Goal: Task Accomplishment & Management: Complete application form

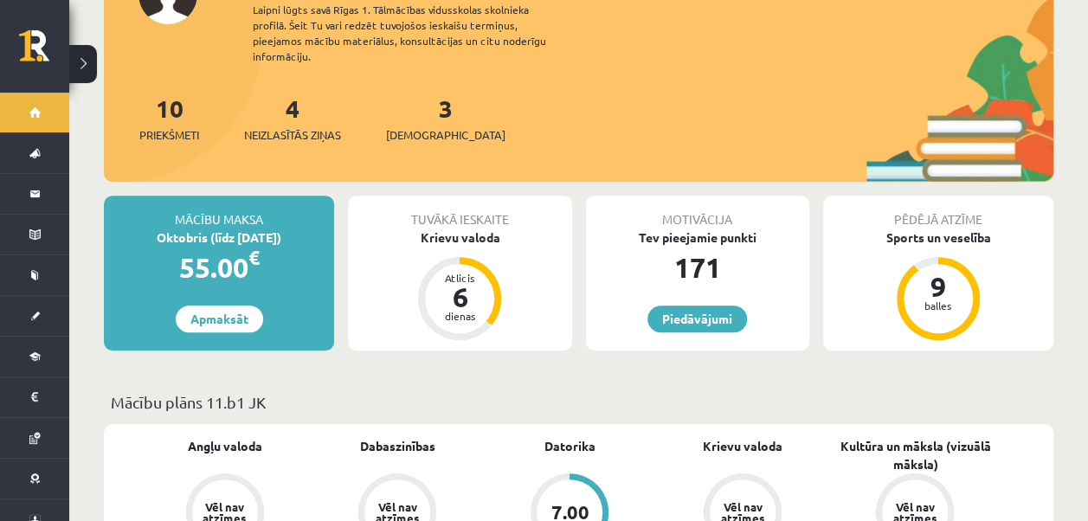
scroll to position [260, 0]
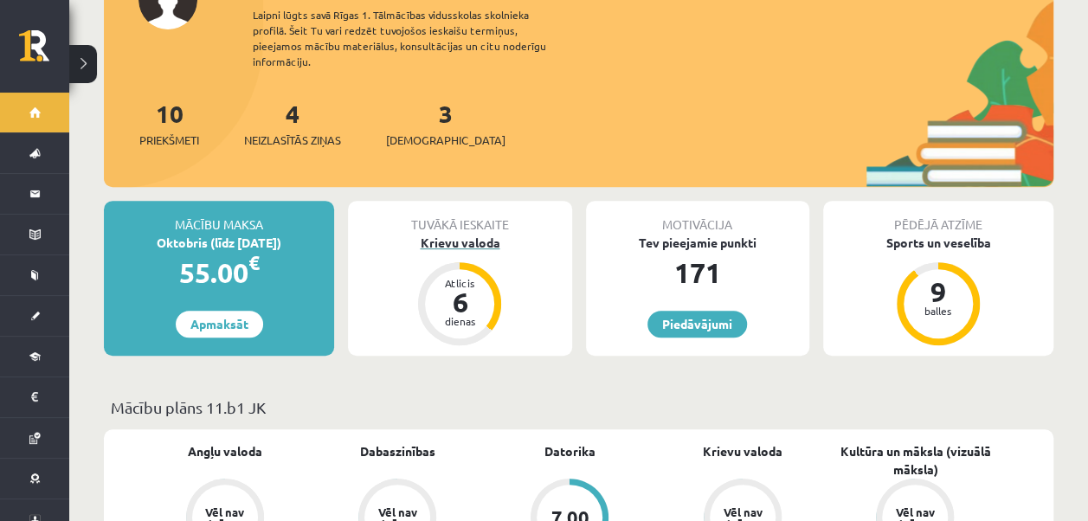
click at [480, 234] on div "Krievu valoda" at bounding box center [459, 243] width 223 height 18
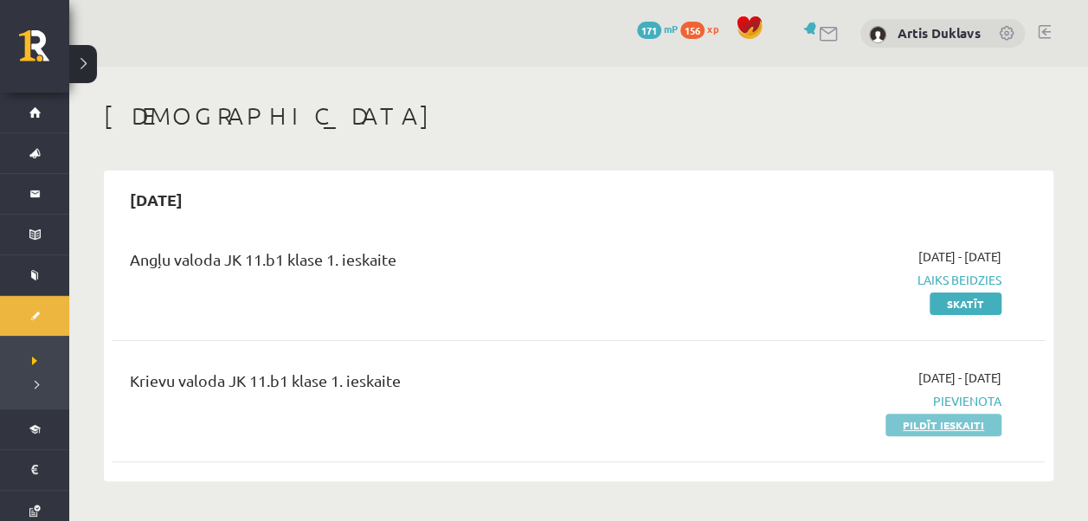
click at [968, 424] on link "Pildīt ieskaiti" at bounding box center [944, 425] width 116 height 23
click at [943, 426] on link "Pildīt ieskaiti" at bounding box center [944, 425] width 116 height 23
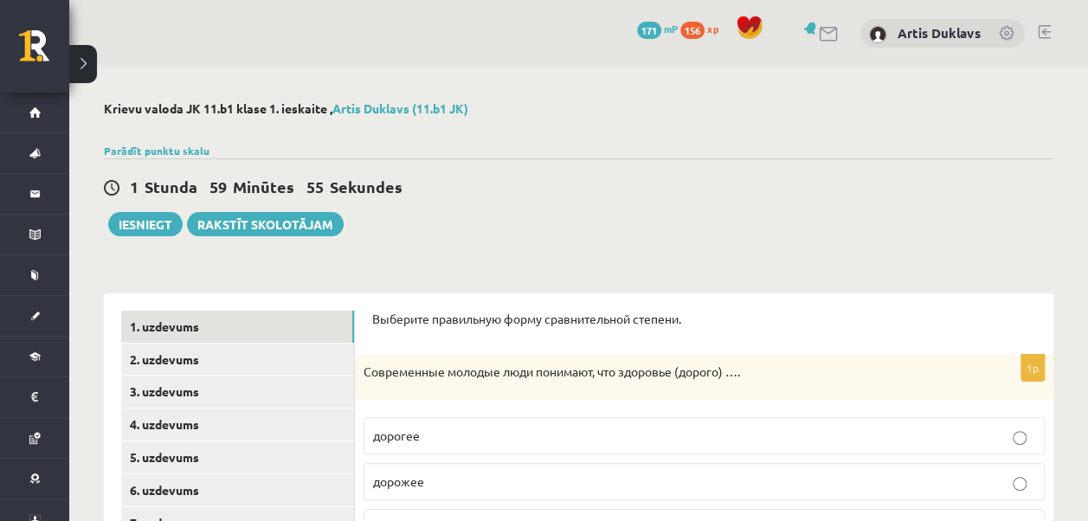
scroll to position [173, 0]
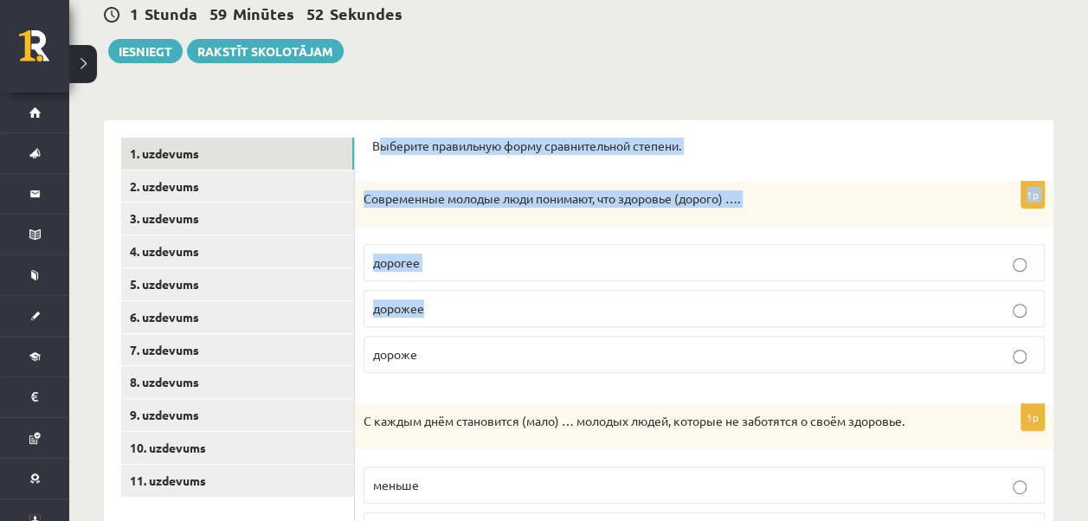
drag, startPoint x: 376, startPoint y: 144, endPoint x: 572, endPoint y: 287, distance: 243.4
drag, startPoint x: 372, startPoint y: 145, endPoint x: 507, endPoint y: 353, distance: 248.5
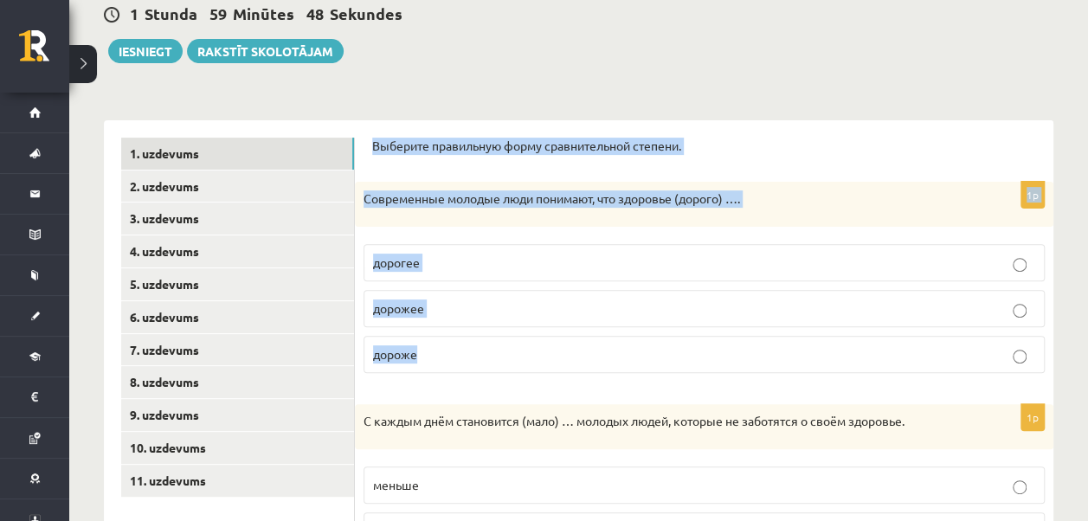
copy form "Выберите правильную форму сравнительной степени. 1p Современные молодые люди по…"
click at [484, 343] on label "дороже" at bounding box center [704, 354] width 681 height 37
click at [484, 353] on p "дороже" at bounding box center [704, 354] width 662 height 18
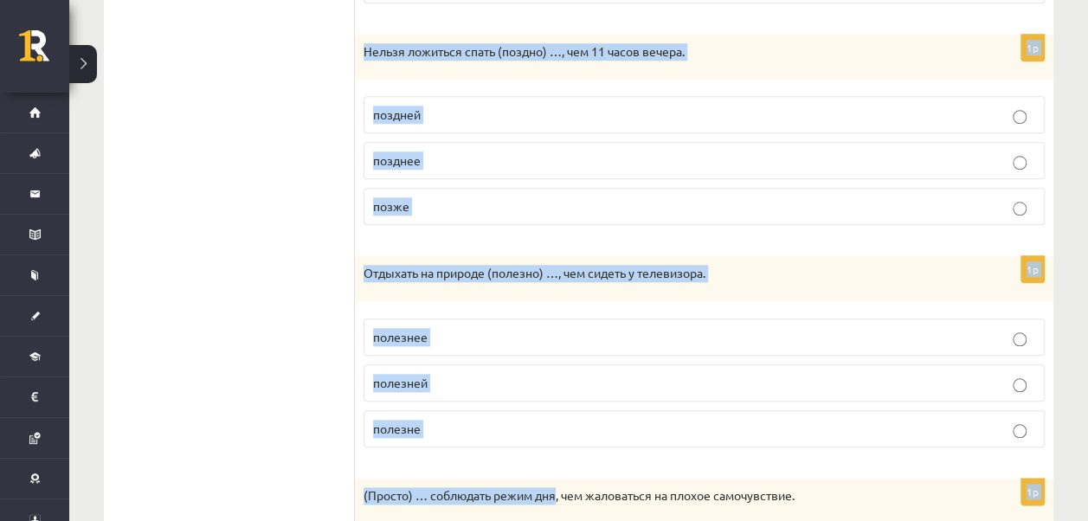
scroll to position [779, 0]
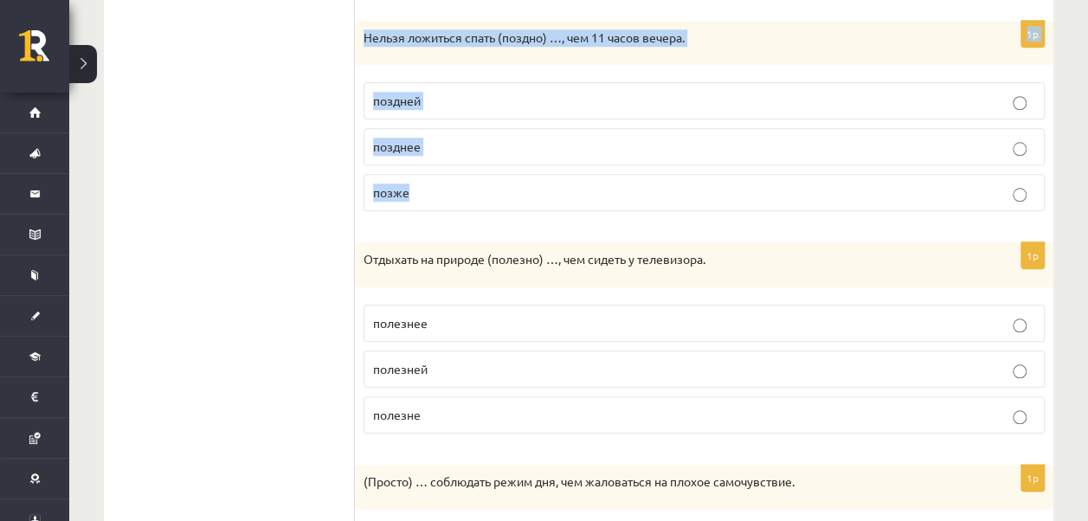
drag, startPoint x: 367, startPoint y: 158, endPoint x: 542, endPoint y: 211, distance: 182.9
click at [542, 211] on form "Выберите правильную форму сравнительной степени. 1p Современные молодые люди по…" at bounding box center [704, 101] width 664 height 1138
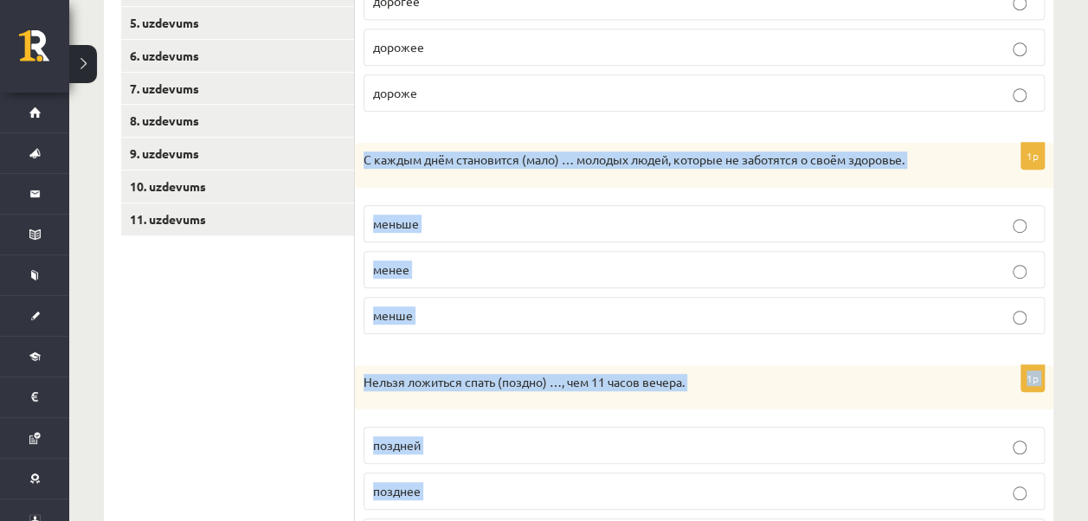
scroll to position [433, 0]
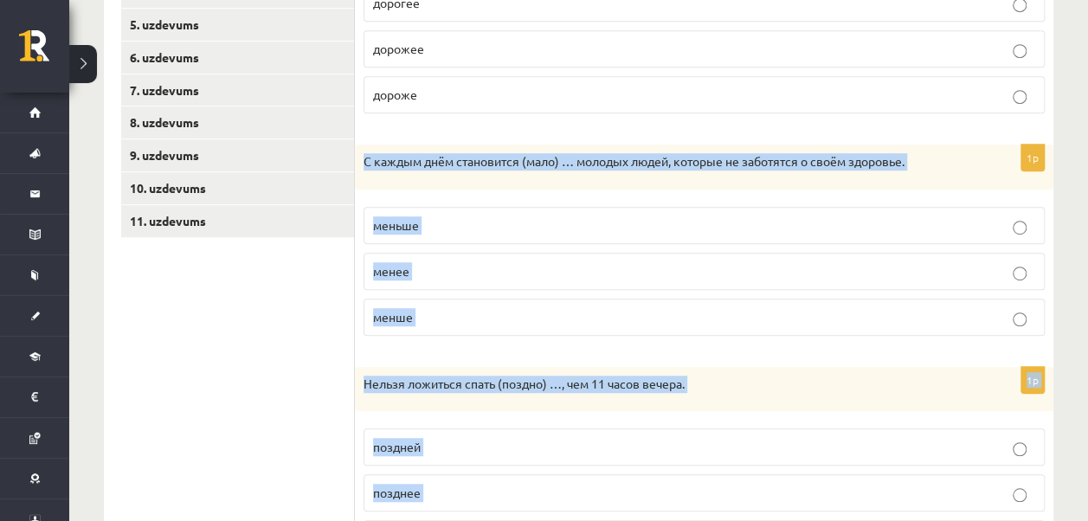
click at [422, 367] on div "Нельзя ложиться спать (поздно) …, чем 11 часов вечера." at bounding box center [704, 389] width 699 height 45
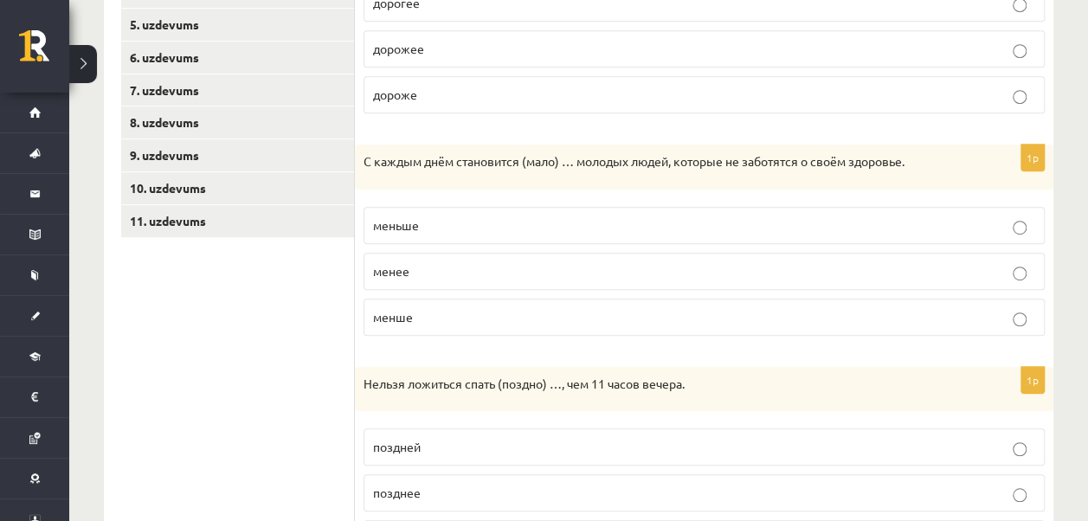
click at [424, 318] on p "менше" at bounding box center [704, 317] width 662 height 18
click at [439, 224] on p "меньше" at bounding box center [704, 225] width 662 height 18
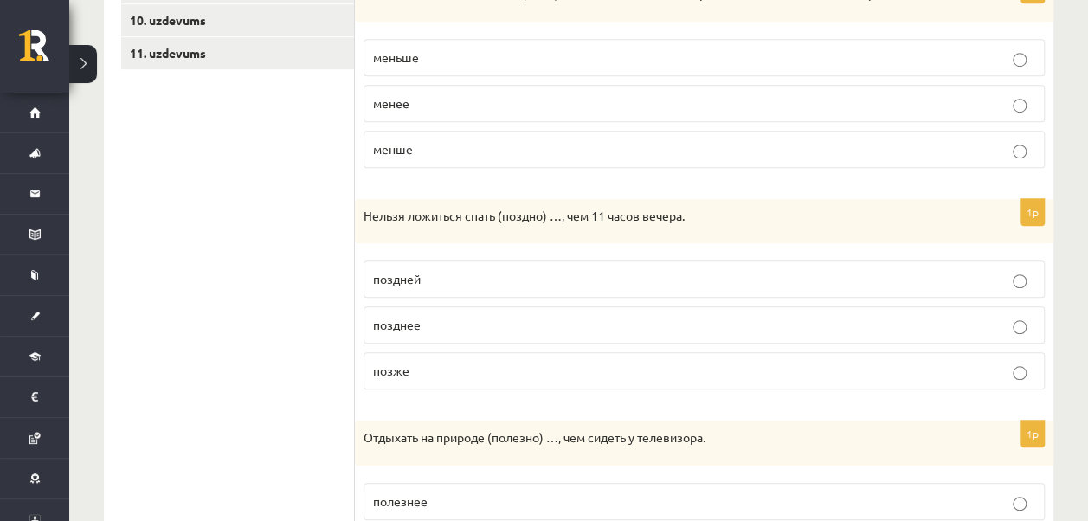
scroll to position [606, 0]
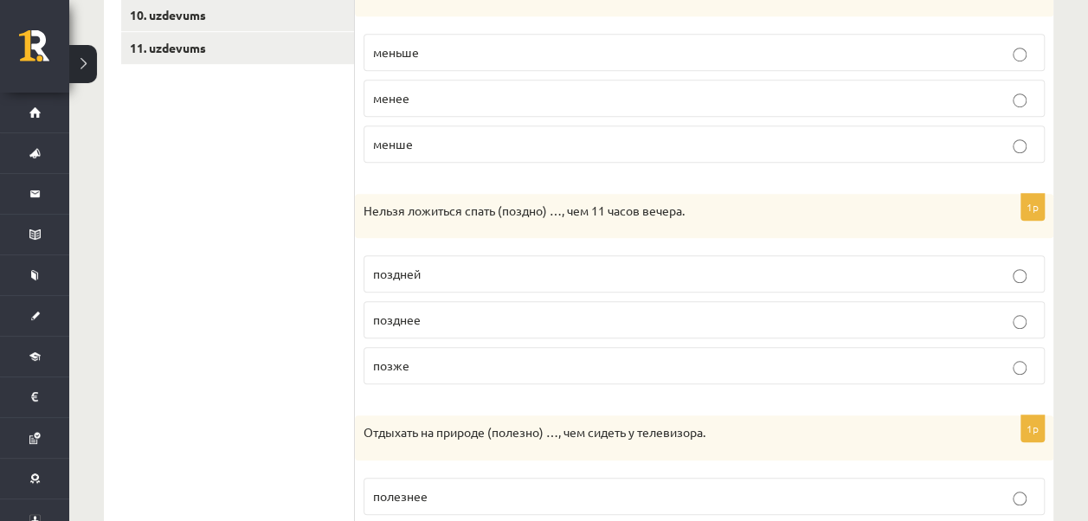
click at [435, 319] on p "позднее" at bounding box center [704, 320] width 662 height 18
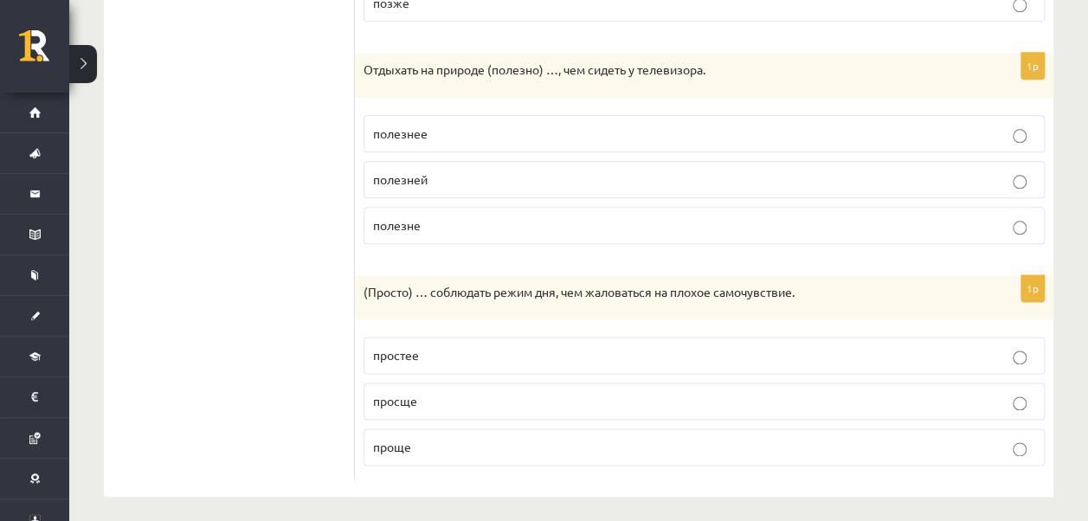
scroll to position [970, 0]
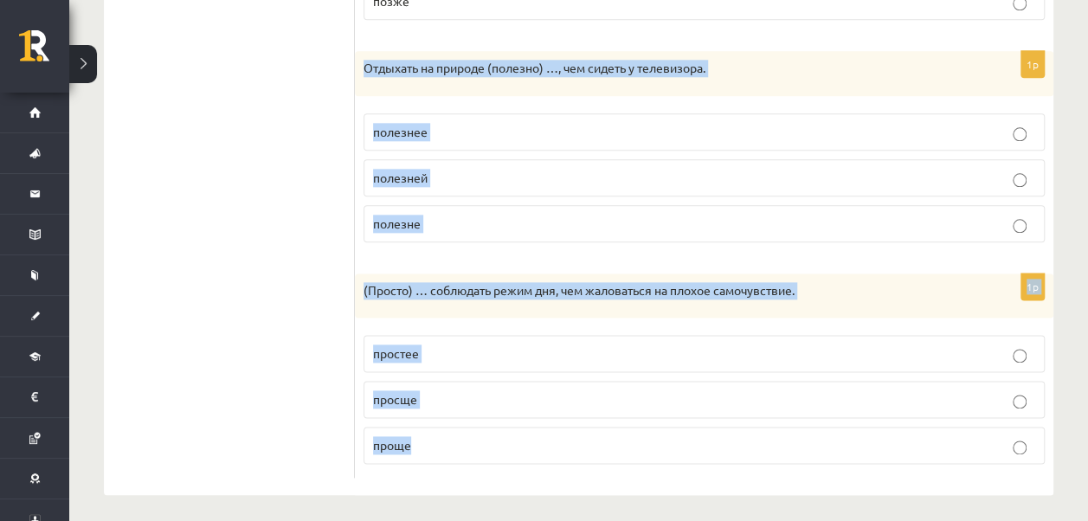
drag, startPoint x: 364, startPoint y: 64, endPoint x: 512, endPoint y: 436, distance: 400.9
copy form "Отдыхать на природе (полезно) …, чем сидеть у телевизора. полезнее полезней пол…"
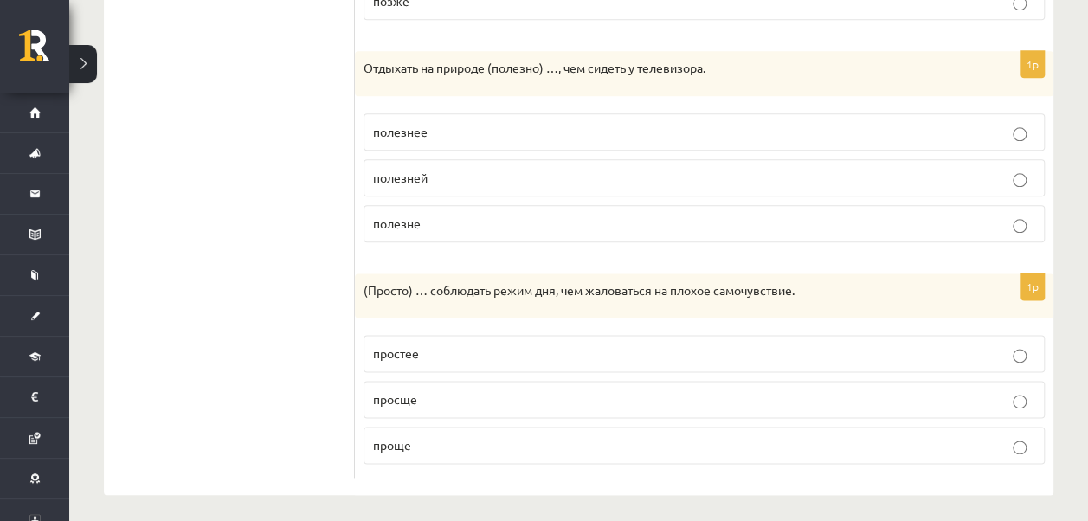
click at [471, 125] on p "полезнее" at bounding box center [704, 132] width 662 height 18
click at [457, 436] on p "проще" at bounding box center [704, 445] width 662 height 18
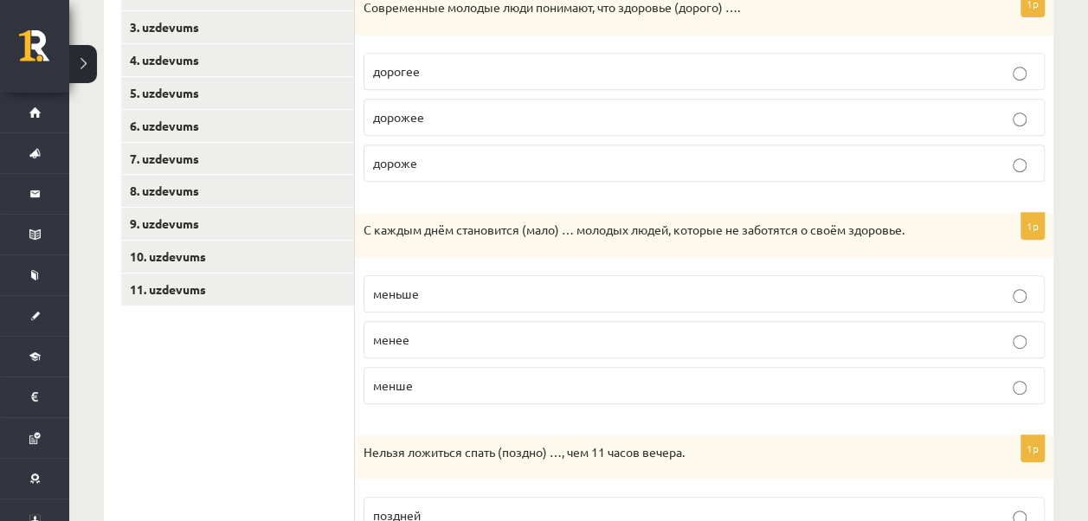
scroll to position [105, 0]
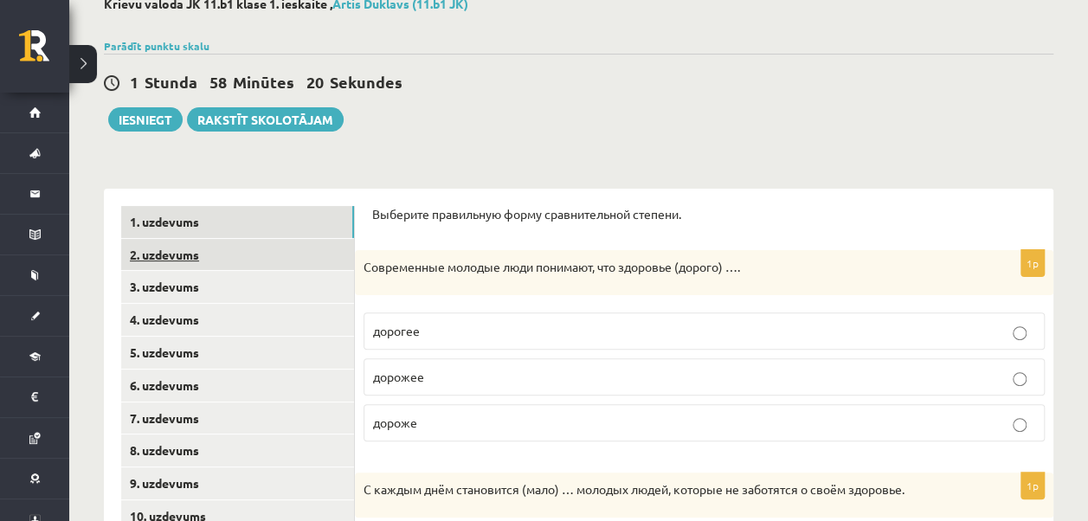
click at [190, 253] on link "2. uzdevums" at bounding box center [237, 255] width 233 height 32
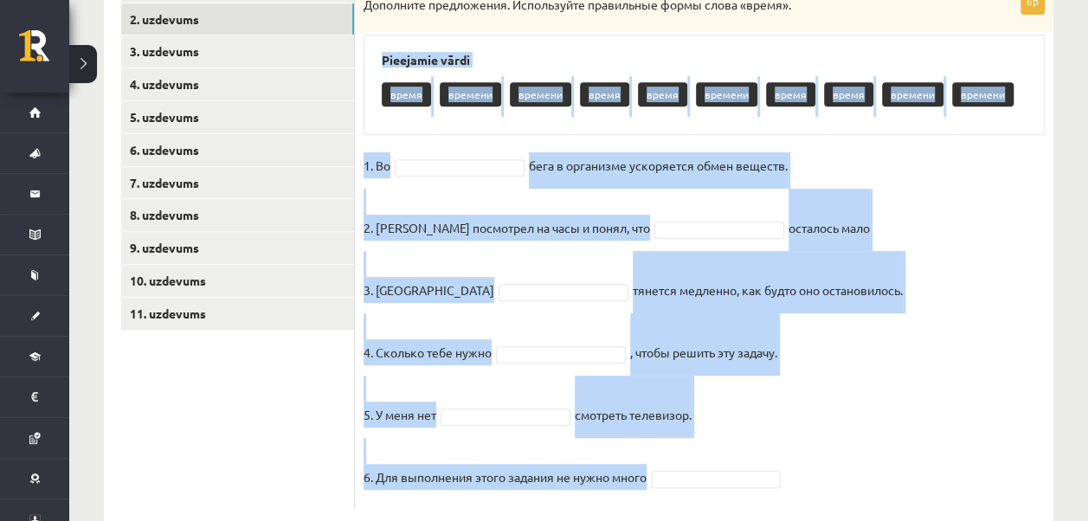
scroll to position [379, 0]
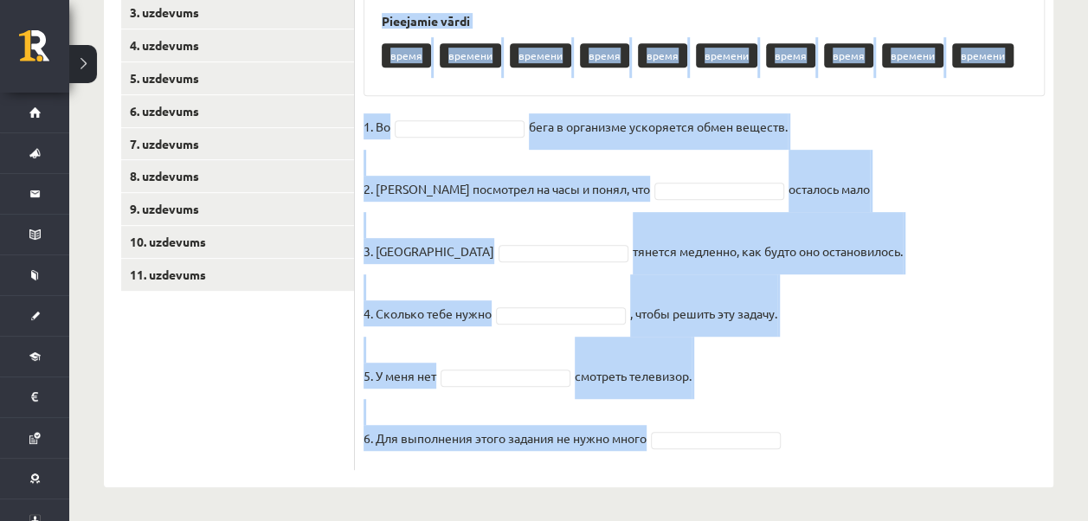
drag, startPoint x: 380, startPoint y: 104, endPoint x: 810, endPoint y: 455, distance: 555.5
click at [810, 455] on div "6p Дополните предложения. Используйте правильные формы слова «время». Pieejamie…" at bounding box center [704, 209] width 699 height 521
drag, startPoint x: 810, startPoint y: 455, endPoint x: 819, endPoint y: 459, distance: 9.3
click at [822, 460] on fieldset "1. Во бега в организме ускоряется обмен веществ. 2. Андрис посмотрел на часы и …" at bounding box center [704, 287] width 681 height 348
drag, startPoint x: 362, startPoint y: 171, endPoint x: 684, endPoint y: 414, distance: 403.6
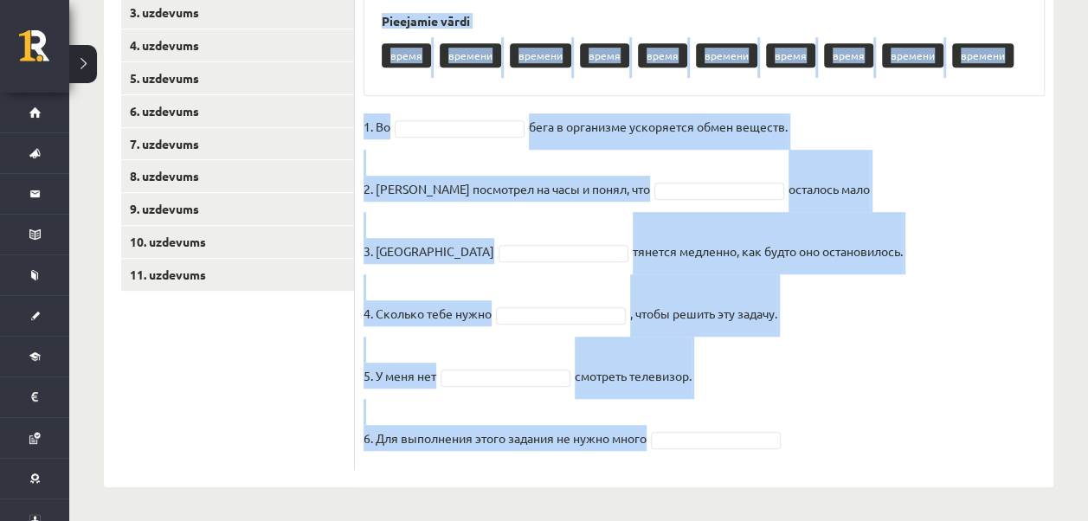
click at [684, 414] on div "6p Дополните предложения. Используйте правильные формы слова «время». Pieejamie…" at bounding box center [704, 209] width 699 height 521
copy div "Дополните предложения. Используйте правильные формы слова «время». Pieejamie vā…"
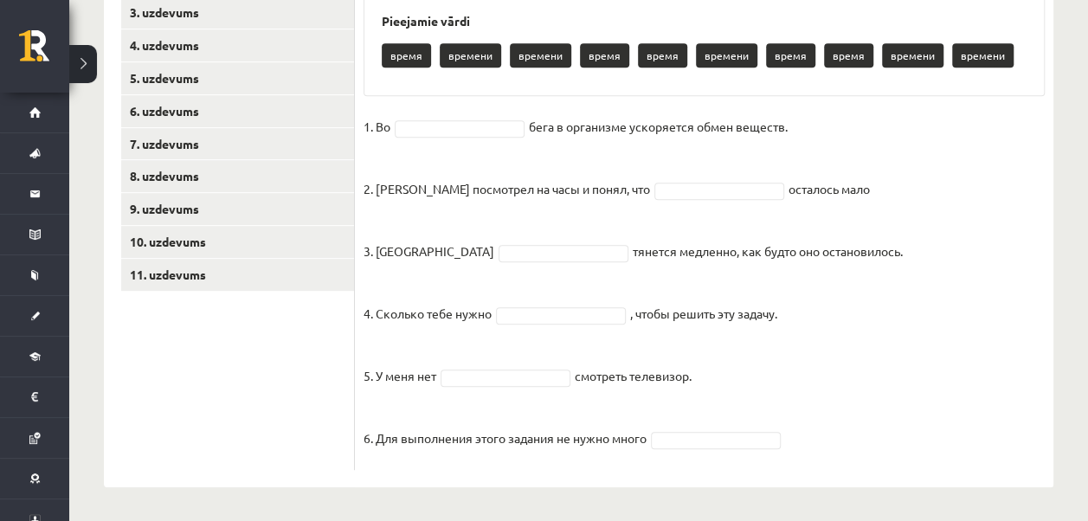
click at [200, 433] on ul "1. uzdevums 2. uzdevums 3. uzdevums 4. uzdevums 5. uzdevums 6. uzdevums 7. uzde…" at bounding box center [238, 201] width 234 height 538
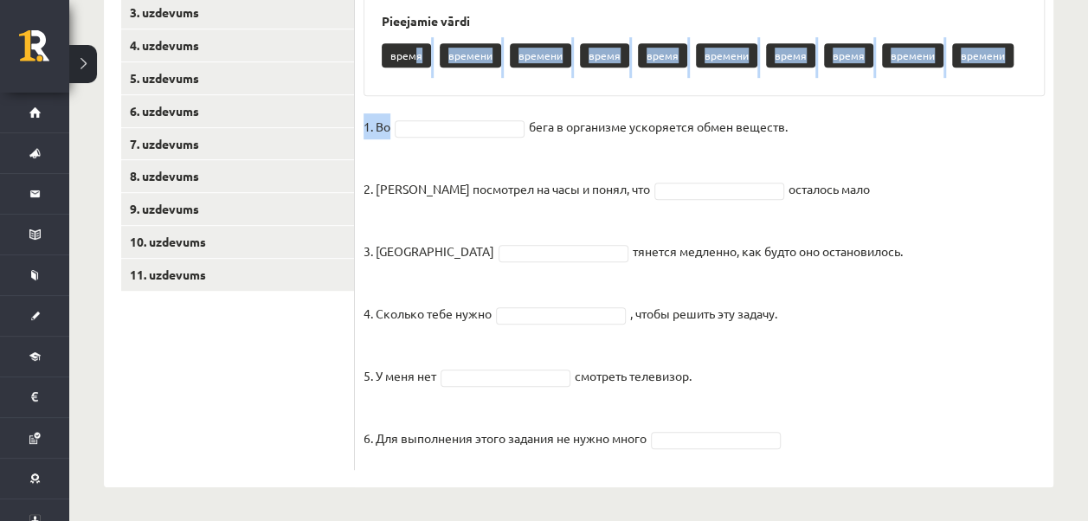
drag, startPoint x: 414, startPoint y: 55, endPoint x: 443, endPoint y: 102, distance: 56.0
click at [443, 102] on div "6p Дополните предложения. Используйте правильные формы слова «время». Pieejamie…" at bounding box center [704, 209] width 699 height 521
drag, startPoint x: 443, startPoint y: 102, endPoint x: 384, endPoint y: 79, distance: 63.3
click at [383, 80] on div "Pieejamie vārdi время времени времени время время времени время время времени в…" at bounding box center [704, 46] width 681 height 100
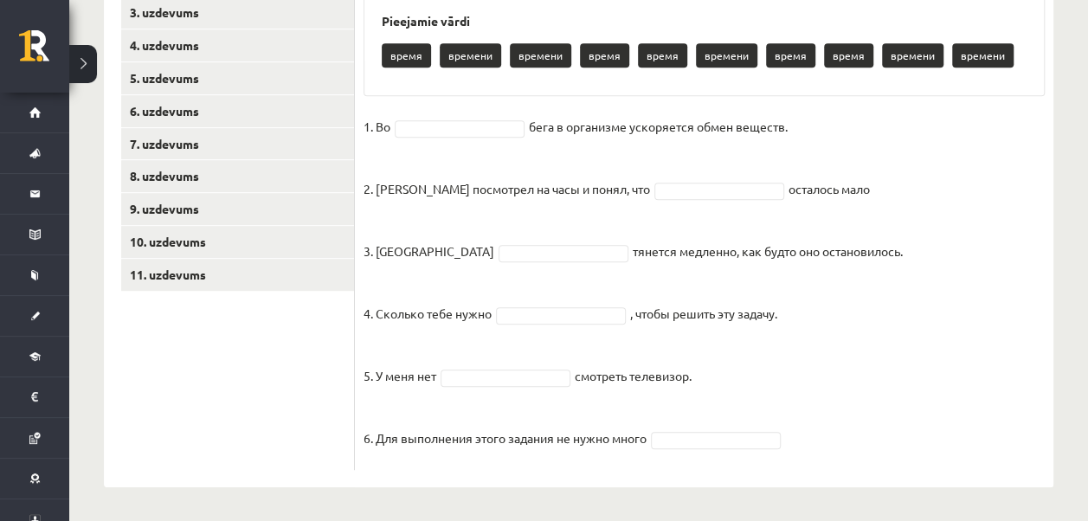
click at [269, 366] on ul "1. uzdevums 2. uzdevums 3. uzdevums 4. uzdevums 5. uzdevums 6. uzdevums 7. uzde…" at bounding box center [238, 201] width 234 height 538
drag, startPoint x: 413, startPoint y: 64, endPoint x: 424, endPoint y: 78, distance: 17.8
click at [424, 78] on div "Pieejamie vārdi время времени времени время время времени время время времени в…" at bounding box center [704, 46] width 681 height 100
drag, startPoint x: 424, startPoint y: 78, endPoint x: 407, endPoint y: 81, distance: 17.5
click at [407, 81] on div "Pieejamie vārdi время времени времени время время времени время время времени в…" at bounding box center [704, 46] width 681 height 100
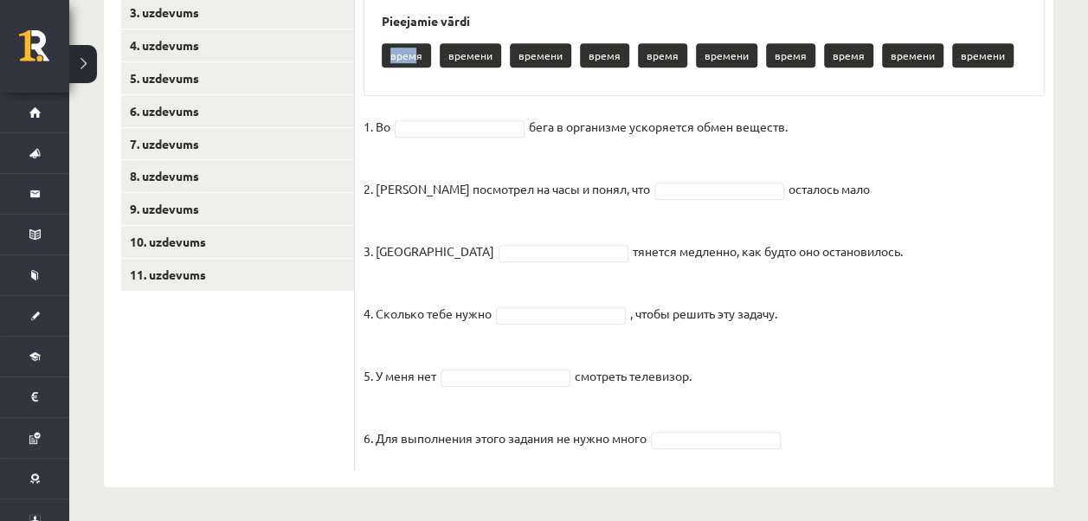
drag, startPoint x: 395, startPoint y: 56, endPoint x: 412, endPoint y: 61, distance: 18.1
click at [412, 61] on p "время" at bounding box center [406, 55] width 49 height 24
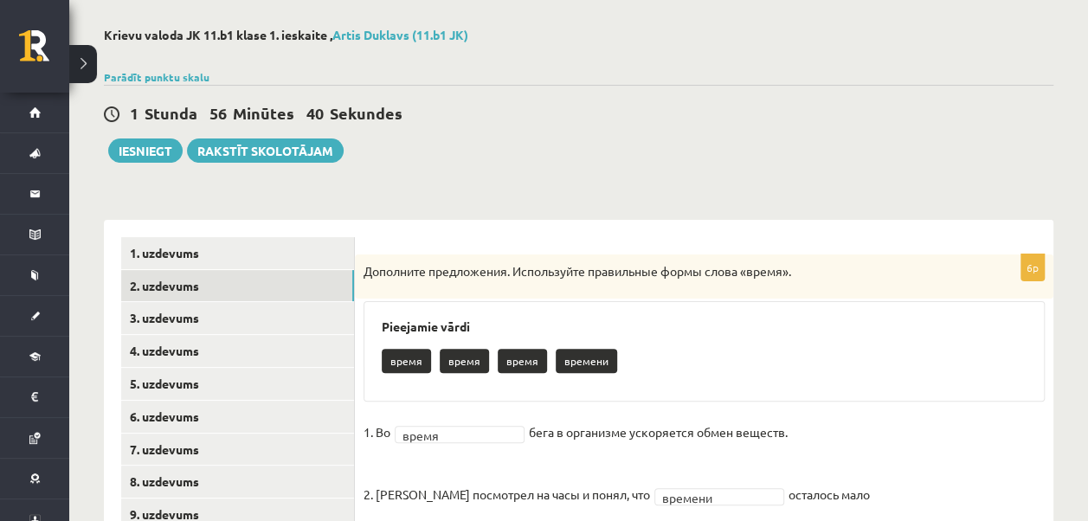
scroll to position [206, 0]
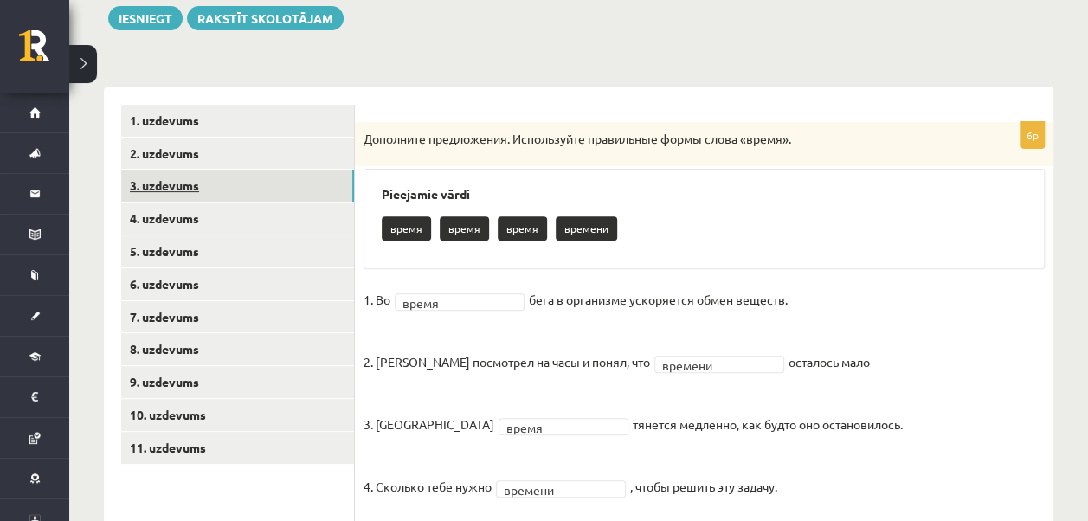
click at [177, 182] on link "3. uzdevums" at bounding box center [237, 186] width 233 height 32
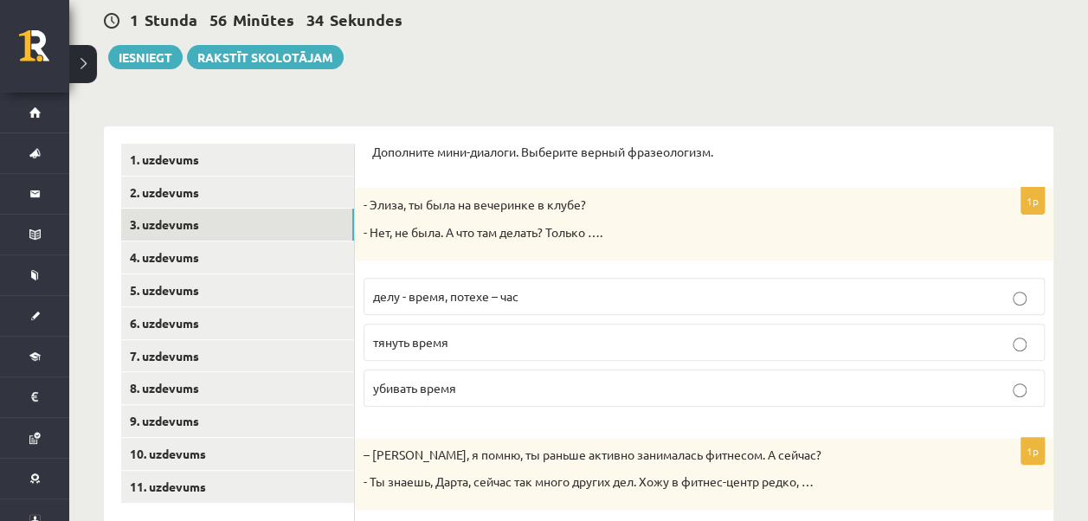
scroll to position [184, 0]
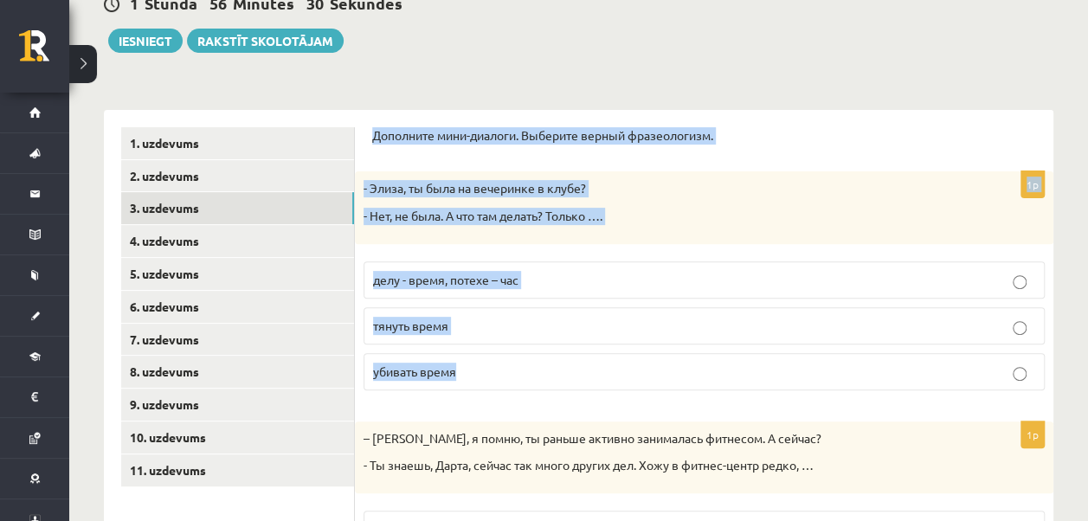
drag, startPoint x: 376, startPoint y: 133, endPoint x: 464, endPoint y: 366, distance: 249.0
copy form "Дополните мини-диалоги. Выберите верный фразеологизм. 1p - Элиза, ты была на ве…"
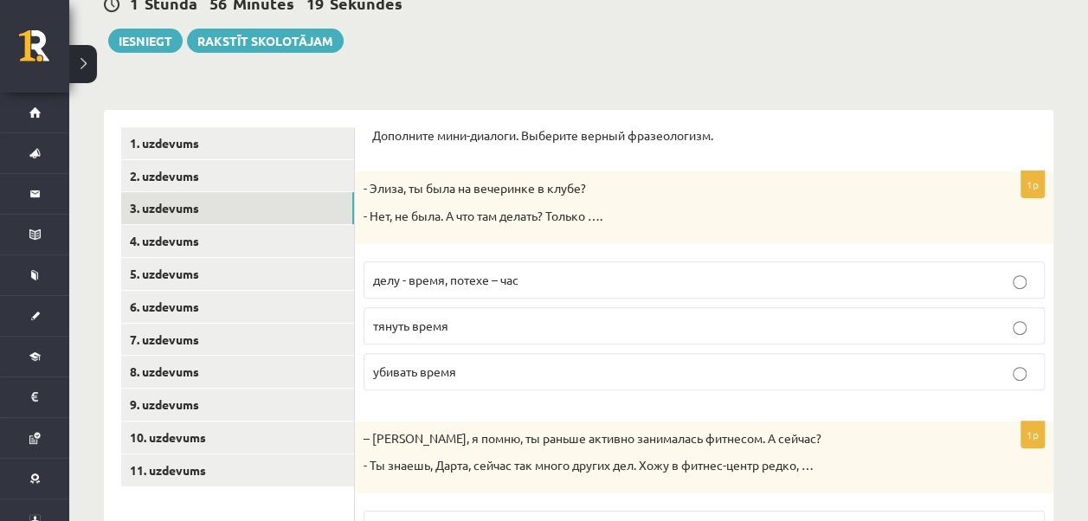
click at [468, 372] on p "убивать время" at bounding box center [704, 372] width 662 height 18
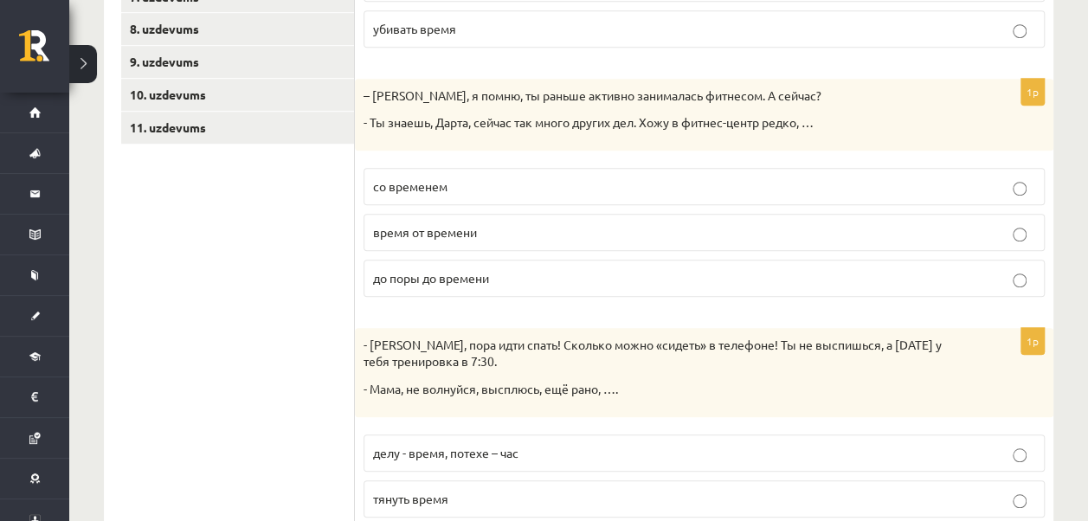
scroll to position [530, 0]
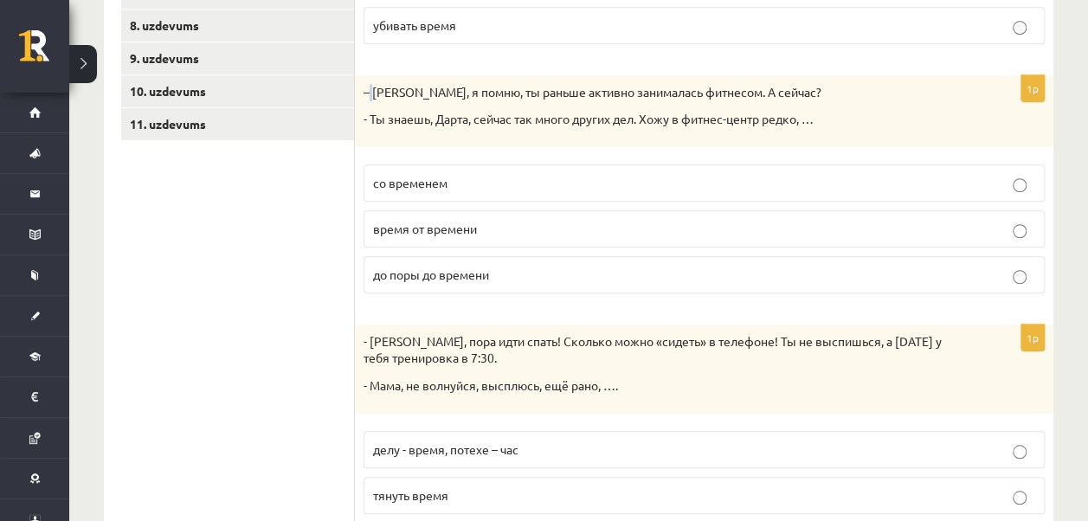
click at [372, 87] on p "– Мария, я помню, ты раньше активно занималась фитнесом. А сейчас?" at bounding box center [661, 92] width 595 height 17
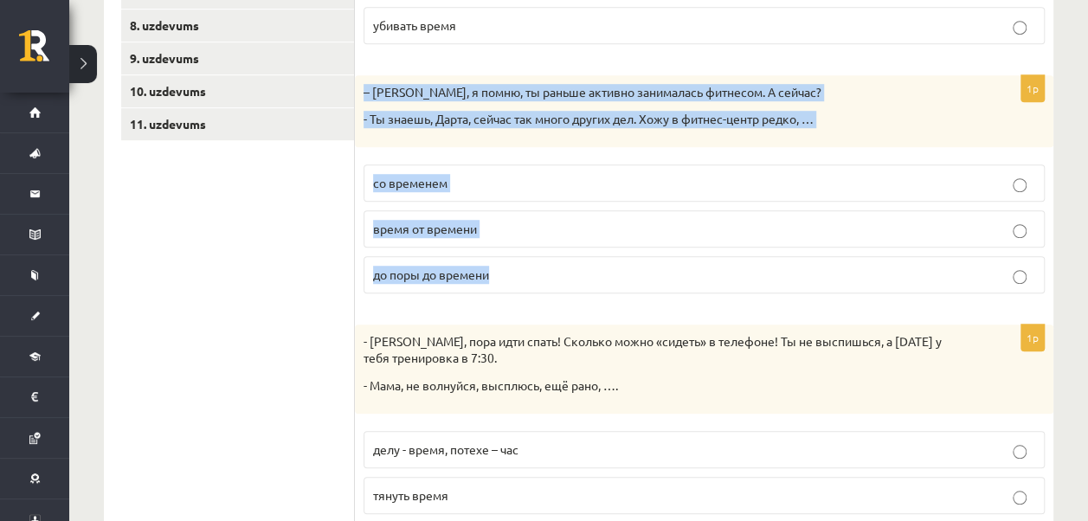
drag, startPoint x: 364, startPoint y: 87, endPoint x: 497, endPoint y: 295, distance: 246.8
click at [497, 295] on div "1p – Мария, я помню, ты раньше активно занималась фитнесом. А сейчас? - Ты знае…" at bounding box center [704, 191] width 699 height 232
copy div "– Мария, я помню, ты раньше активно занималась фитнесом. А сейчас? - Ты знаешь,…"
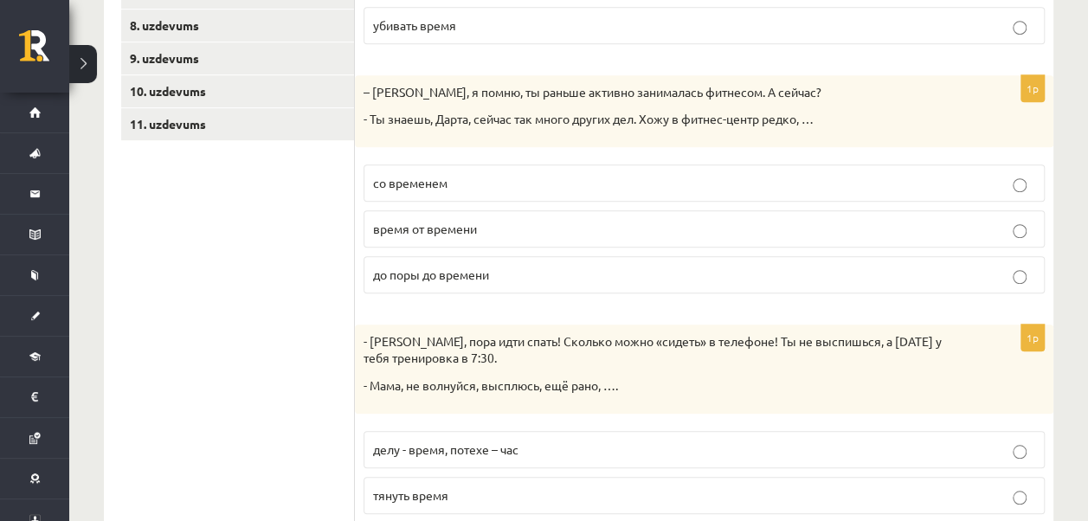
click at [450, 305] on form "Дополните мини-диалоги. Выберите верный фразеологизм. 1p - Элиза, ты была на ве…" at bounding box center [704, 302] width 664 height 1042
click at [461, 185] on p "со временем" at bounding box center [704, 183] width 662 height 18
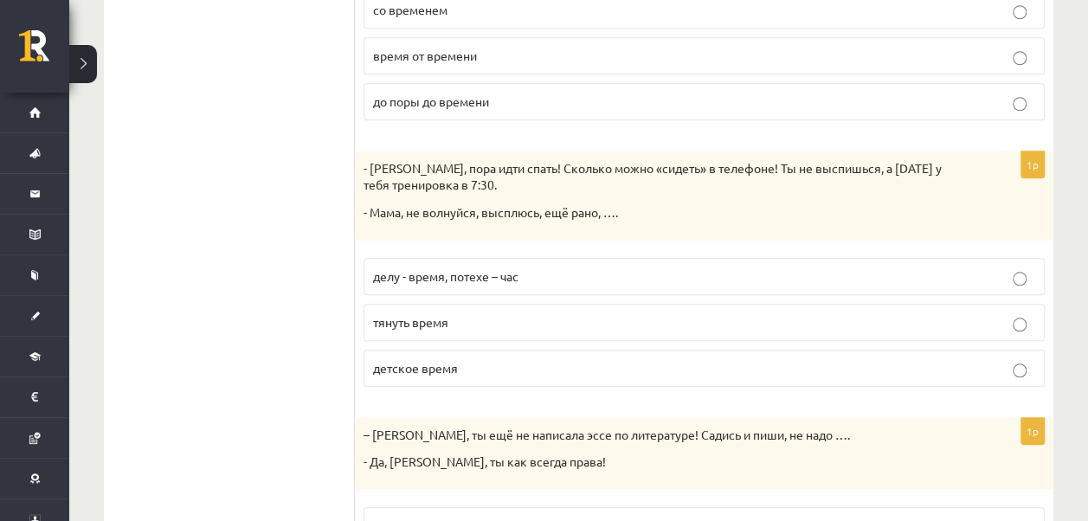
scroll to position [703, 0]
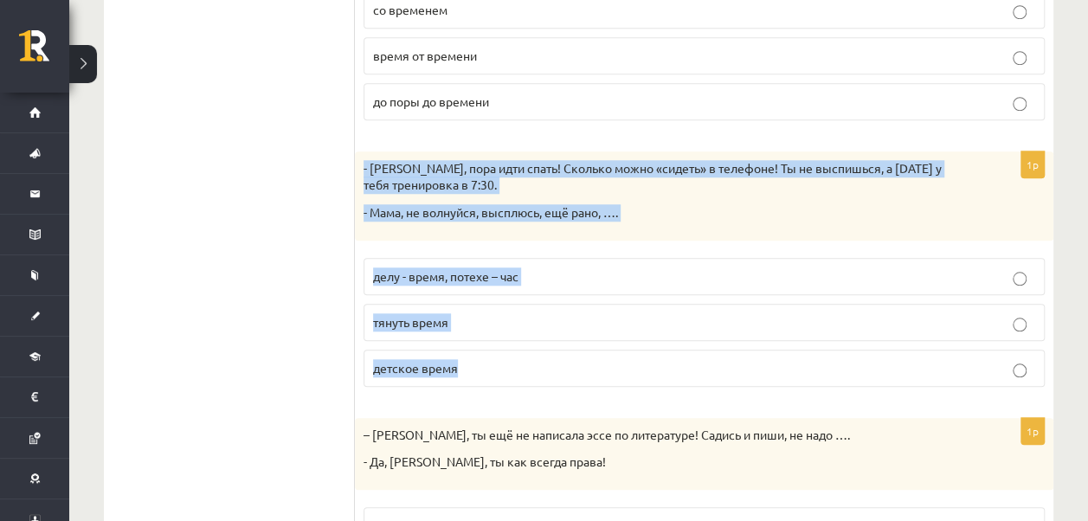
drag, startPoint x: 362, startPoint y: 163, endPoint x: 474, endPoint y: 360, distance: 227.2
click at [474, 360] on div "1p - Антон, пора идти спать! Сколько можно «сидеть» в телефоне! Ты не выспишься…" at bounding box center [704, 275] width 699 height 249
copy div "- Антон, пора идти спать! Сколько можно «сидеть» в телефоне! Ты не выспишься, а…"
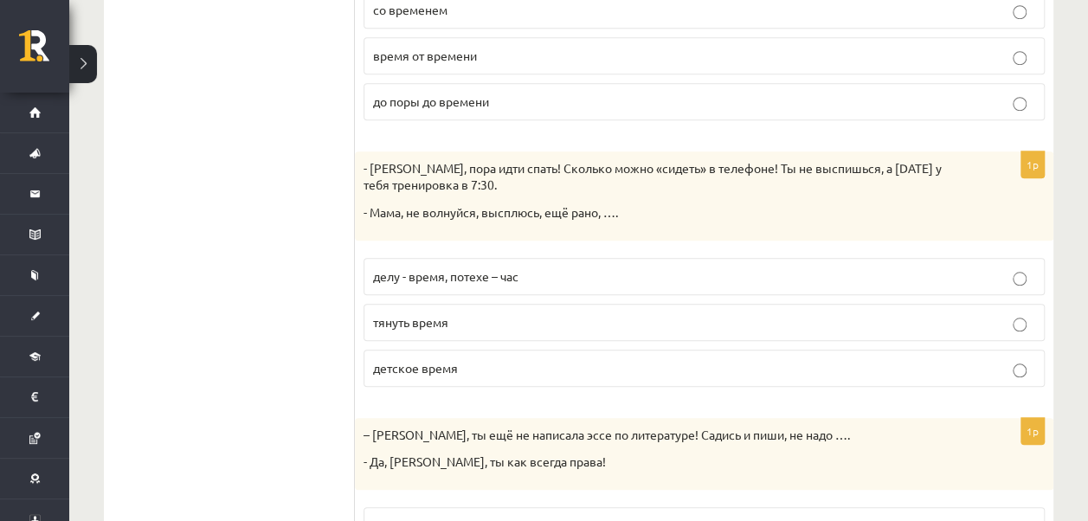
click at [419, 396] on form "Дополните мини-диалоги. Выберите верный фразеологизм. 1p - Элиза, ты была на ве…" at bounding box center [704, 129] width 664 height 1042
click at [440, 377] on label "детское время" at bounding box center [704, 368] width 681 height 37
click at [440, 365] on span "детское время" at bounding box center [415, 368] width 85 height 16
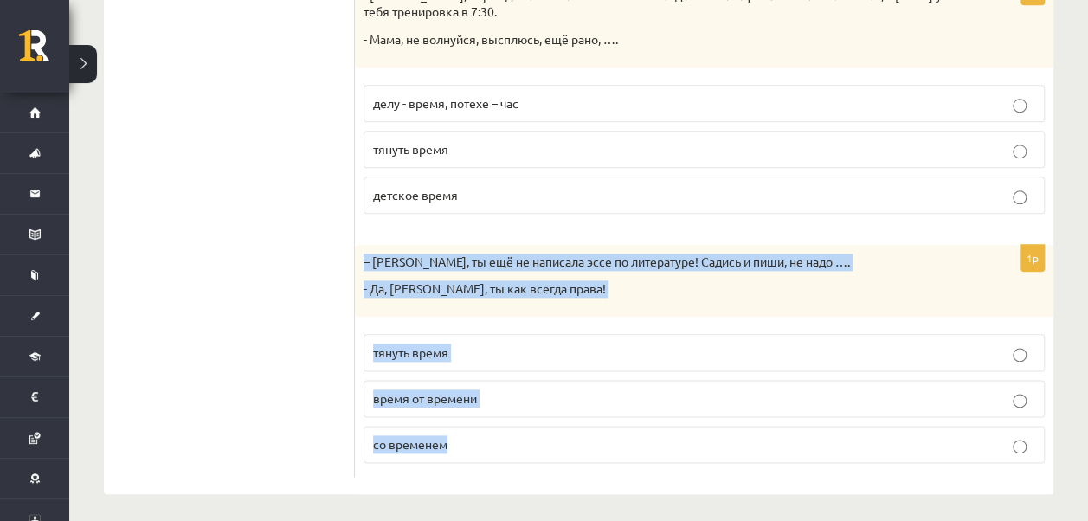
drag, startPoint x: 364, startPoint y: 255, endPoint x: 505, endPoint y: 433, distance: 226.7
click at [505, 433] on div "1p – Рита, ты ещё не написала эссе по литературе! Садись и пиши, не надо …. - Д…" at bounding box center [704, 361] width 699 height 232
copy div "– Рита, ты ещё не написала эссе по литературе! Садись и пиши, не надо …. - Да, …"
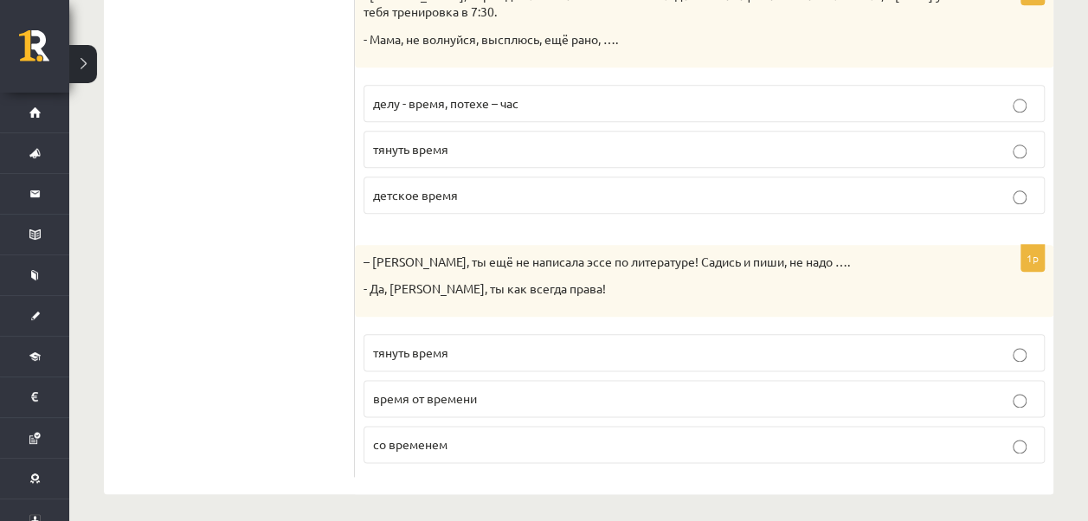
click at [420, 364] on label "тянуть время" at bounding box center [704, 352] width 681 height 37
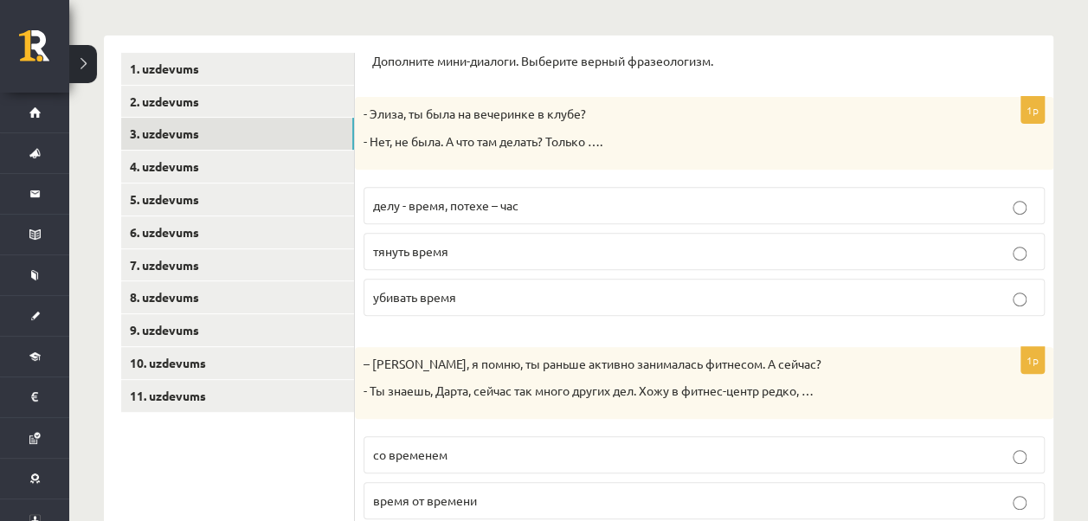
scroll to position [260, 0]
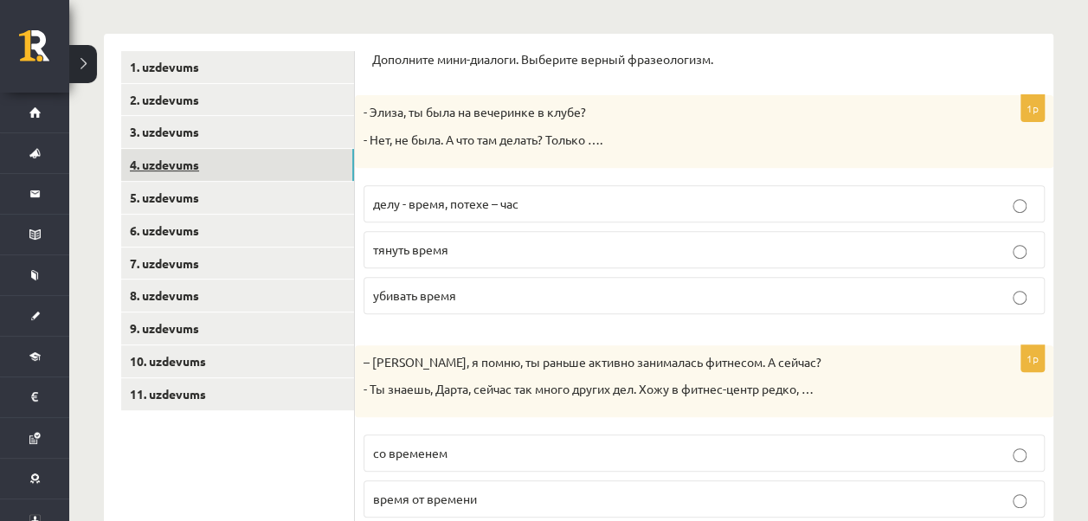
click at [183, 164] on link "4. uzdevums" at bounding box center [237, 165] width 233 height 32
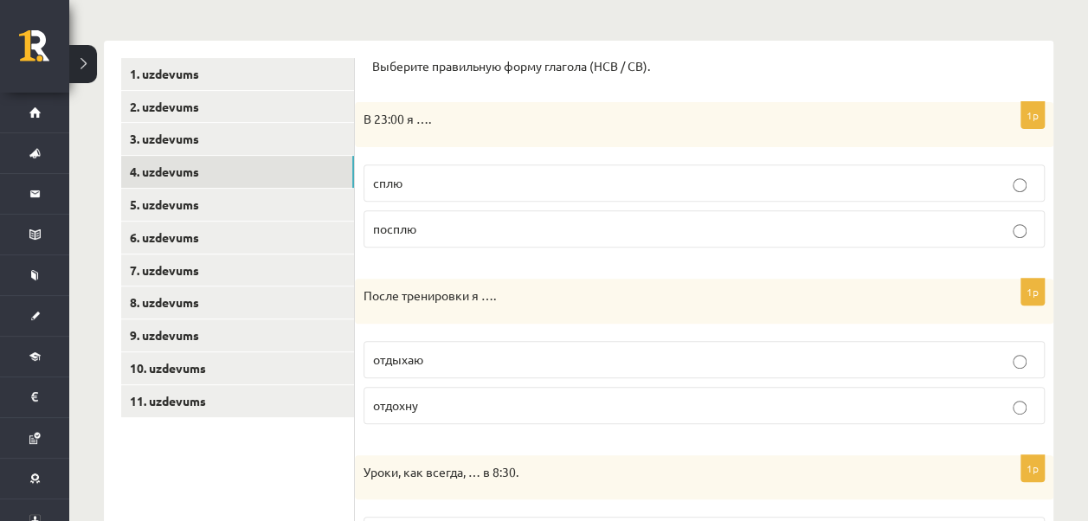
scroll to position [173, 0]
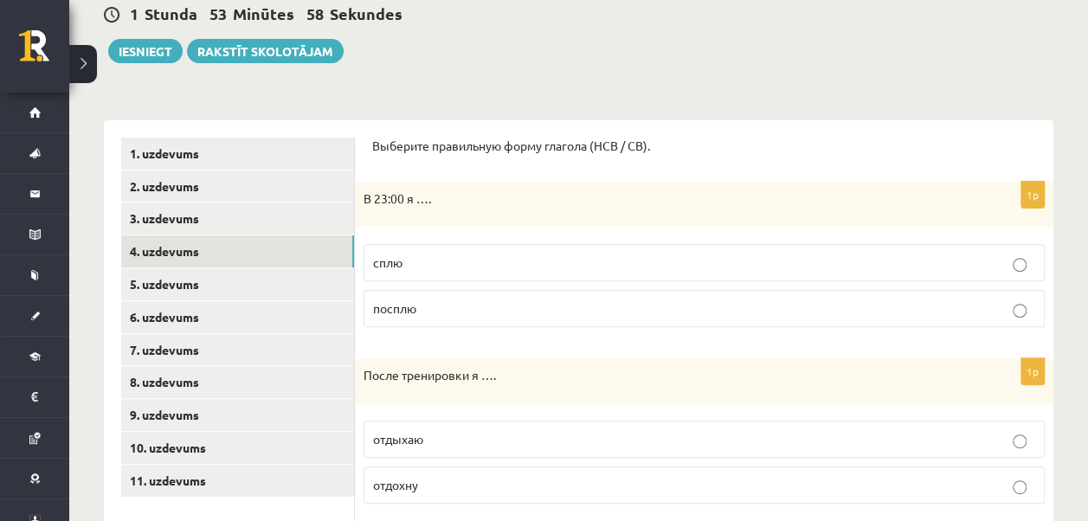
drag, startPoint x: 473, startPoint y: 73, endPoint x: 460, endPoint y: 106, distance: 35.4
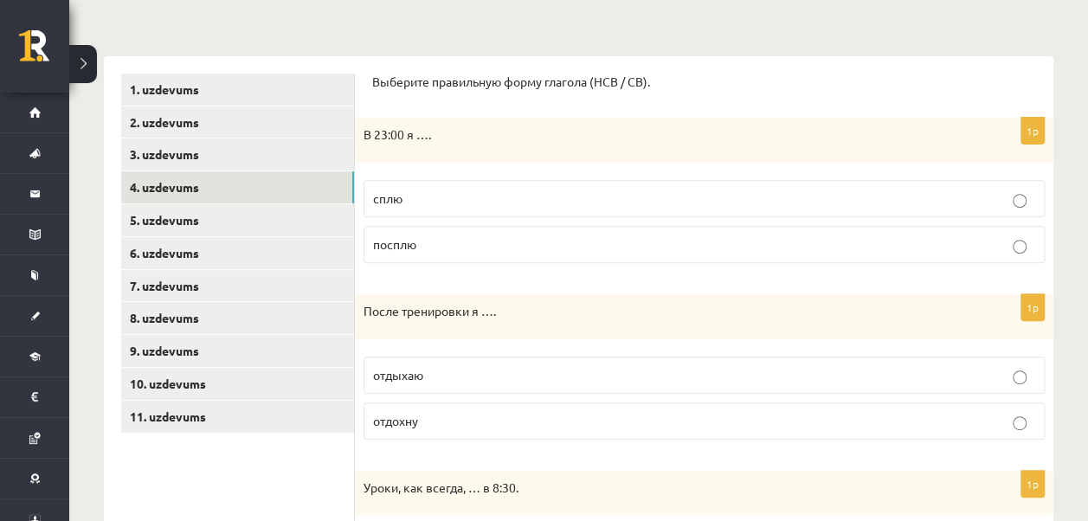
scroll to position [260, 0]
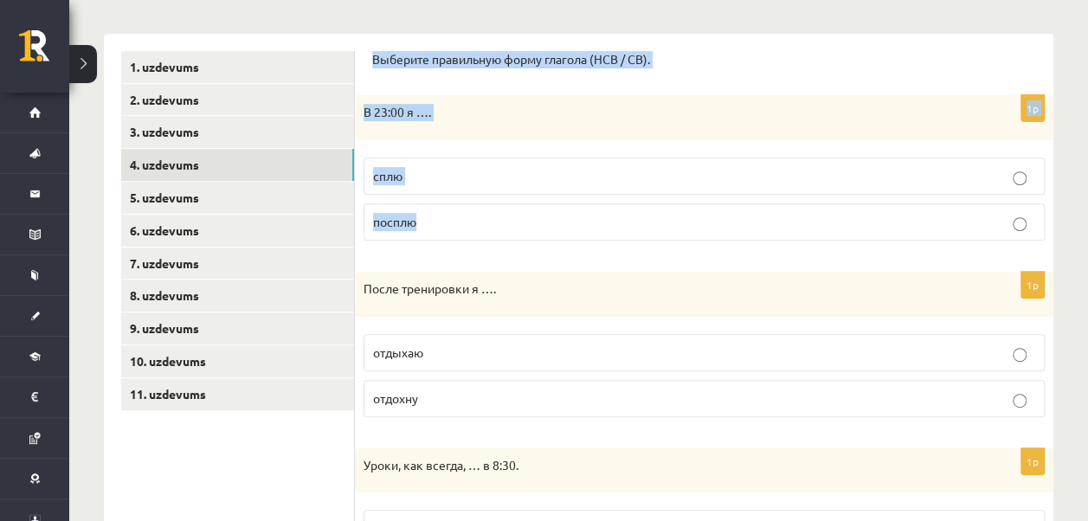
drag, startPoint x: 381, startPoint y: 61, endPoint x: 462, endPoint y: 210, distance: 170.4
copy form "Выберите правильную форму глагола (НСВ / СВ). 1p В 23:00 я …. сплю посплю"
click at [435, 241] on fieldset "сплю посплю" at bounding box center [704, 197] width 681 height 97
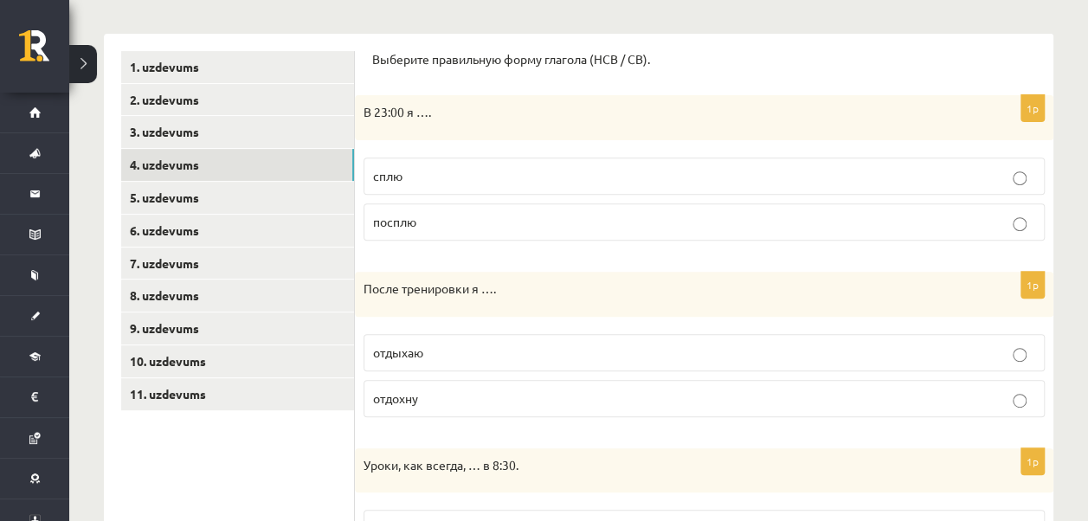
click at [445, 173] on p "сплю" at bounding box center [704, 176] width 662 height 18
drag, startPoint x: 364, startPoint y: 283, endPoint x: 447, endPoint y: 390, distance: 135.7
click at [447, 390] on div "1p После тренировки я …. отдыхаю отдохну" at bounding box center [704, 351] width 699 height 159
copy div "После тренировки я …. отдыхаю отдохну"
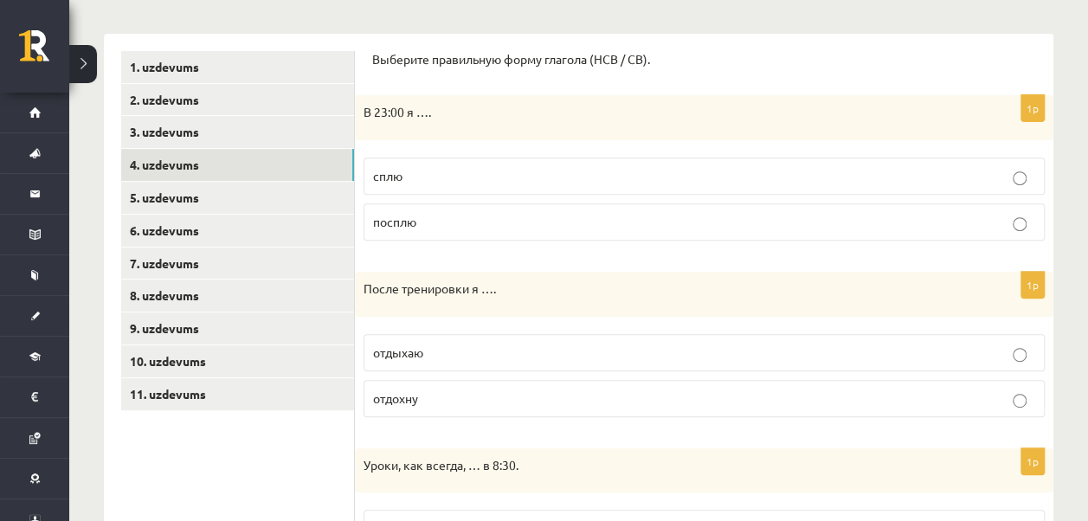
click at [440, 345] on p "отдыхаю" at bounding box center [704, 353] width 662 height 18
click at [431, 396] on p "отдохну" at bounding box center [704, 399] width 662 height 18
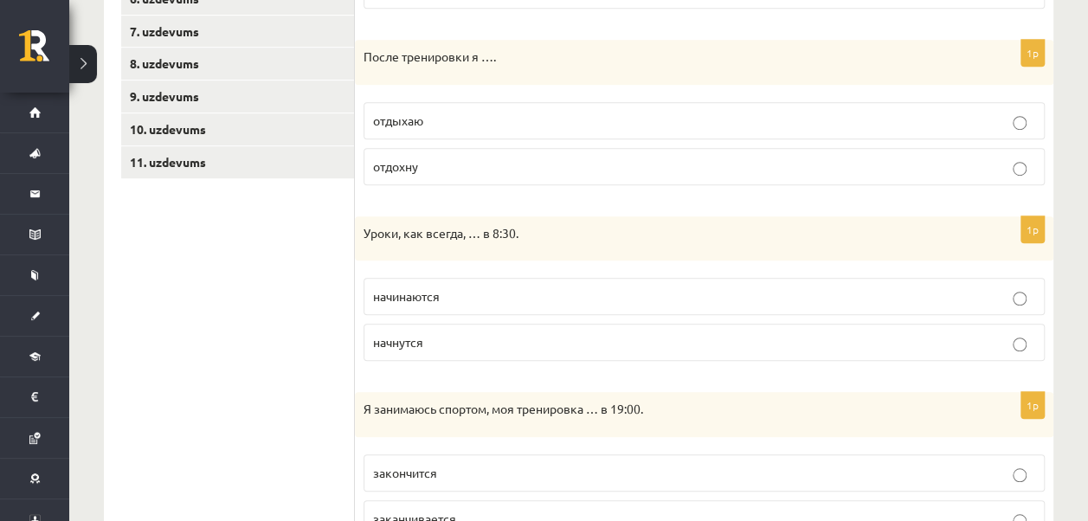
scroll to position [519, 0]
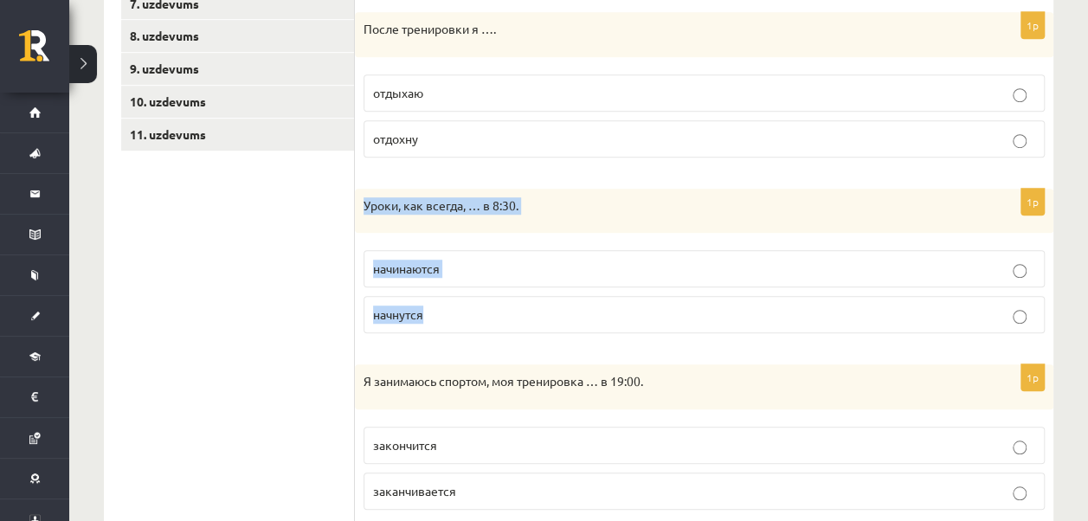
drag, startPoint x: 361, startPoint y: 199, endPoint x: 443, endPoint y: 308, distance: 136.6
click at [443, 308] on div "1p Уроки, как всегда, … в 8:30. начинаются начнутся" at bounding box center [704, 268] width 699 height 159
copy div "Уроки, как всегда, … в 8:30. начинаются начнутся"
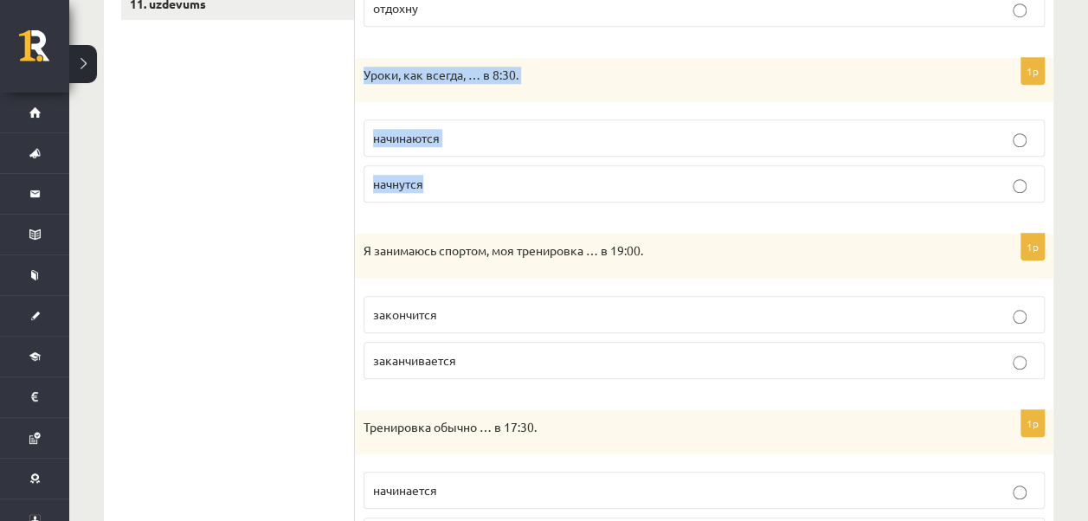
scroll to position [693, 0]
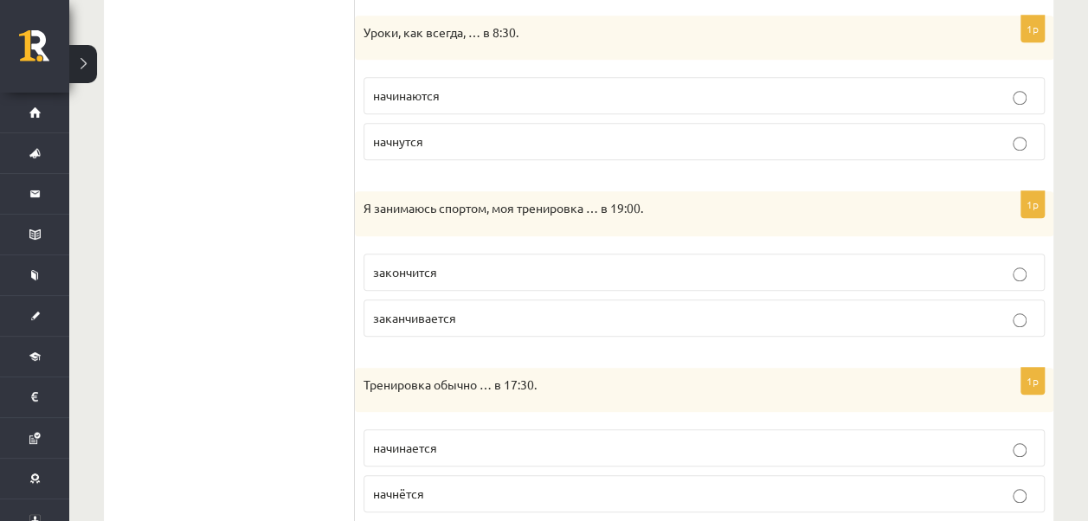
click at [272, 334] on ul "1. uzdevums 2. uzdevums 3. uzdevums 4. uzdevums 5. uzdevums 6. uzdevums 7. uzde…" at bounding box center [238, 336] width 234 height 1437
click at [455, 97] on p "начинаются" at bounding box center [704, 96] width 662 height 18
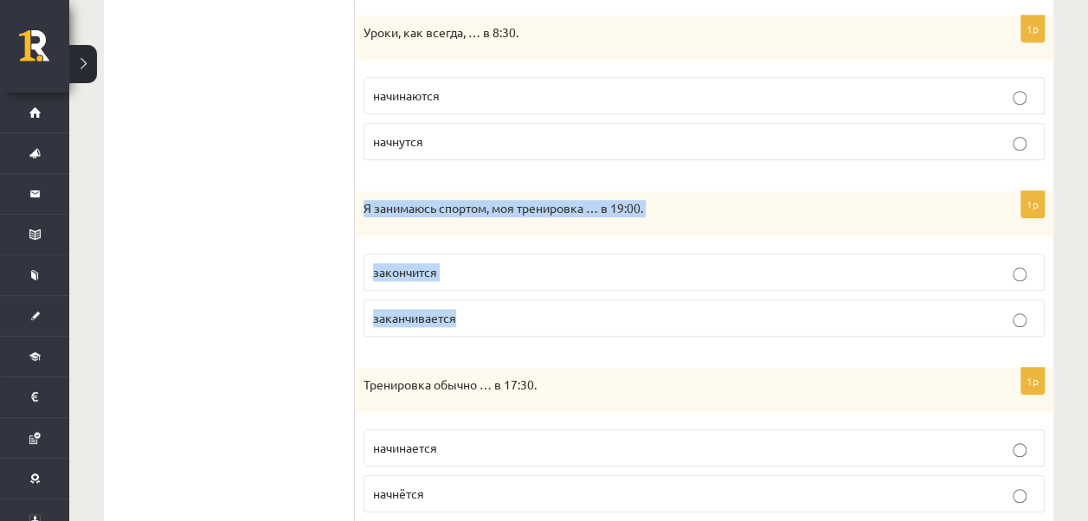
drag, startPoint x: 361, startPoint y: 203, endPoint x: 467, endPoint y: 305, distance: 147.5
click at [467, 305] on div "1p Я занимаюсь спортом, моя тренировка … в 19:00. закончится заканчивается" at bounding box center [704, 270] width 699 height 159
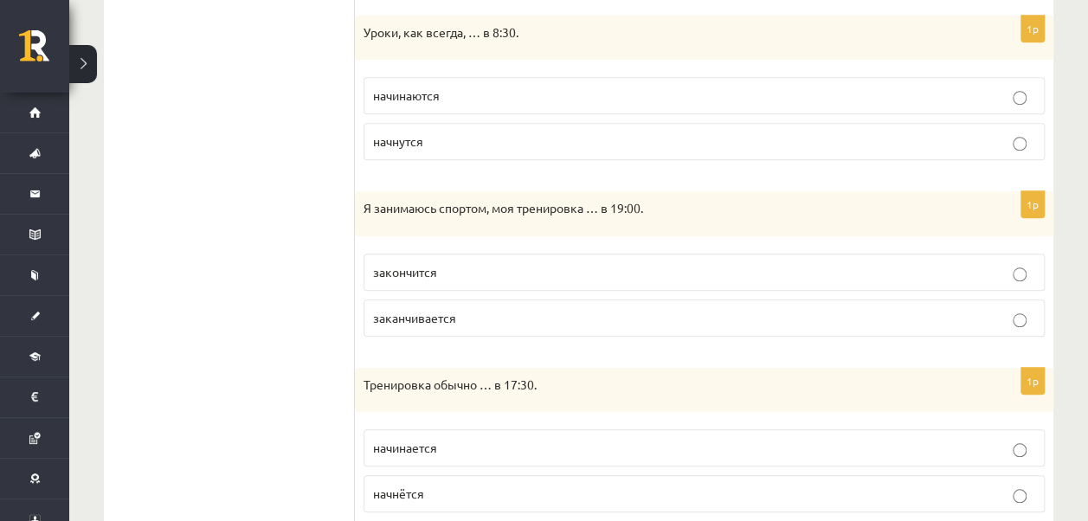
click at [317, 361] on ul "1. uzdevums 2. uzdevums 3. uzdevums 4. uzdevums 5. uzdevums 6. uzdevums 7. uzde…" at bounding box center [238, 336] width 234 height 1437
click at [423, 316] on span "заканчивается" at bounding box center [414, 318] width 83 height 16
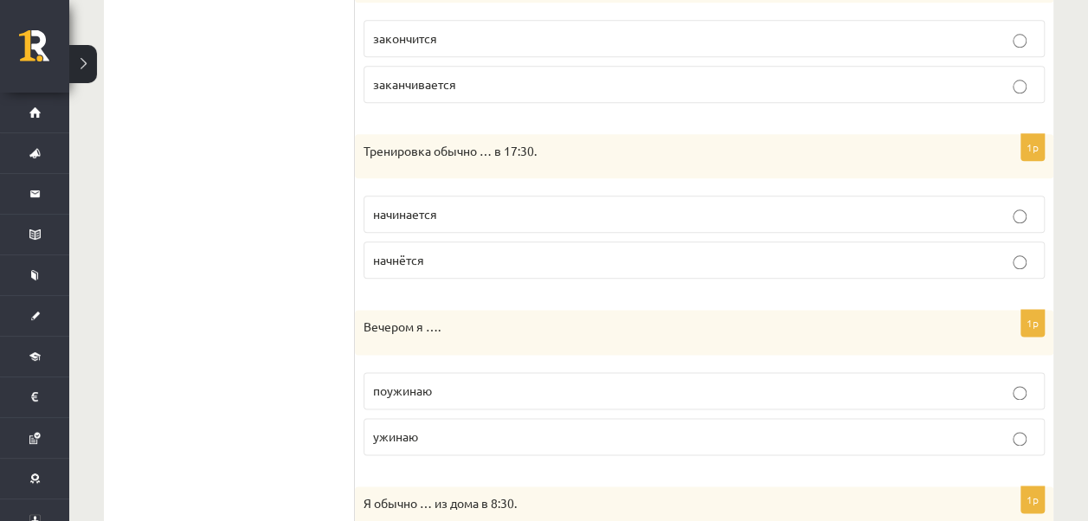
scroll to position [952, 0]
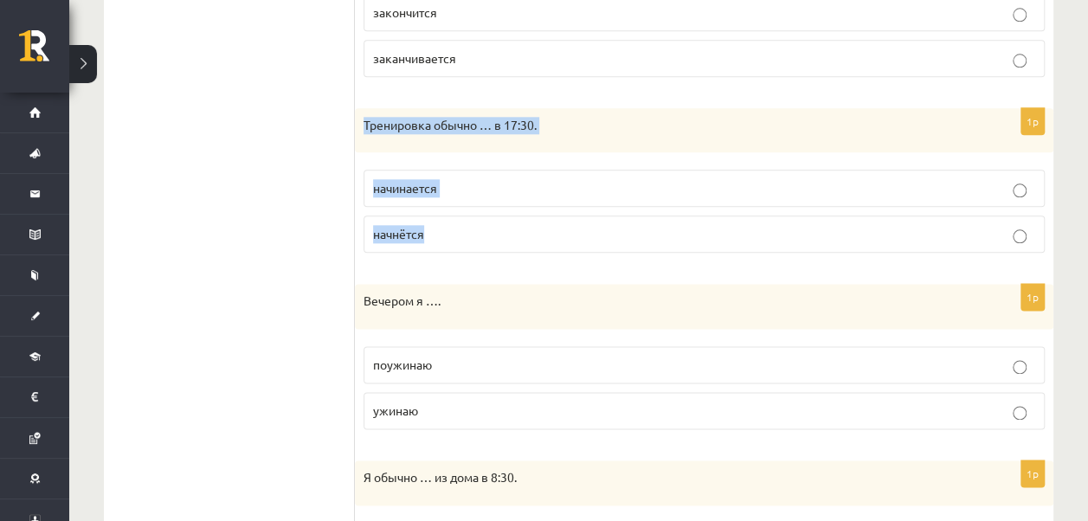
drag, startPoint x: 364, startPoint y: 115, endPoint x: 452, endPoint y: 224, distance: 140.3
click at [452, 224] on div "1p Тренировка обычно … в 17:30. начинается начнётся" at bounding box center [704, 187] width 699 height 159
drag, startPoint x: 312, startPoint y: 294, endPoint x: 461, endPoint y: 229, distance: 163.2
click at [312, 294] on ul "1. uzdevums 2. uzdevums 3. uzdevums 4. uzdevums 5. uzdevums 6. uzdevums 7. uzde…" at bounding box center [238, 77] width 234 height 1437
click at [484, 185] on p "начинается" at bounding box center [704, 188] width 662 height 18
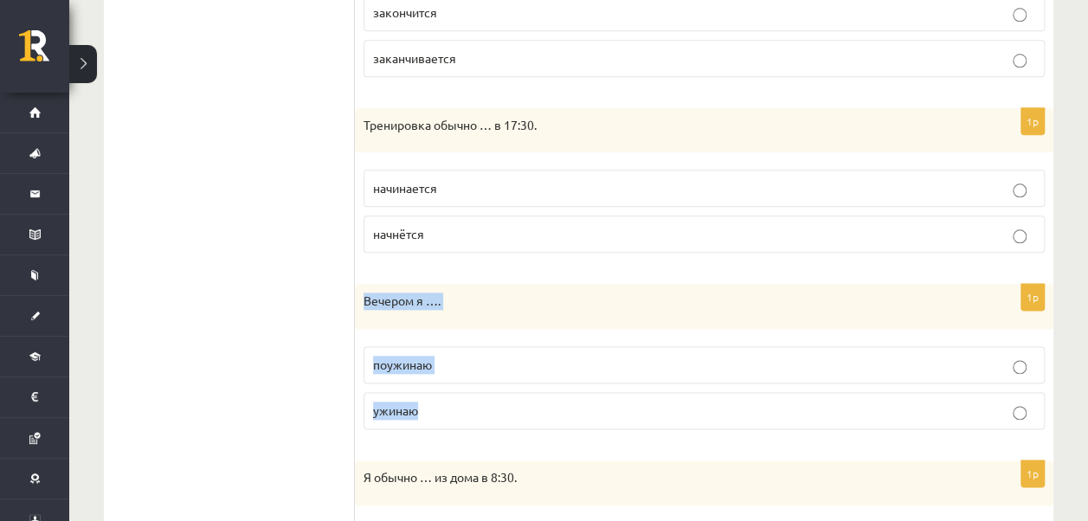
drag, startPoint x: 362, startPoint y: 292, endPoint x: 448, endPoint y: 403, distance: 141.3
click at [448, 403] on div "1p Вечером я …. поужинаю ужинаю" at bounding box center [704, 363] width 699 height 159
click at [382, 429] on div "1p Вечером я …. поужинаю ужинаю" at bounding box center [704, 363] width 699 height 159
click at [365, 404] on label "ужинаю" at bounding box center [704, 410] width 681 height 37
click at [329, 416] on ul "1. uzdevums 2. uzdevums 3. uzdevums 4. uzdevums 5. uzdevums 6. uzdevums 7. uzde…" at bounding box center [238, 77] width 234 height 1437
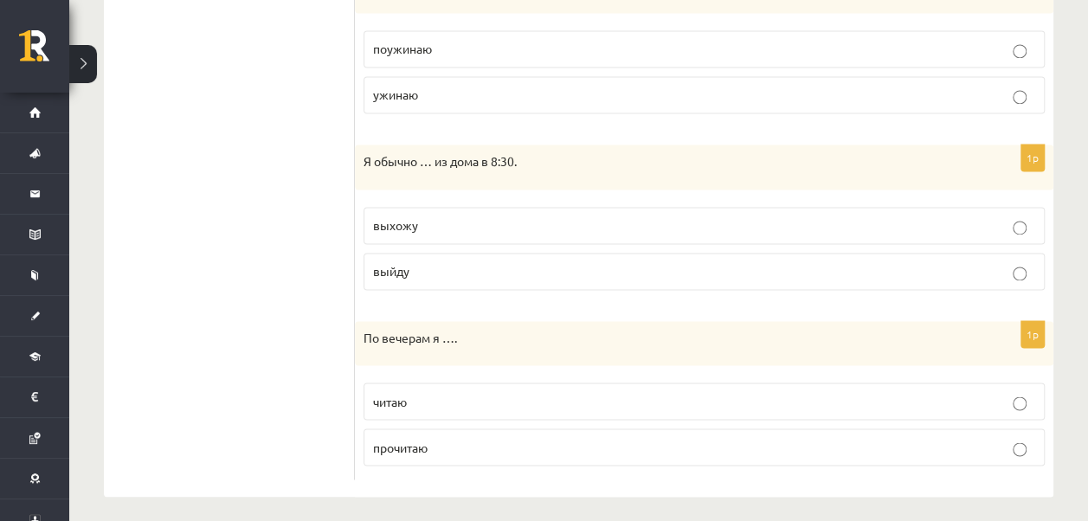
scroll to position [1269, 0]
drag, startPoint x: 365, startPoint y: 156, endPoint x: 443, endPoint y: 263, distance: 132.6
click at [443, 263] on div "1p Я обычно … из дома в 8:30. выхожу выйду" at bounding box center [704, 223] width 699 height 159
click at [398, 289] on div "1p Я обычно … из дома в 8:30. выхожу выйду" at bounding box center [704, 223] width 699 height 159
click at [430, 218] on p "выхожу" at bounding box center [704, 225] width 662 height 18
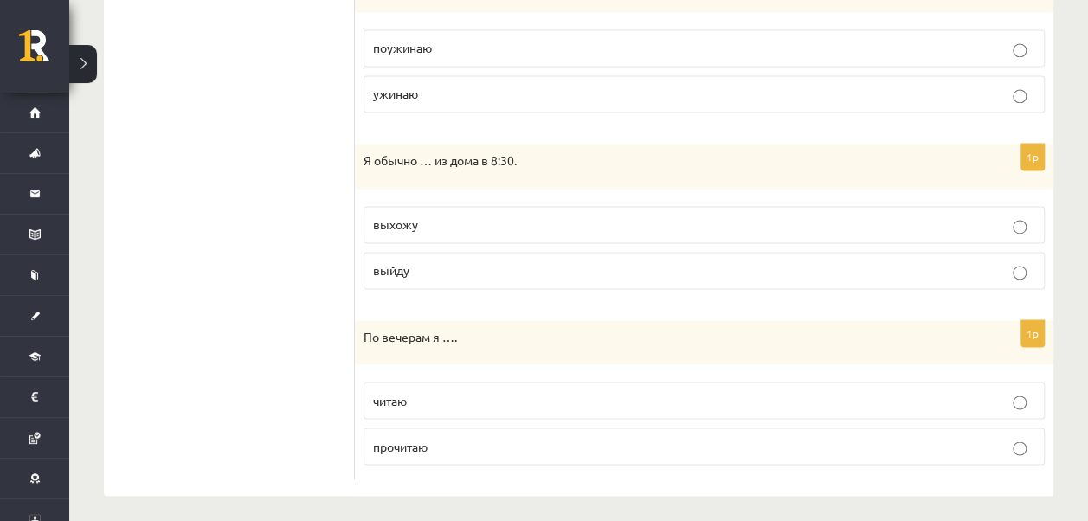
click at [431, 276] on label "выйду" at bounding box center [704, 270] width 681 height 37
drag, startPoint x: 361, startPoint y: 322, endPoint x: 461, endPoint y: 436, distance: 151.5
click at [461, 436] on div "1p По вечерам я …. читаю прочитаю" at bounding box center [704, 399] width 699 height 159
drag, startPoint x: 339, startPoint y: 429, endPoint x: 386, endPoint y: 424, distance: 47.0
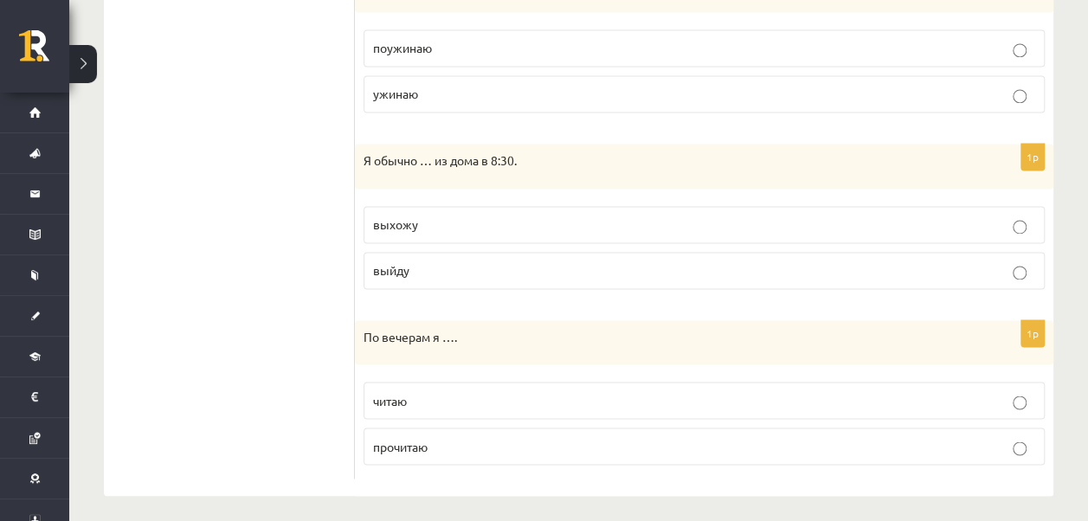
click at [435, 400] on p "читаю" at bounding box center [704, 400] width 662 height 18
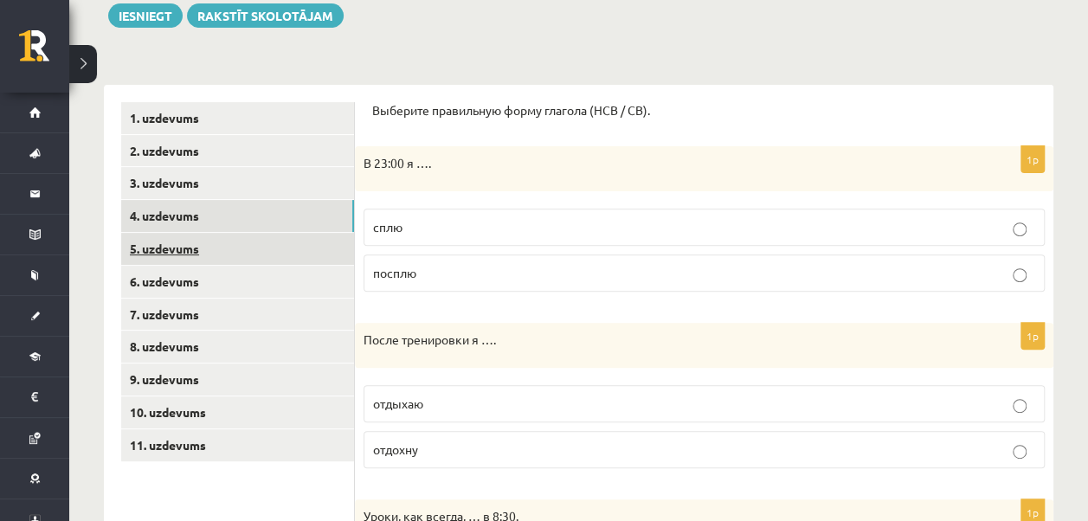
scroll to position [57, 0]
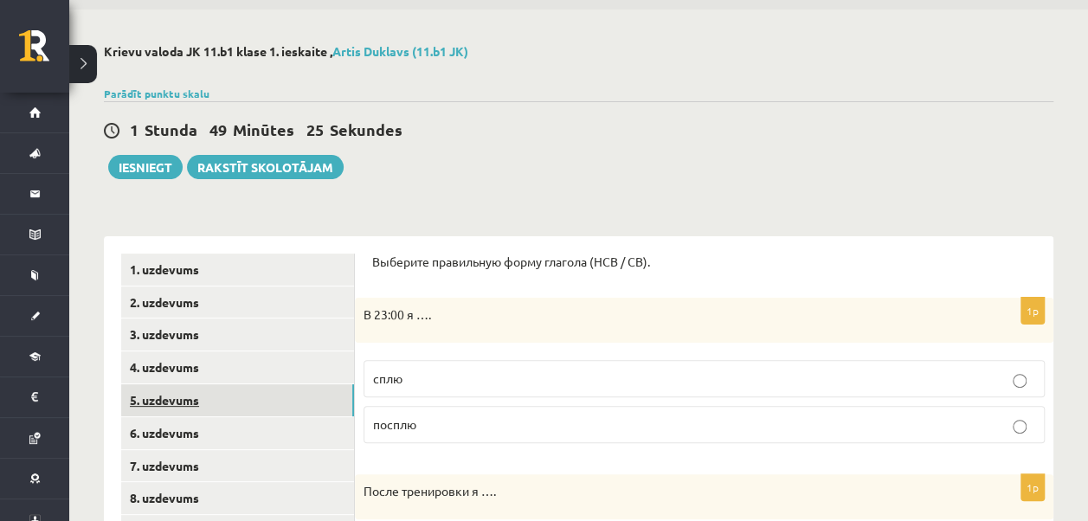
click at [171, 395] on link "5. uzdevums" at bounding box center [237, 400] width 233 height 32
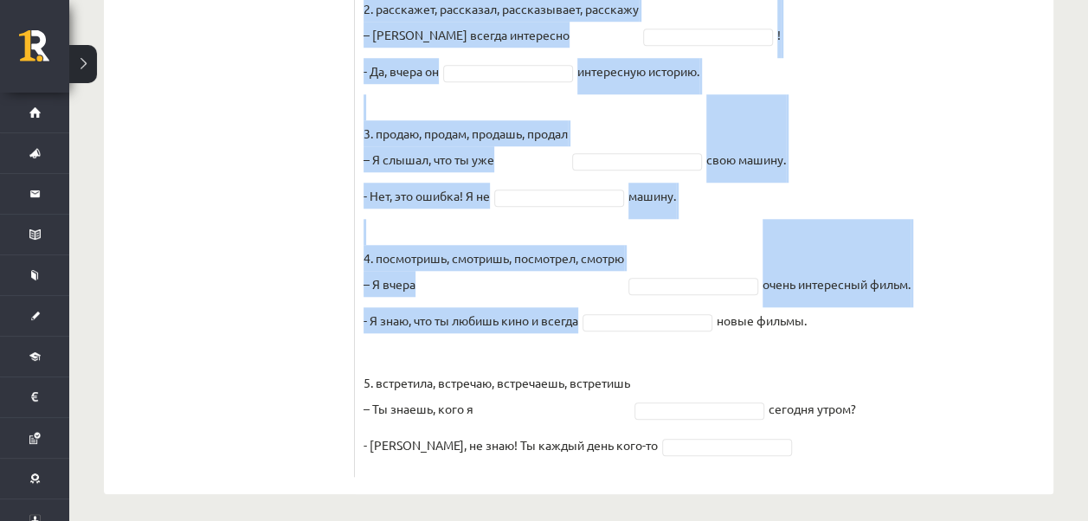
scroll to position [710, 0]
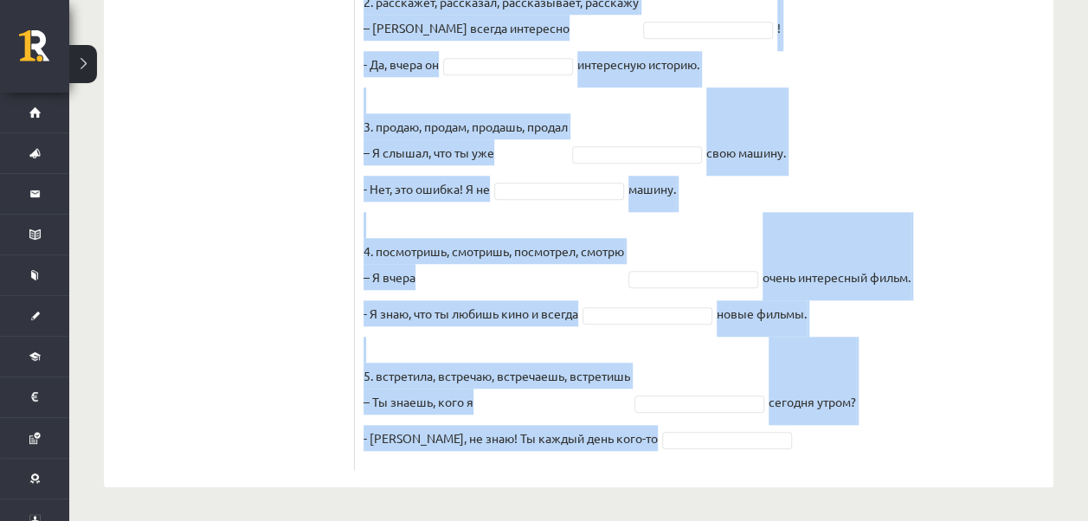
drag, startPoint x: 362, startPoint y: 156, endPoint x: 779, endPoint y: 441, distance: 505.2
click at [779, 441] on div "10p Выберите правильную форму глагола (НСВ / СВ). Pieejamie vārdi смотрю продаю…" at bounding box center [704, 44] width 699 height 852
click at [657, 458] on fieldset "1. напишешь, пишешь, писал, написал – Ты всегда о катастрофах? - Нет, вчера я с…" at bounding box center [704, 162] width 681 height 597
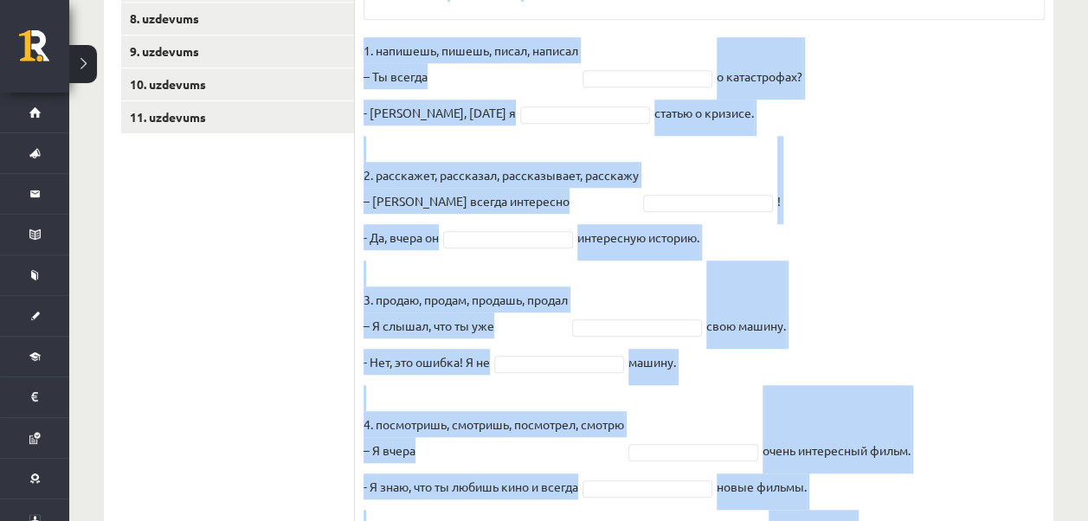
click at [872, 100] on fieldset "1. напишешь, пишешь, писал, написал – Ты всегда о катастрофах? - Нет, вчера я с…" at bounding box center [704, 335] width 681 height 597
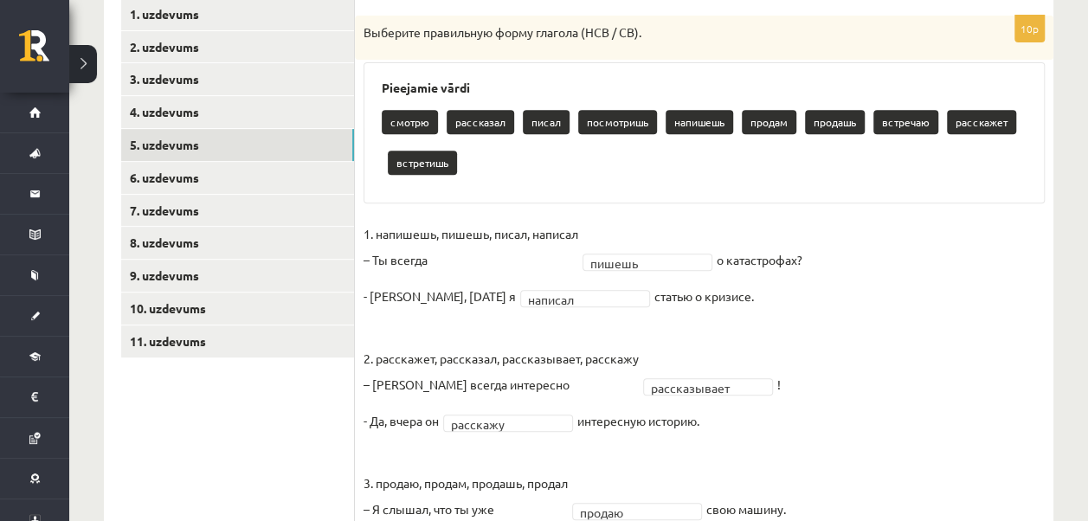
scroll to position [323, 0]
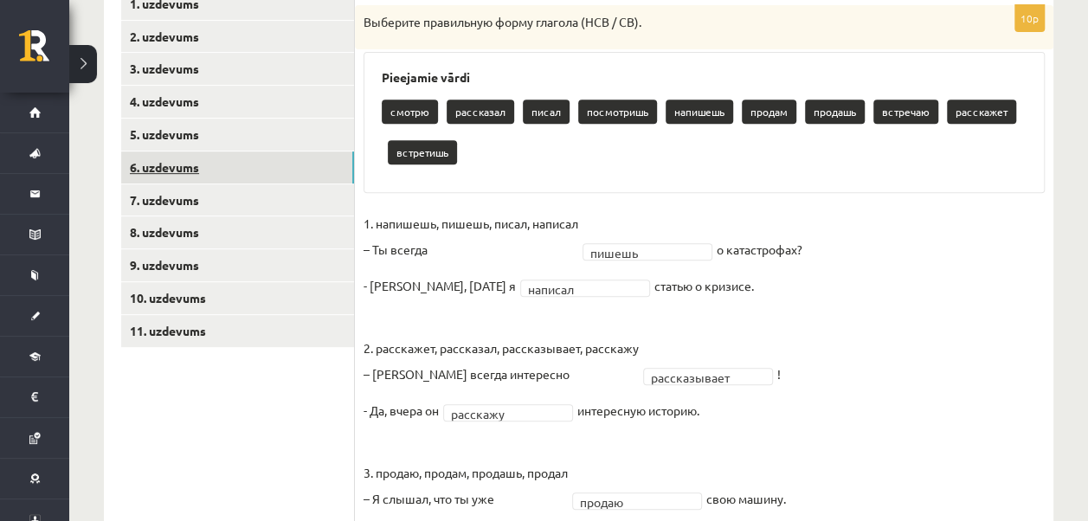
click at [151, 174] on link "6. uzdevums" at bounding box center [237, 167] width 233 height 32
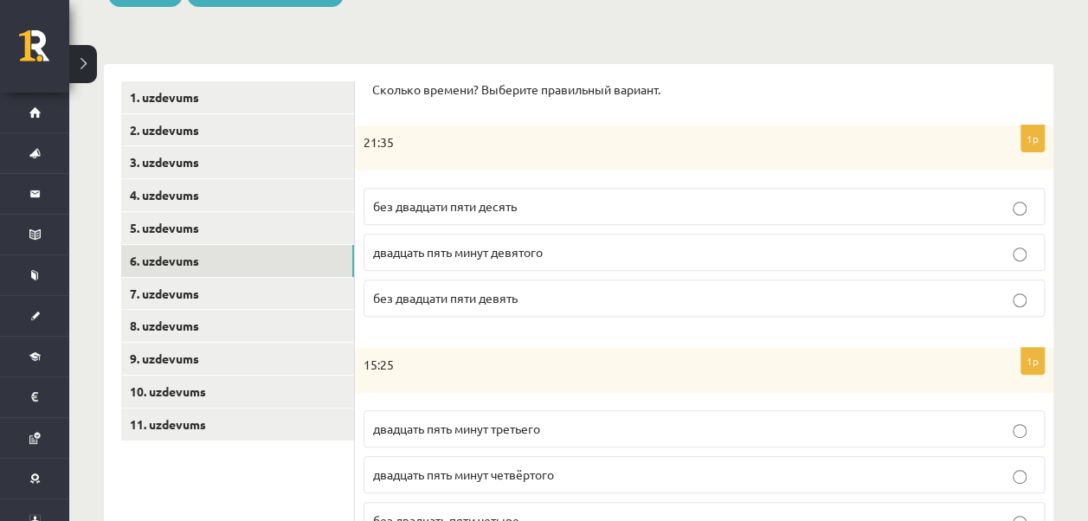
scroll to position [191, 0]
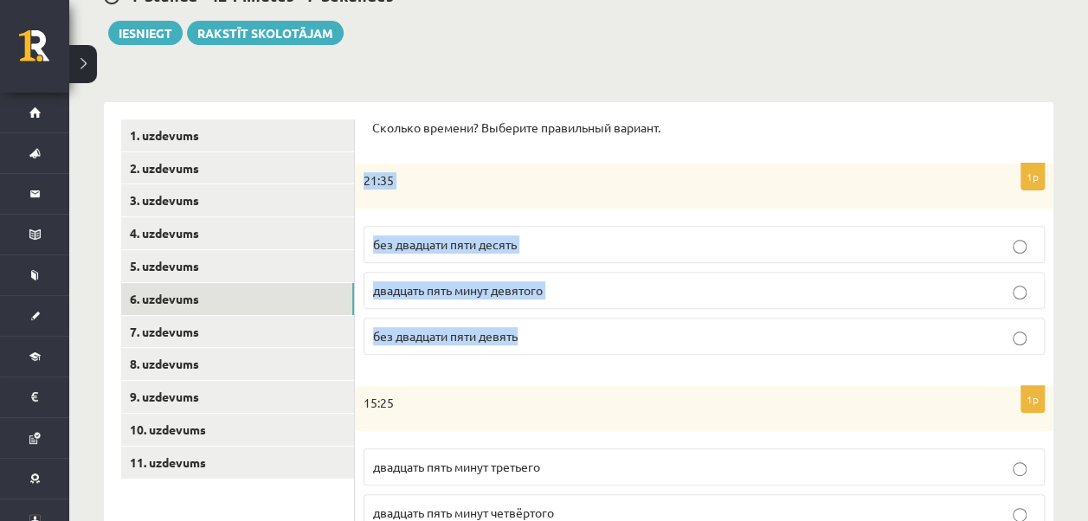
drag, startPoint x: 364, startPoint y: 181, endPoint x: 538, endPoint y: 334, distance: 232.5
click at [538, 334] on div "1p 21:35 без двадцати пяти десять двадцать пять минут девятого без двадцати пят…" at bounding box center [704, 266] width 699 height 205
click at [467, 362] on div "1p 21:35 без двадцати пяти десять двадцать пять минут девятого без двадцати пят…" at bounding box center [704, 266] width 699 height 205
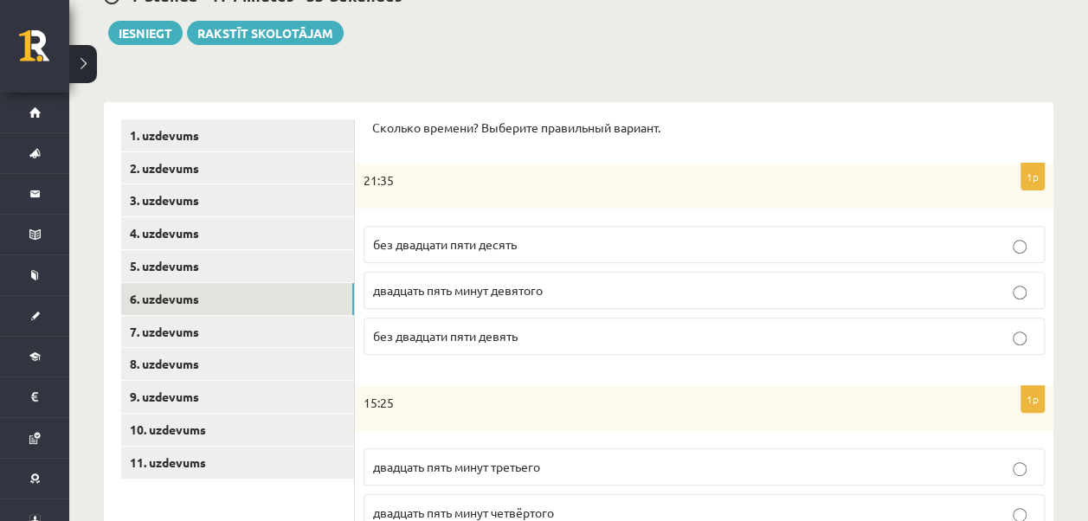
click at [544, 345] on label "без двадцати пяти девять" at bounding box center [704, 336] width 681 height 37
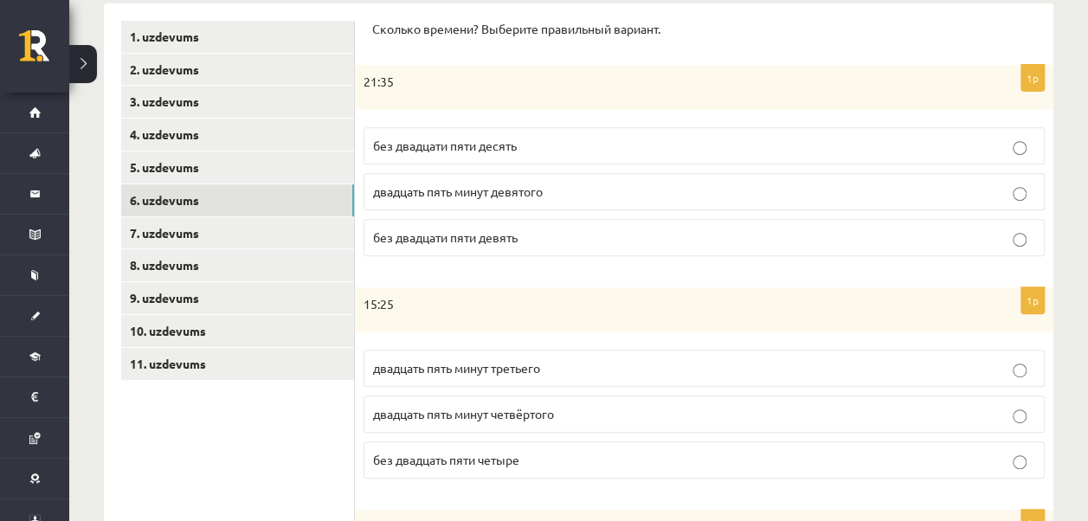
scroll to position [451, 0]
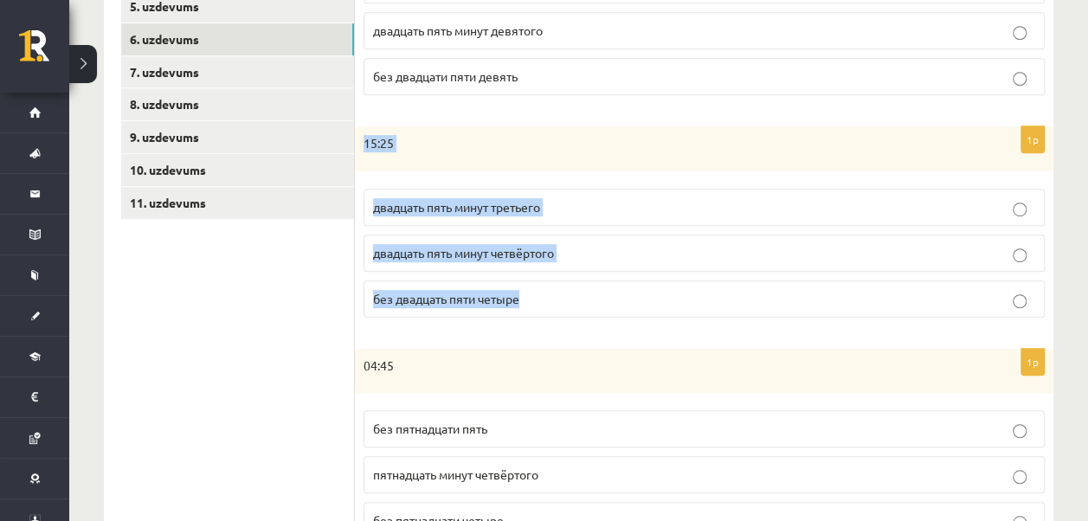
drag, startPoint x: 364, startPoint y: 137, endPoint x: 551, endPoint y: 277, distance: 233.7
click at [551, 277] on div "1p 15:25 двадцать пять минут третьего двадцать пять минут четвёртого без двадца…" at bounding box center [704, 228] width 699 height 205
click at [574, 319] on div "1p 15:25 двадцать пять минут третьего двадцать пять минут четвёртого без двадца…" at bounding box center [704, 228] width 699 height 205
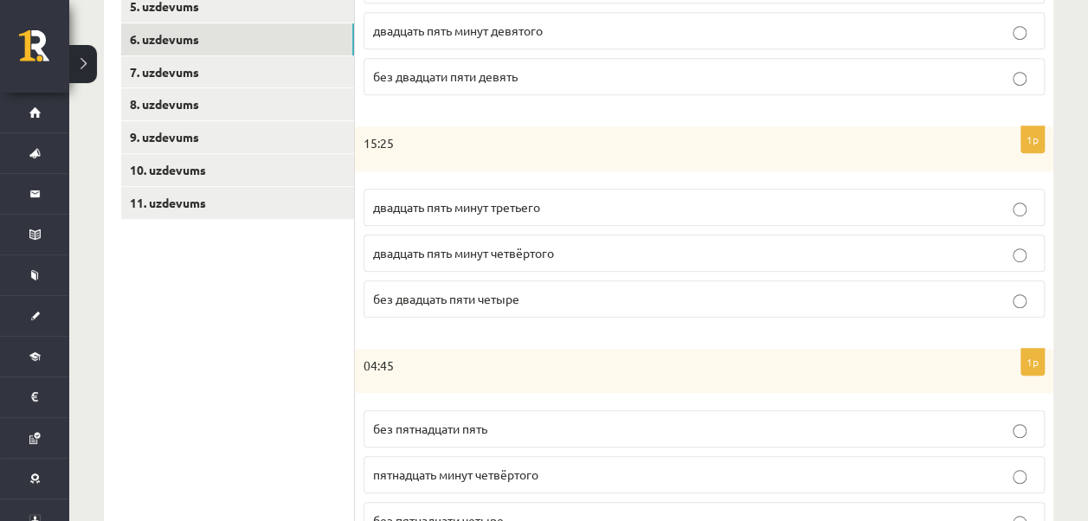
click at [549, 256] on p "двадцать пять минут четвёртого" at bounding box center [704, 253] width 662 height 18
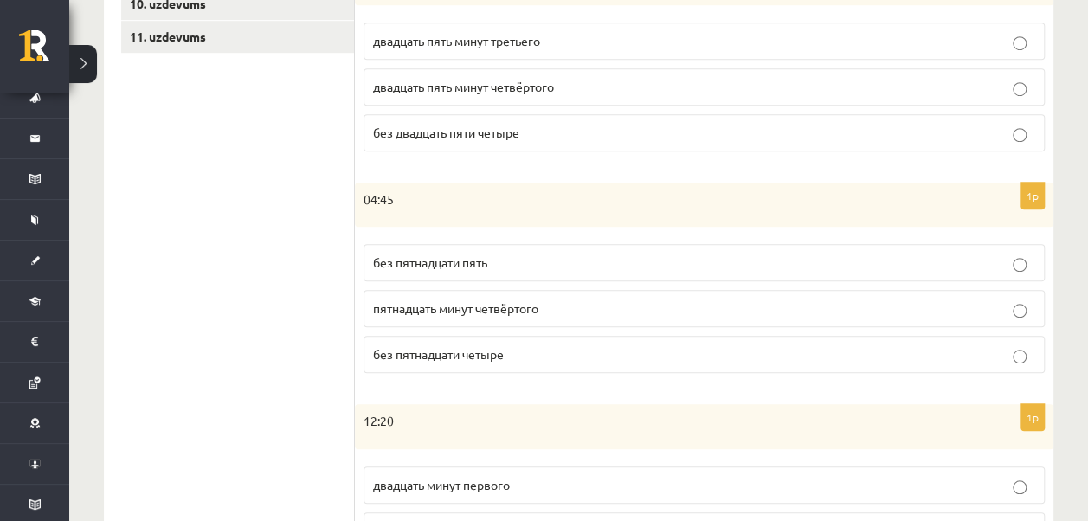
scroll to position [624, 0]
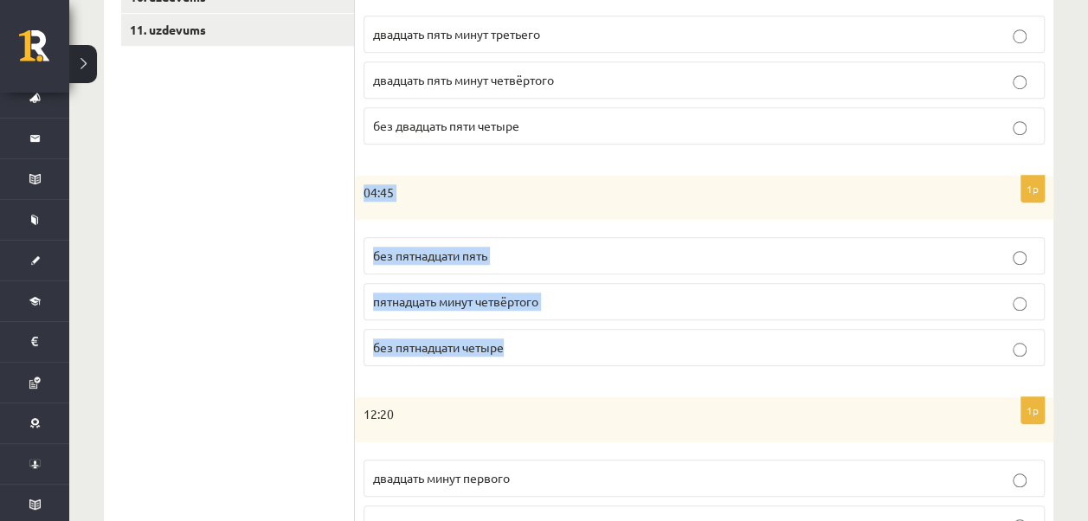
drag, startPoint x: 372, startPoint y: 189, endPoint x: 517, endPoint y: 350, distance: 216.4
click at [517, 350] on div "1p 04:45 без пятнадцати пять пятнадцать минут четвёртого без пятнадцати четыре" at bounding box center [704, 278] width 699 height 205
click at [570, 369] on div "1p 04:45 без пятнадцати пять пятнадцать минут четвёртого без пятнадцати четыре" at bounding box center [704, 278] width 699 height 205
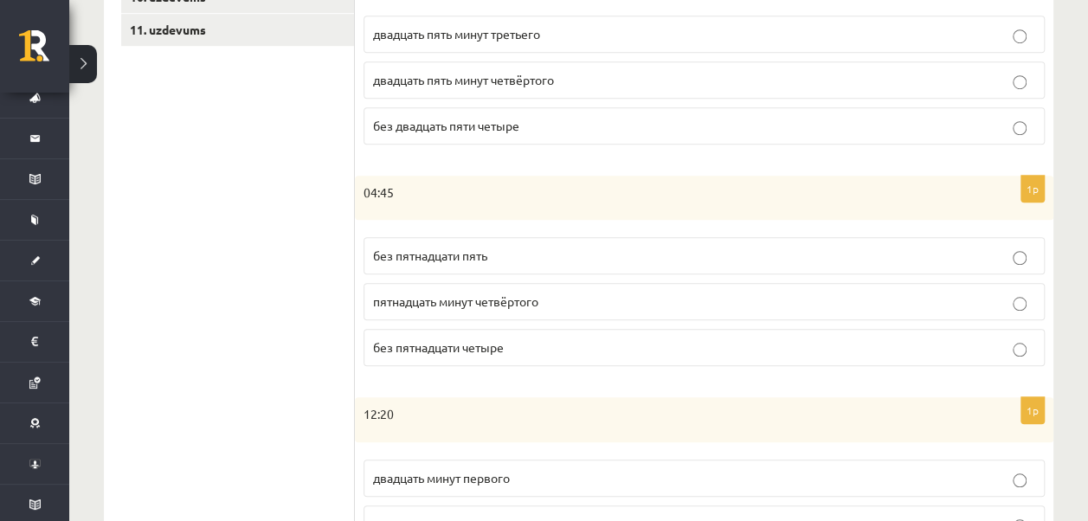
click at [519, 249] on p "без пятнадцати пять" at bounding box center [704, 256] width 662 height 18
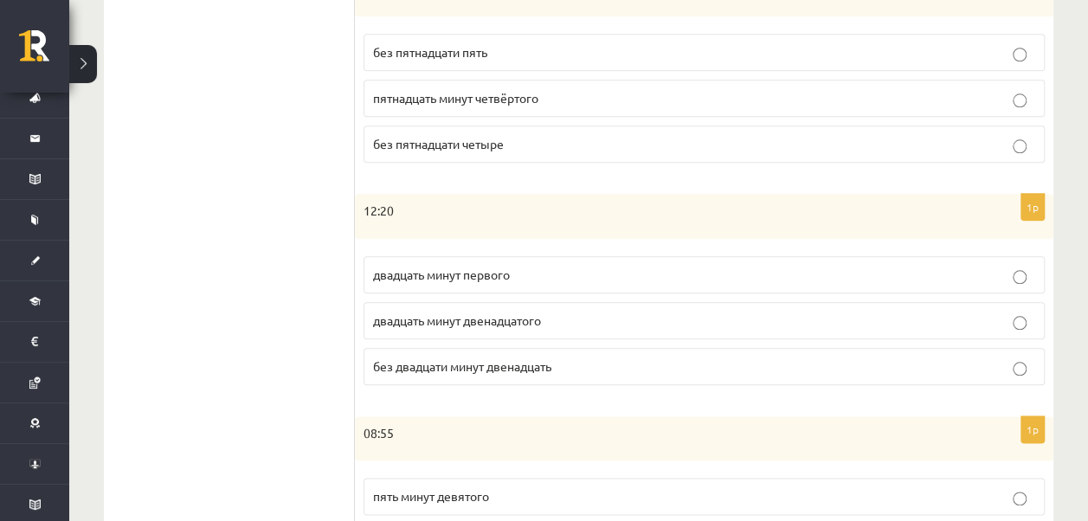
scroll to position [711, 0]
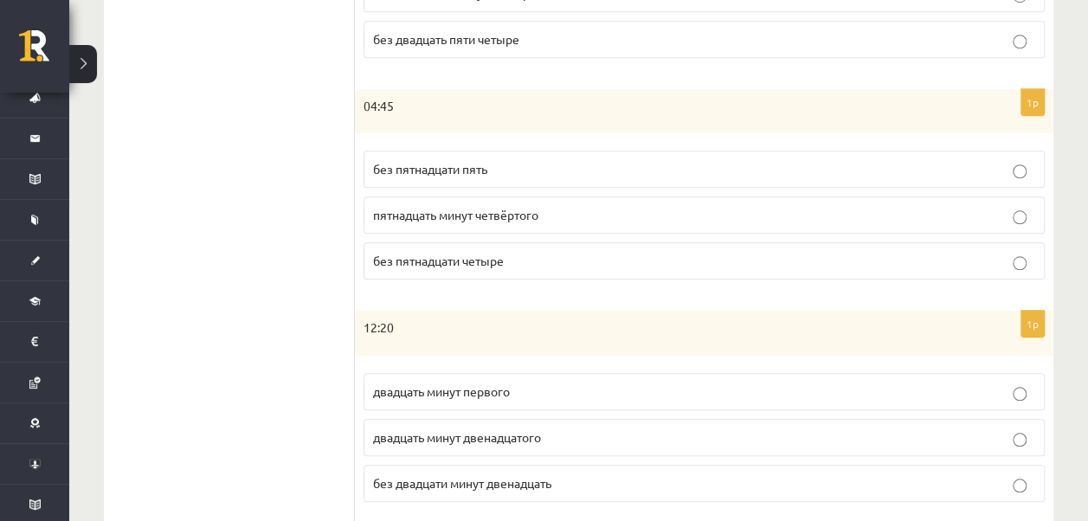
click at [560, 252] on p "без пятнадцати четыре" at bounding box center [704, 261] width 662 height 18
click at [502, 166] on p "без пятнадцати пять" at bounding box center [704, 169] width 662 height 18
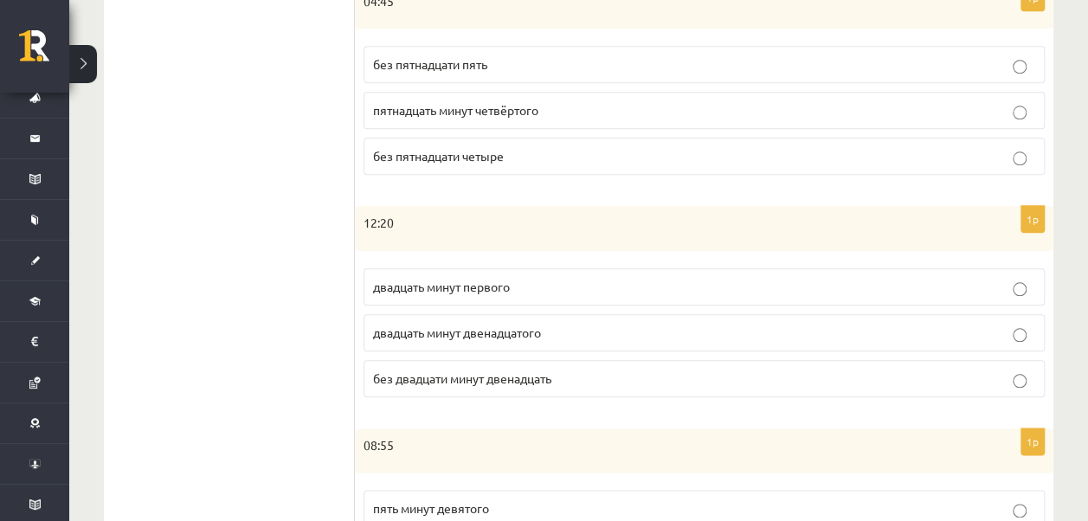
scroll to position [884, 0]
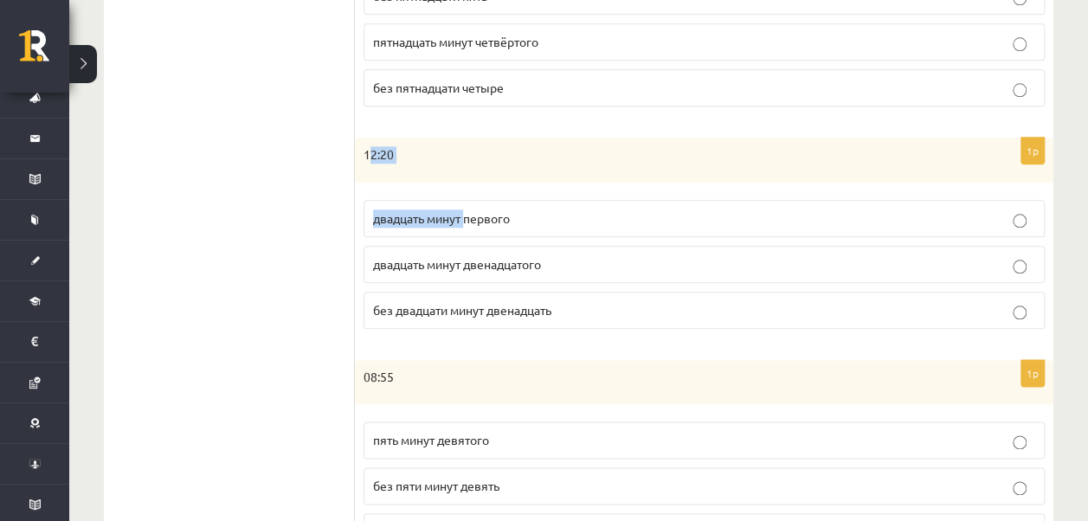
drag, startPoint x: 407, startPoint y: 170, endPoint x: 463, endPoint y: 229, distance: 81.4
click at [463, 229] on div "1p 12:20 двадцать минут первого двадцать минут двенадцатого без двадцати минут …" at bounding box center [704, 240] width 699 height 205
drag, startPoint x: 463, startPoint y: 229, endPoint x: 313, endPoint y: 267, distance: 154.5
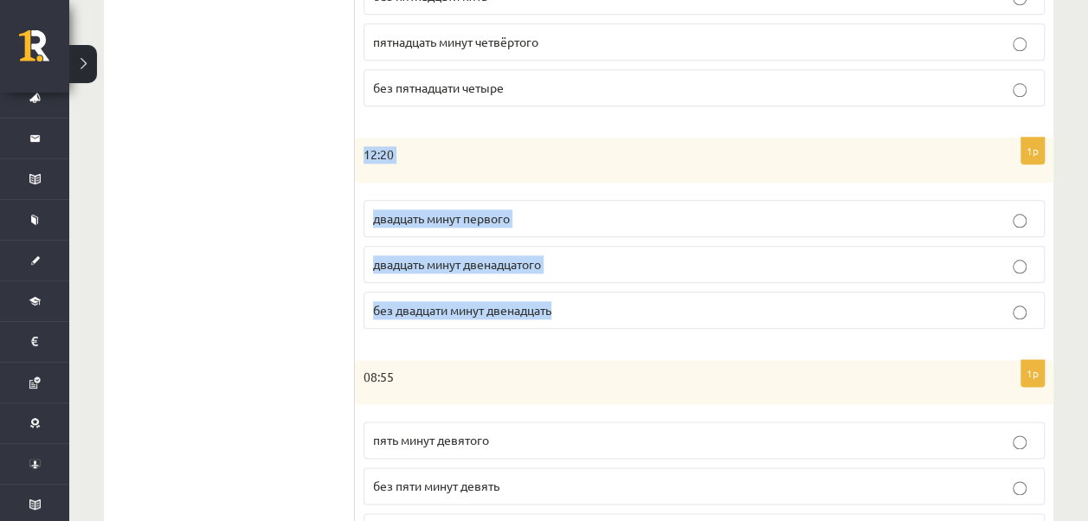
drag, startPoint x: 359, startPoint y: 147, endPoint x: 569, endPoint y: 317, distance: 269.6
click at [569, 317] on div "1p 12:20 двадцать минут первого двадцать минут двенадцатого без двадцати минут …" at bounding box center [704, 240] width 699 height 205
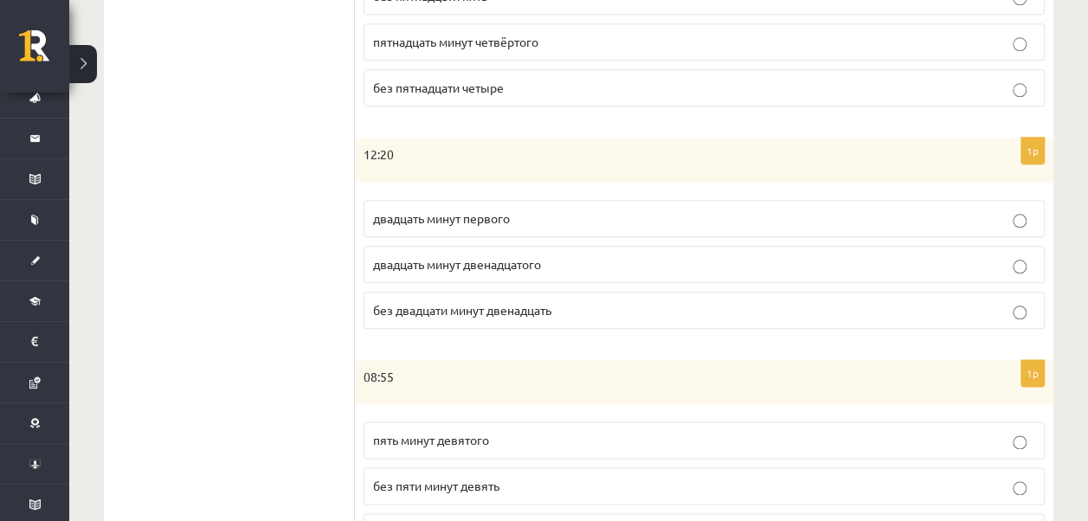
click at [473, 256] on span "двадцать минут двенадцатого" at bounding box center [457, 264] width 168 height 16
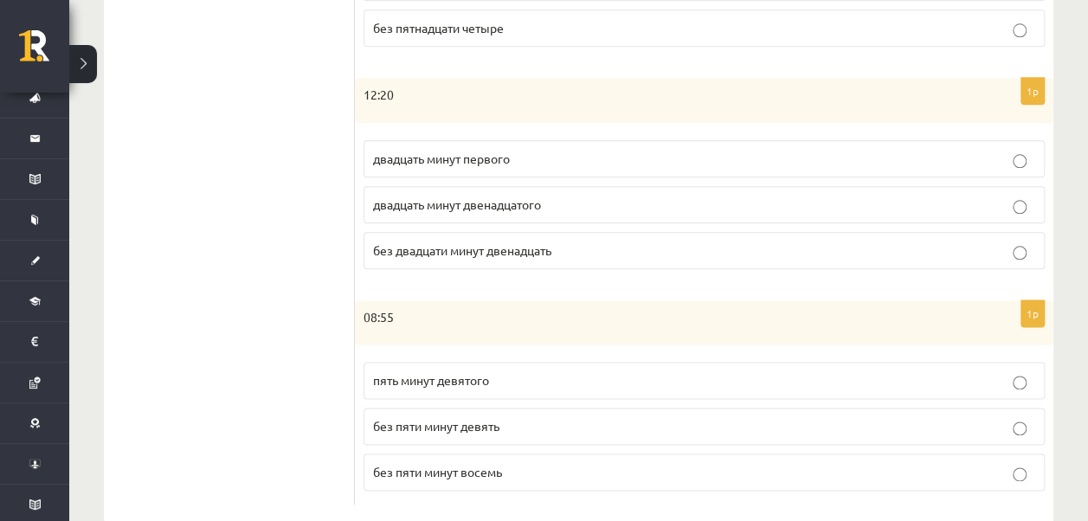
scroll to position [970, 0]
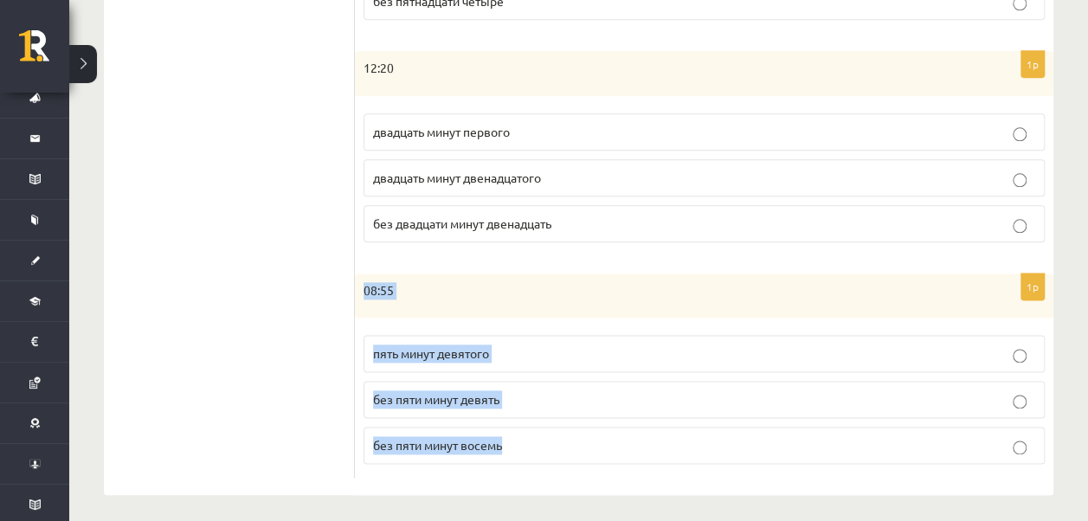
drag, startPoint x: 369, startPoint y: 289, endPoint x: 525, endPoint y: 458, distance: 230.3
click at [525, 458] on div "1p 08:55 пять минут девятого без пяти минут девять без пяти минут восемь" at bounding box center [704, 376] width 699 height 205
click at [470, 455] on fieldset "пять минут девятого без пяти минут девять без пяти минут восемь" at bounding box center [704, 397] width 681 height 143
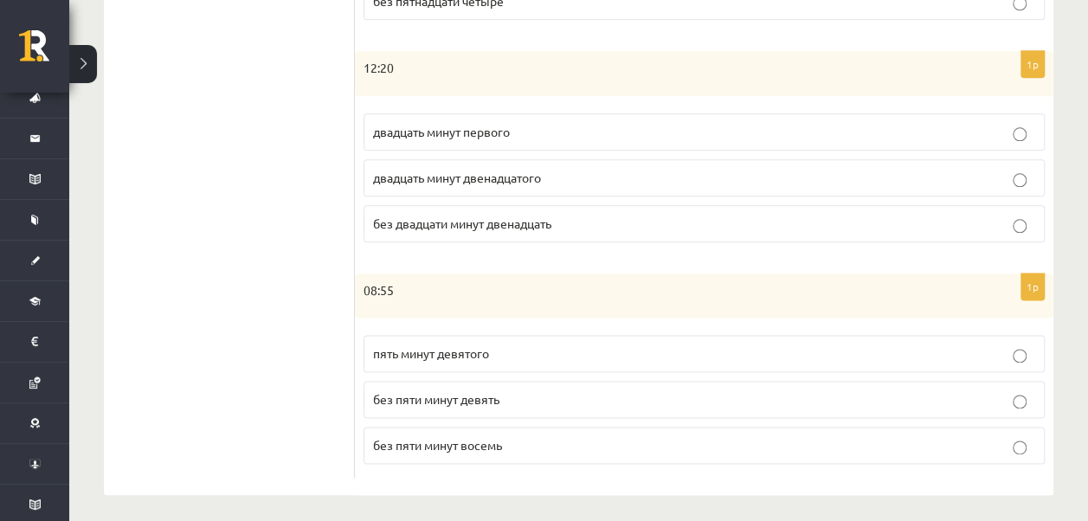
click at [390, 391] on span "без пяти минут девять" at bounding box center [436, 399] width 126 height 16
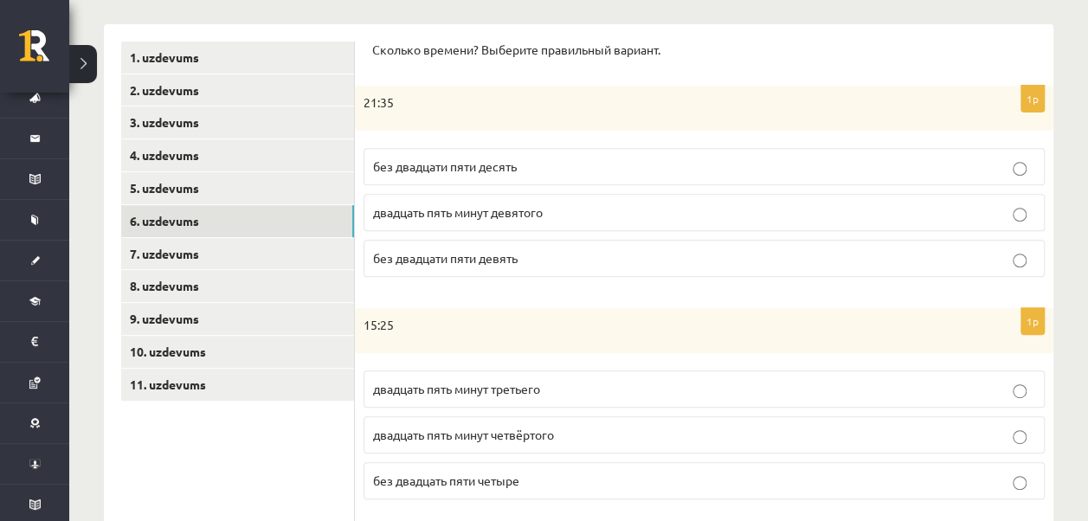
scroll to position [191, 0]
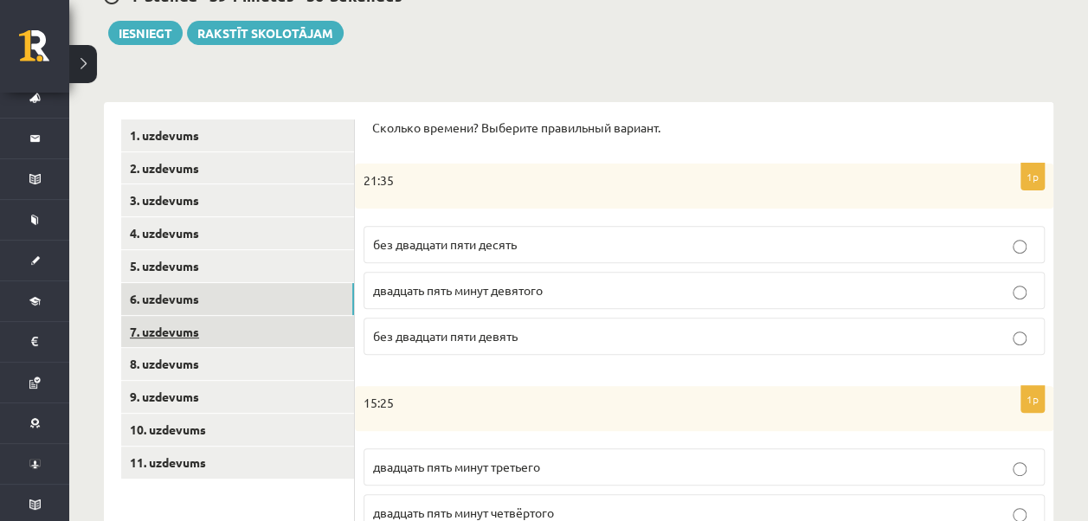
click at [179, 324] on link "7. uzdevums" at bounding box center [237, 332] width 233 height 32
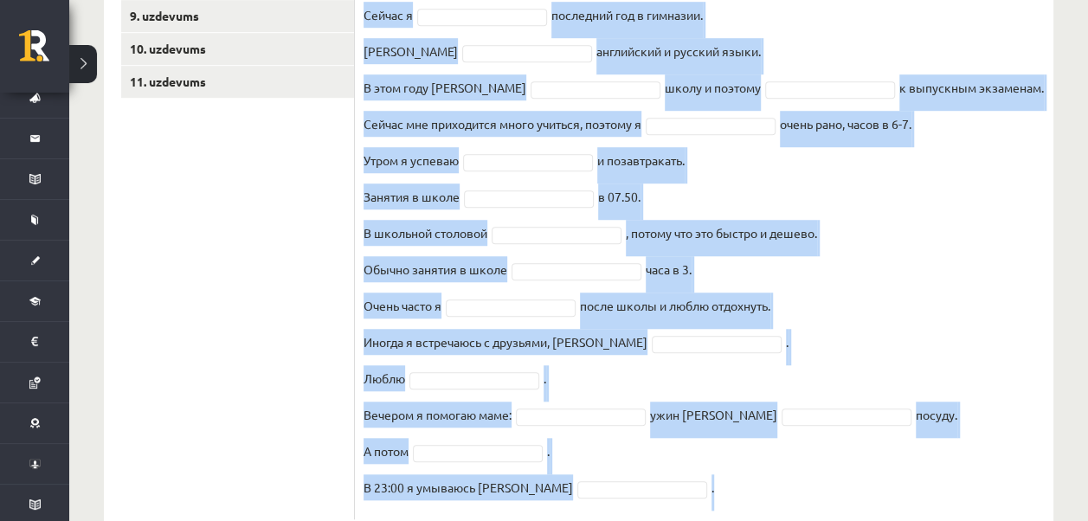
scroll to position [622, 0]
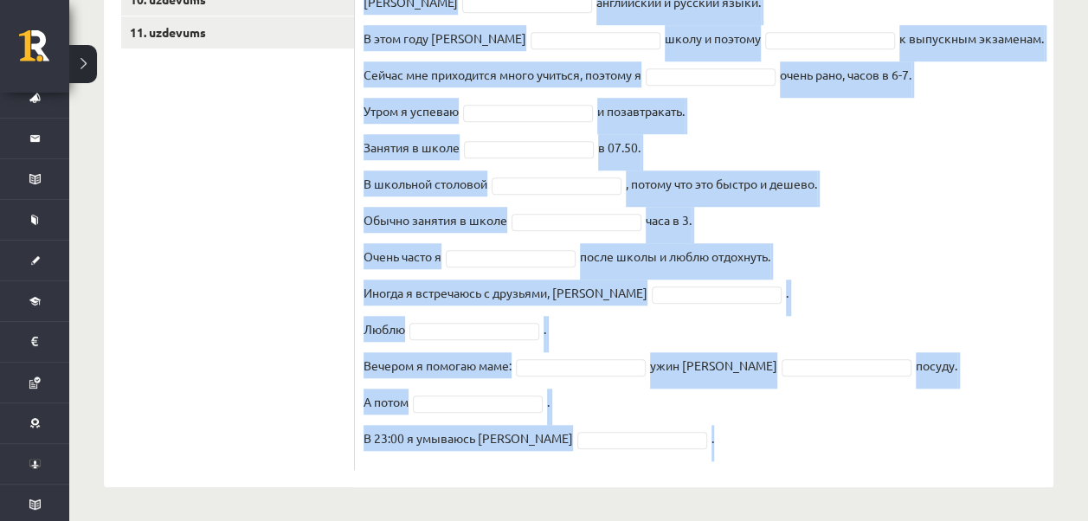
drag, startPoint x: 363, startPoint y: 155, endPoint x: 693, endPoint y: 454, distance: 444.9
click at [693, 454] on div "16p Выберите правильную форму глагола Pieejamie vārdi учусь обедаю мыобщаемся у…" at bounding box center [704, 88] width 699 height 763
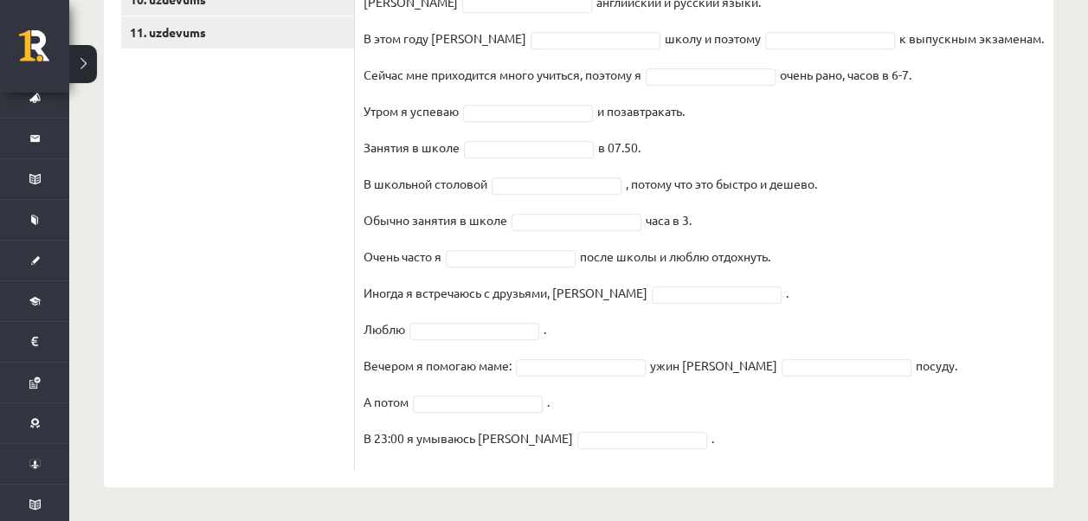
click at [322, 242] on ul "1. uzdevums 2. uzdevums 3. uzdevums 4. uzdevums 5. uzdevums 6. uzdevums 7. uzde…" at bounding box center [238, 79] width 234 height 781
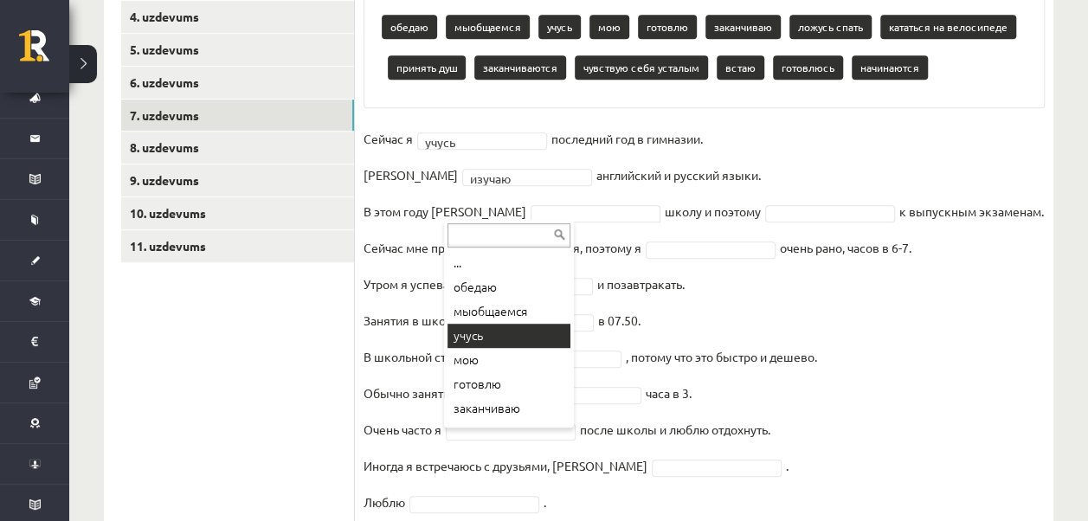
scroll to position [21, 0]
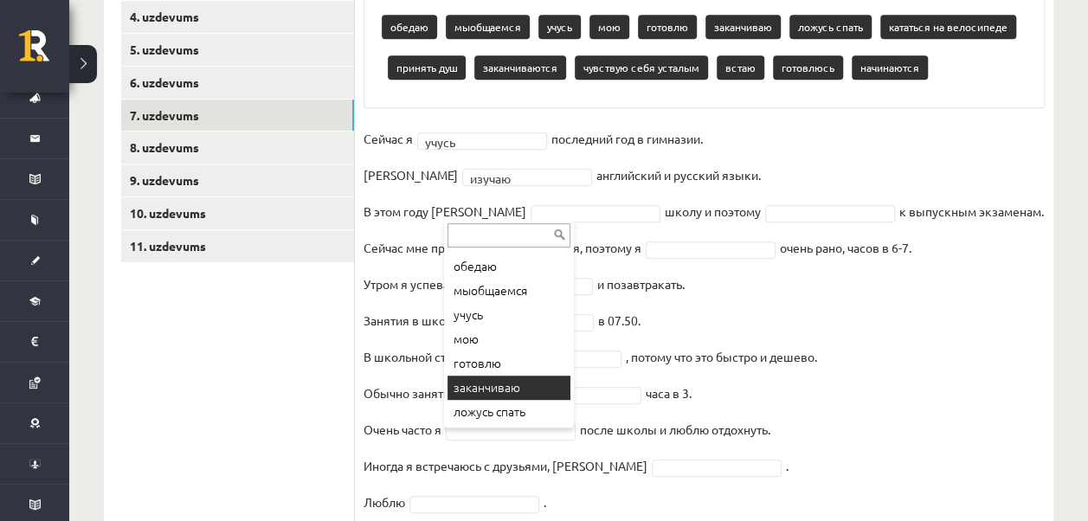
drag, startPoint x: 520, startPoint y: 394, endPoint x: 532, endPoint y: 374, distance: 22.9
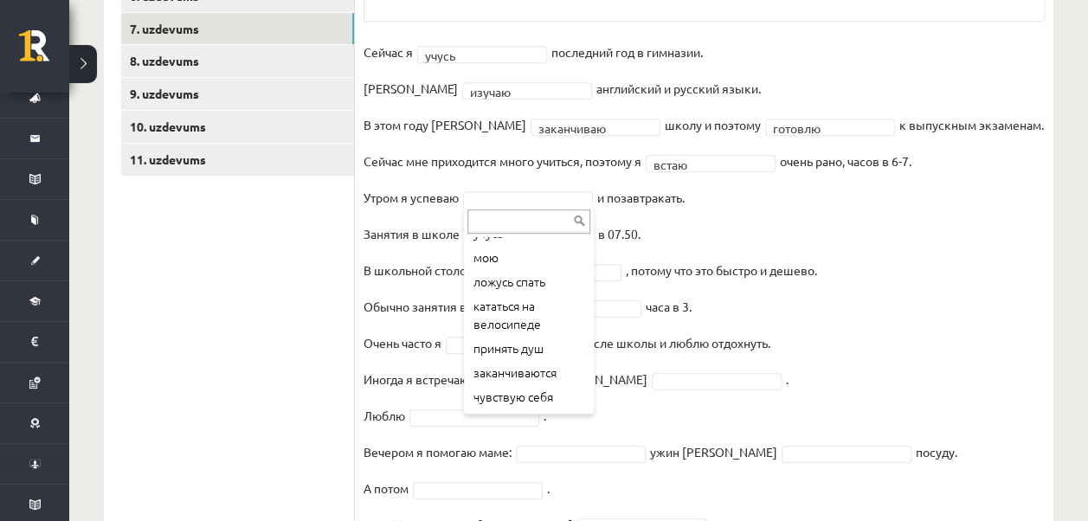
scroll to position [99, 0]
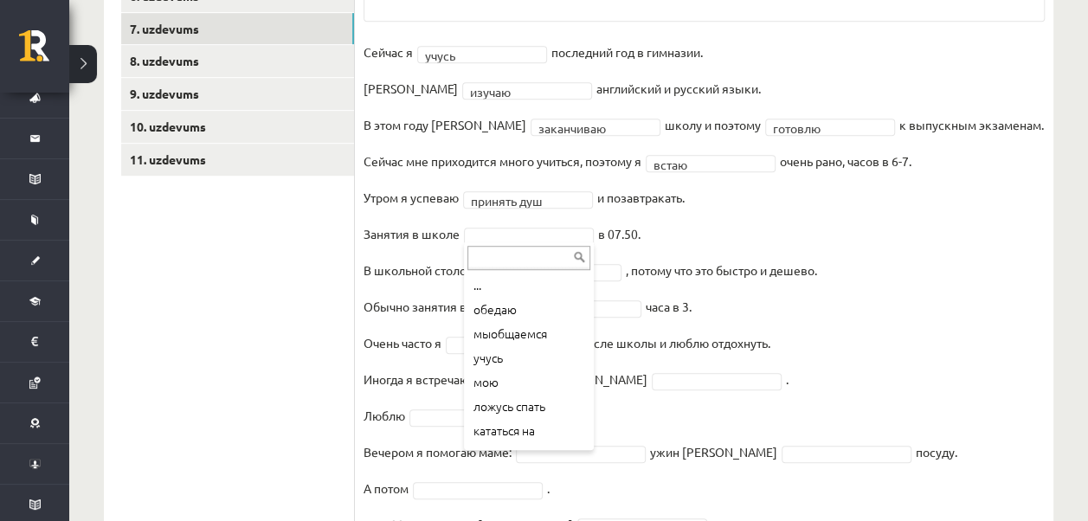
drag, startPoint x: 576, startPoint y: 333, endPoint x: 583, endPoint y: 353, distance: 21.4
click at [583, 353] on ul "... обедаю мыобщаемся учусь мою ложусь спать кататься на велосипеде заканчивают…" at bounding box center [527, 360] width 126 height 173
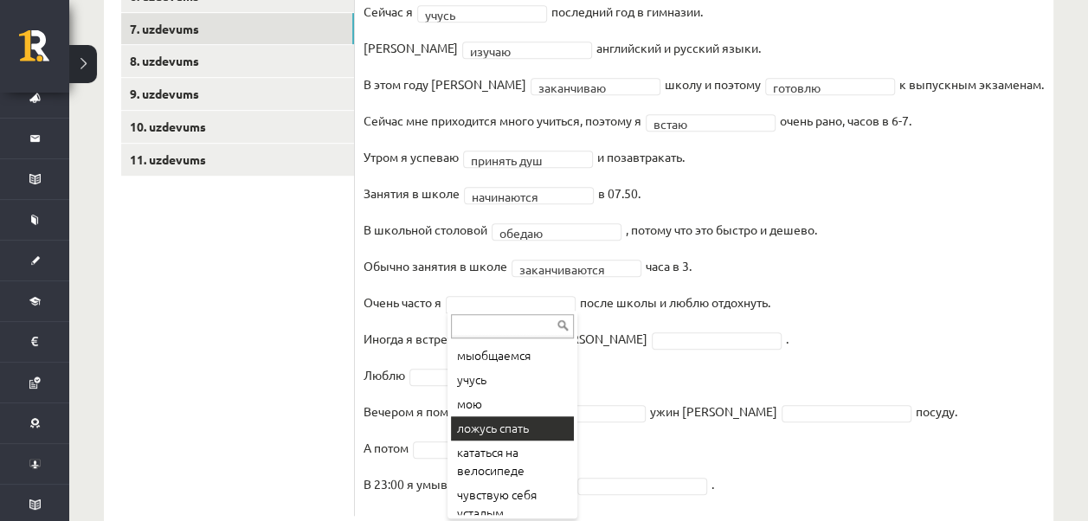
scroll to position [57, 0]
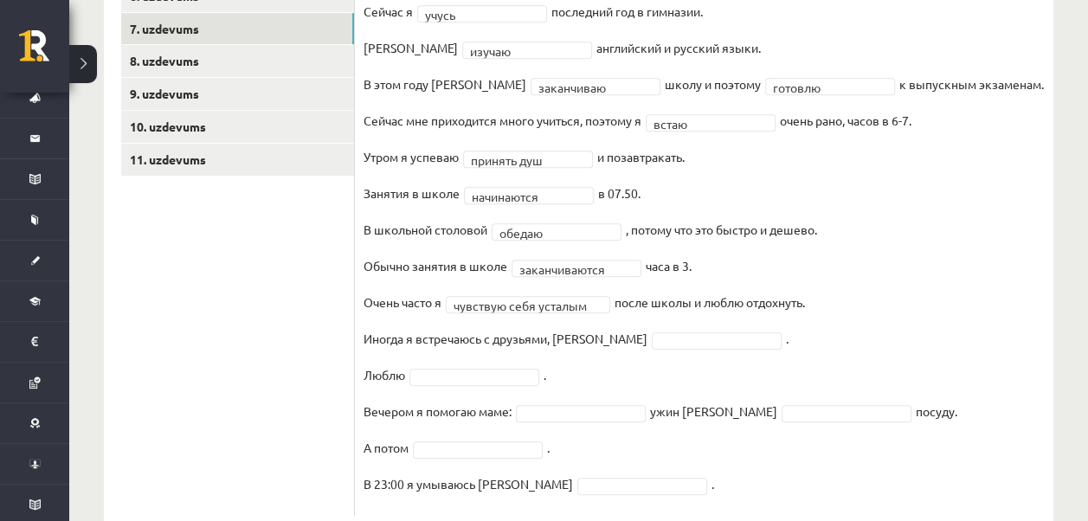
click at [667, 342] on fieldset "**********" at bounding box center [704, 252] width 681 height 509
drag, startPoint x: 667, startPoint y: 342, endPoint x: 667, endPoint y: 329, distance: 13.0
click at [668, 327] on fieldset "**********" at bounding box center [704, 252] width 681 height 509
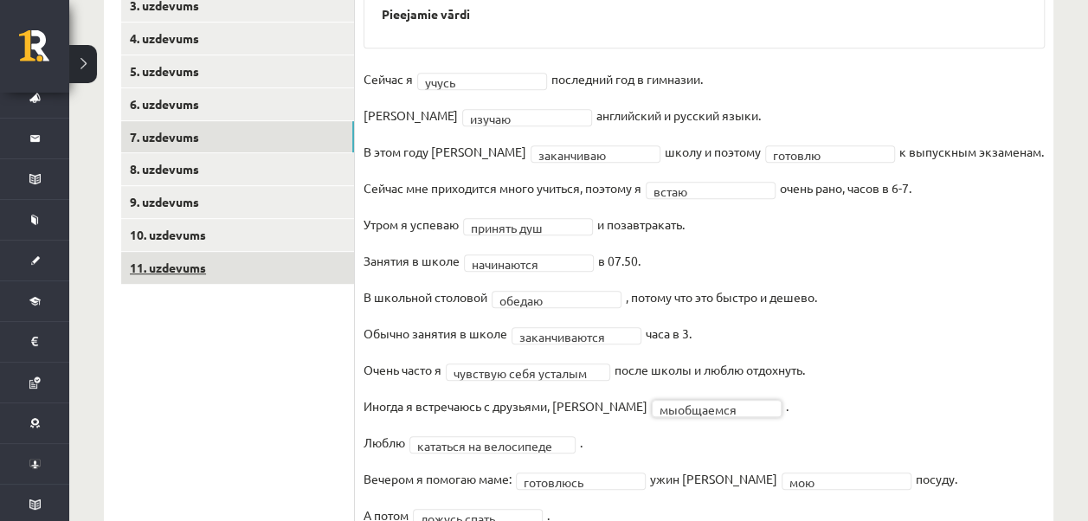
scroll to position [326, 0]
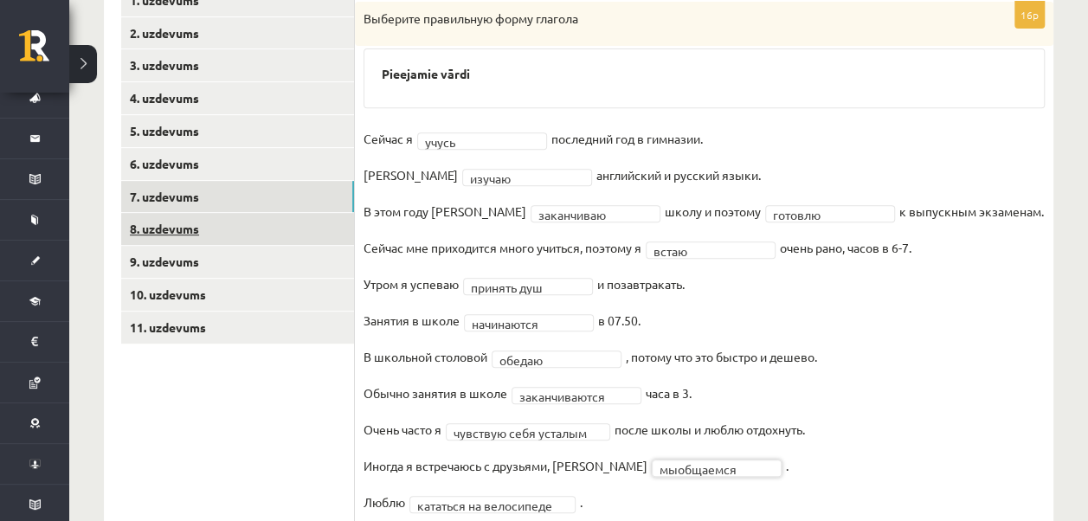
click at [187, 227] on link "8. uzdevums" at bounding box center [237, 229] width 233 height 32
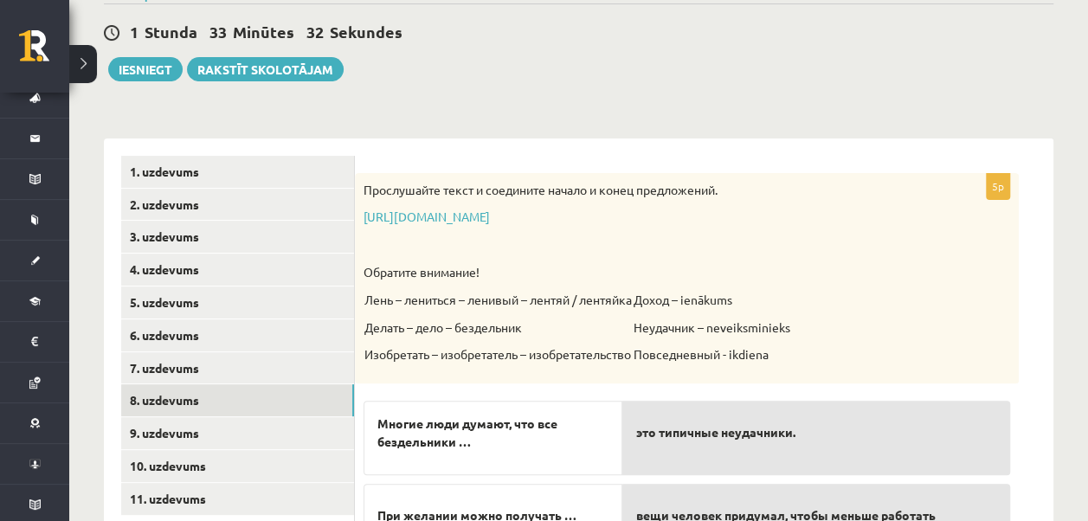
scroll to position [152, 0]
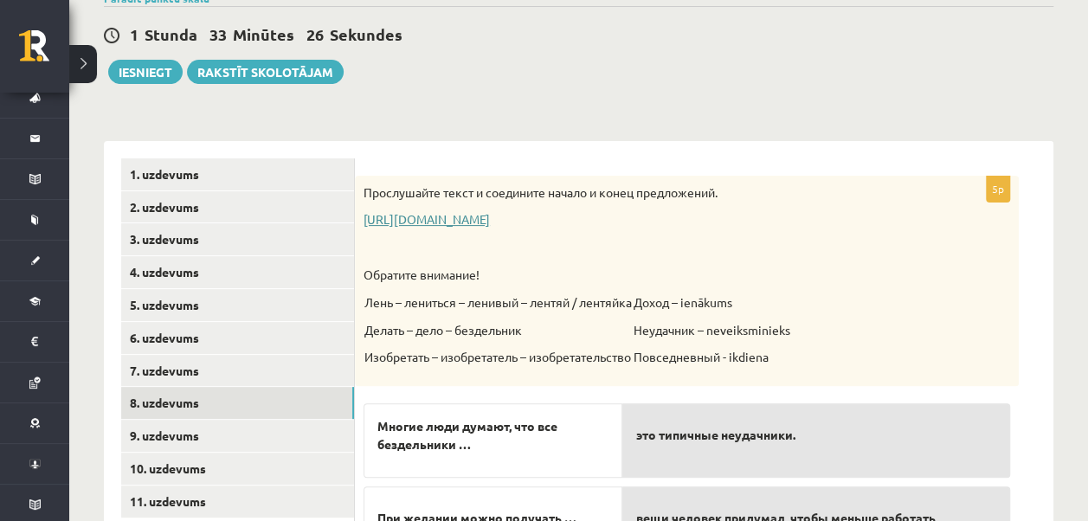
click at [391, 216] on link "https://www.zvaigzne.lv/upload/audio/100Urokov/2/49%202.mp3" at bounding box center [427, 219] width 126 height 16
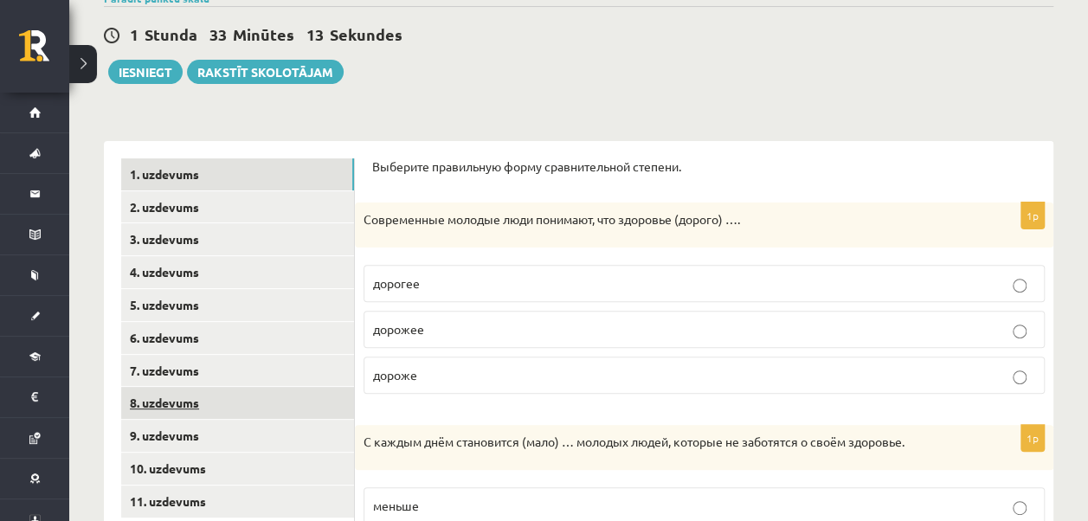
scroll to position [239, 0]
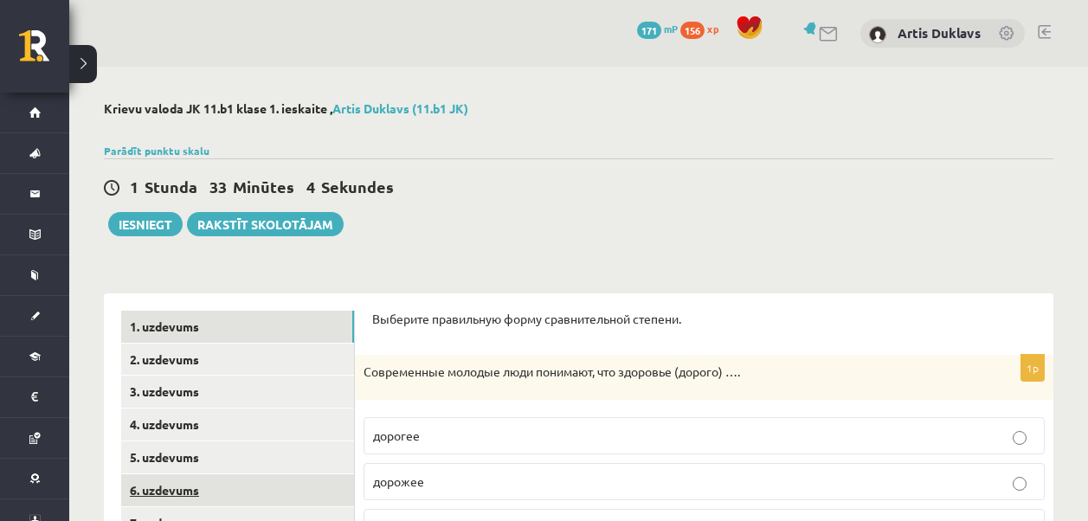
scroll to position [239, 0]
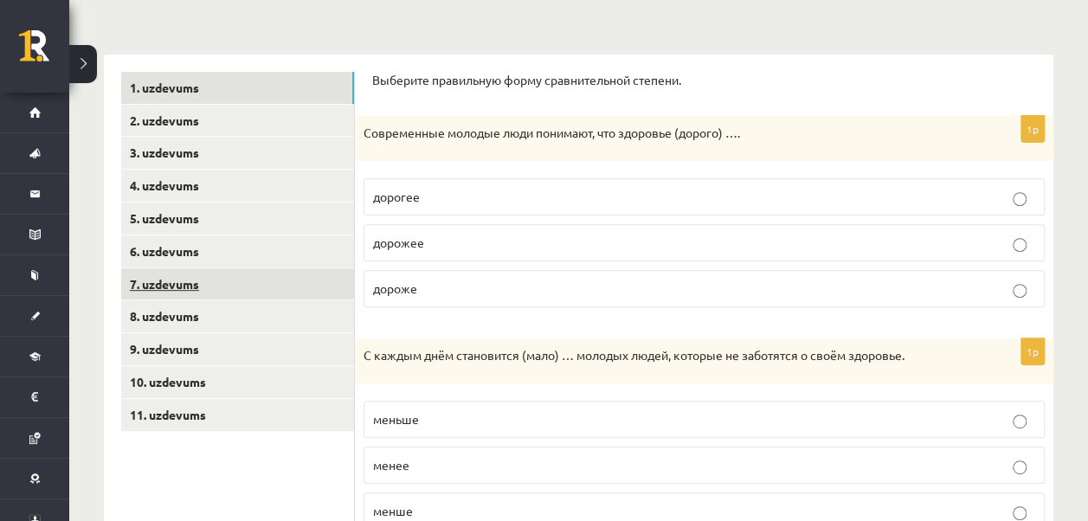
click at [237, 287] on link "7. uzdevums" at bounding box center [237, 284] width 233 height 32
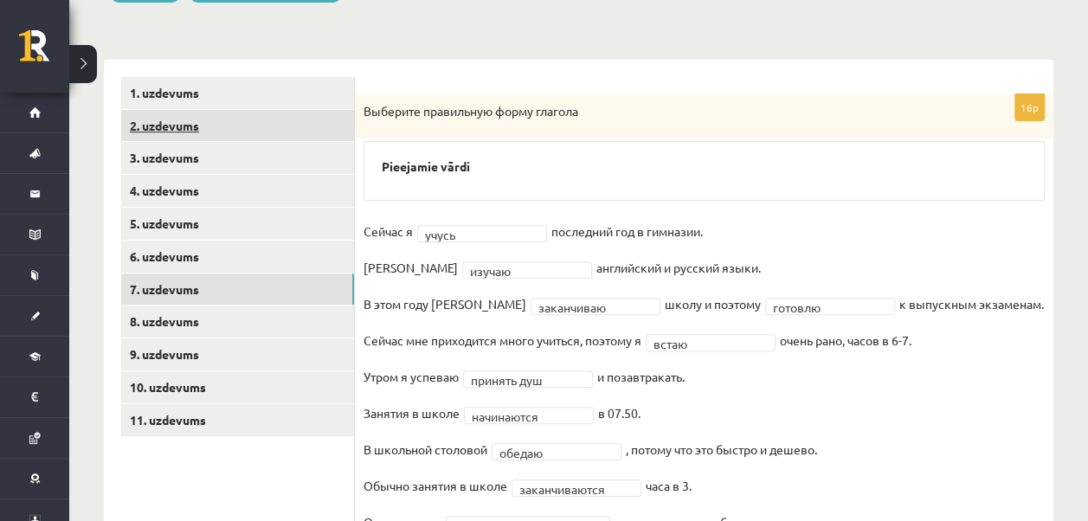
scroll to position [152, 0]
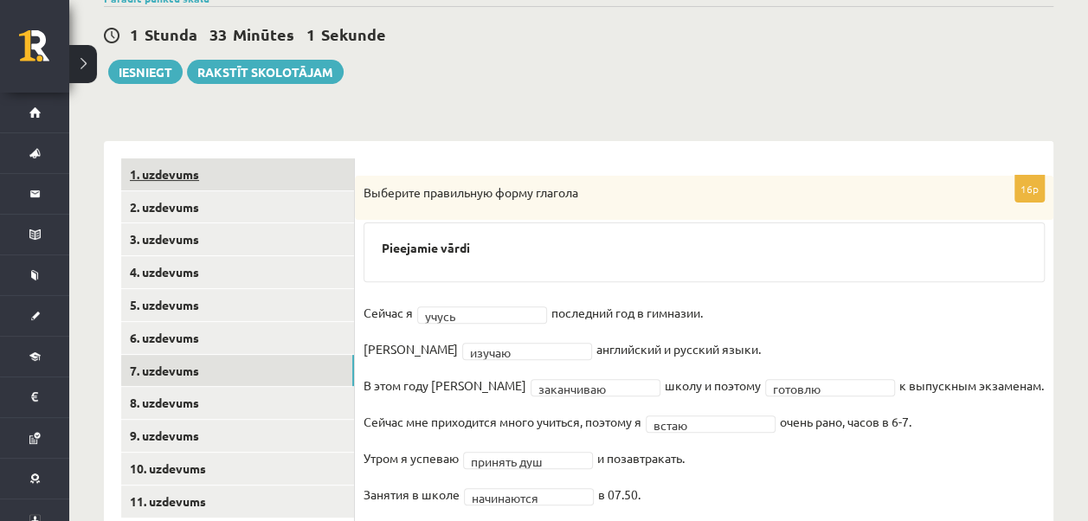
click at [196, 164] on link "1. uzdevums" at bounding box center [237, 174] width 233 height 32
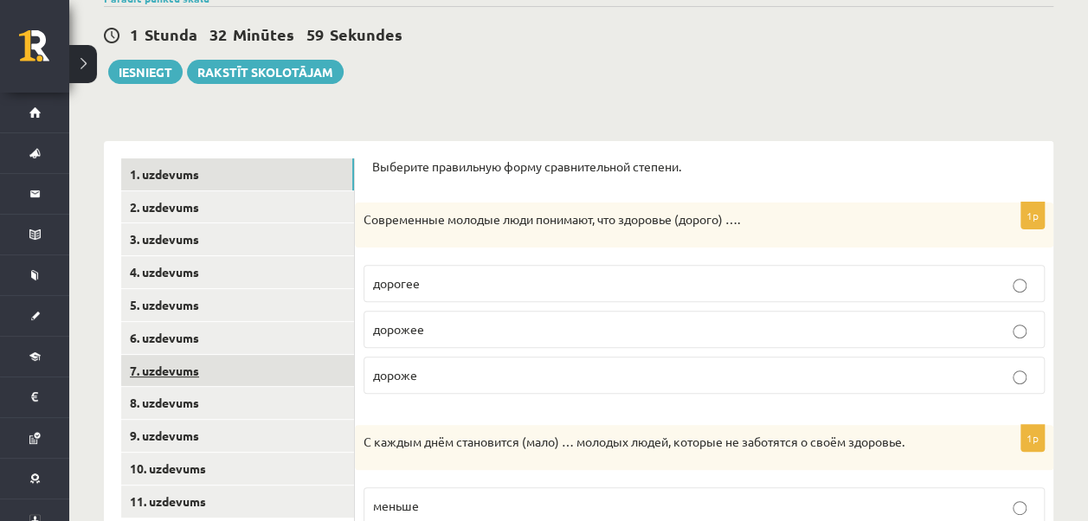
click at [147, 372] on link "7. uzdevums" at bounding box center [237, 371] width 233 height 32
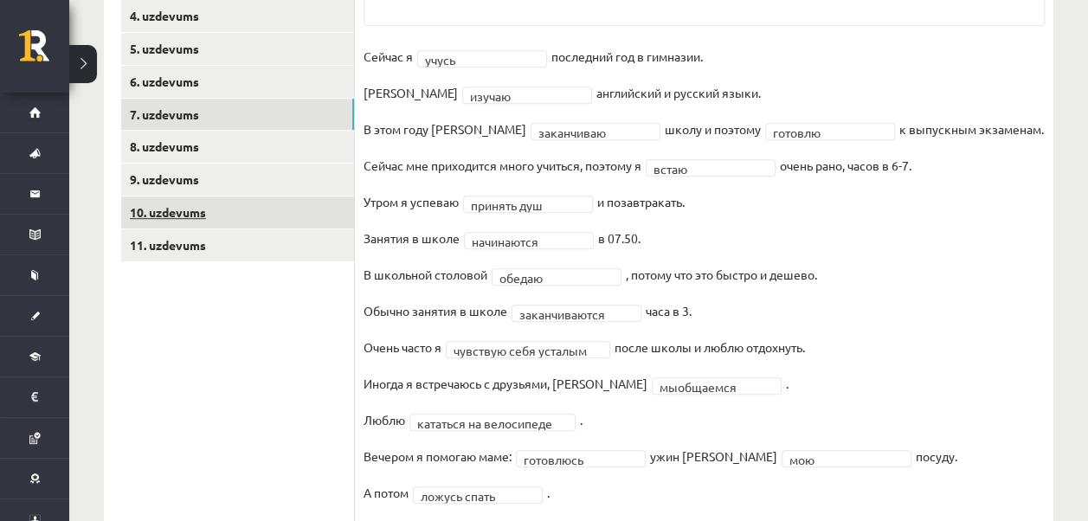
scroll to position [325, 0]
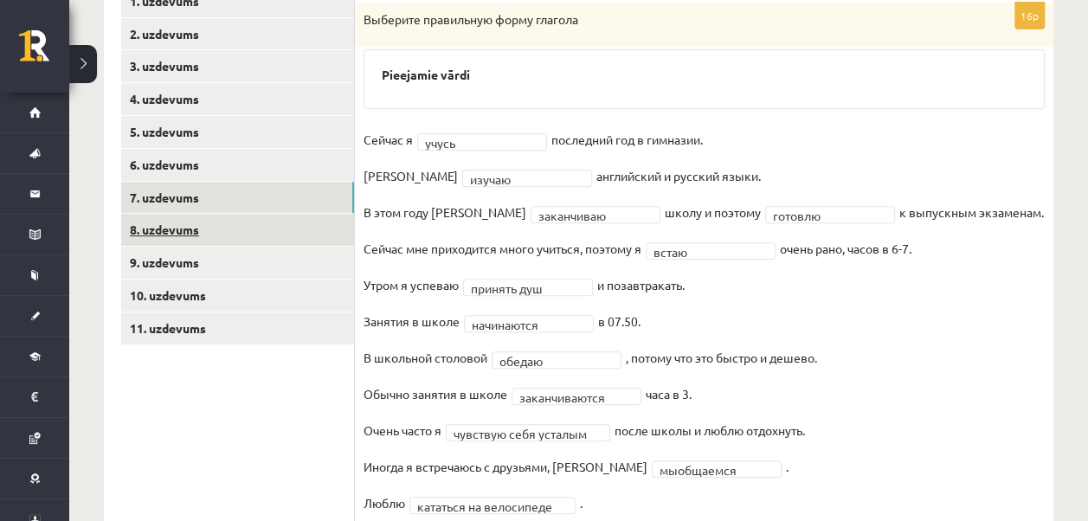
click at [184, 227] on link "8. uzdevums" at bounding box center [237, 230] width 233 height 32
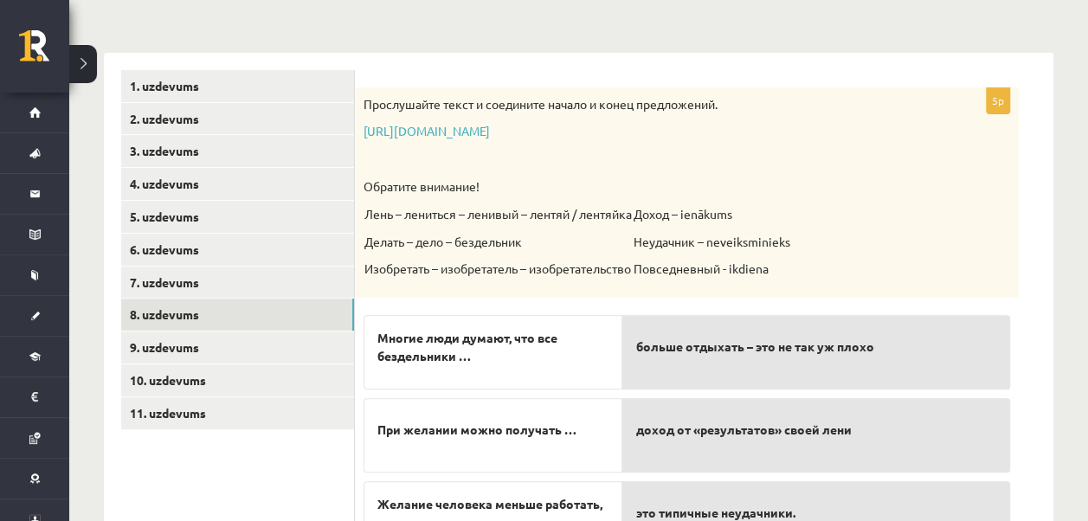
scroll to position [239, 0]
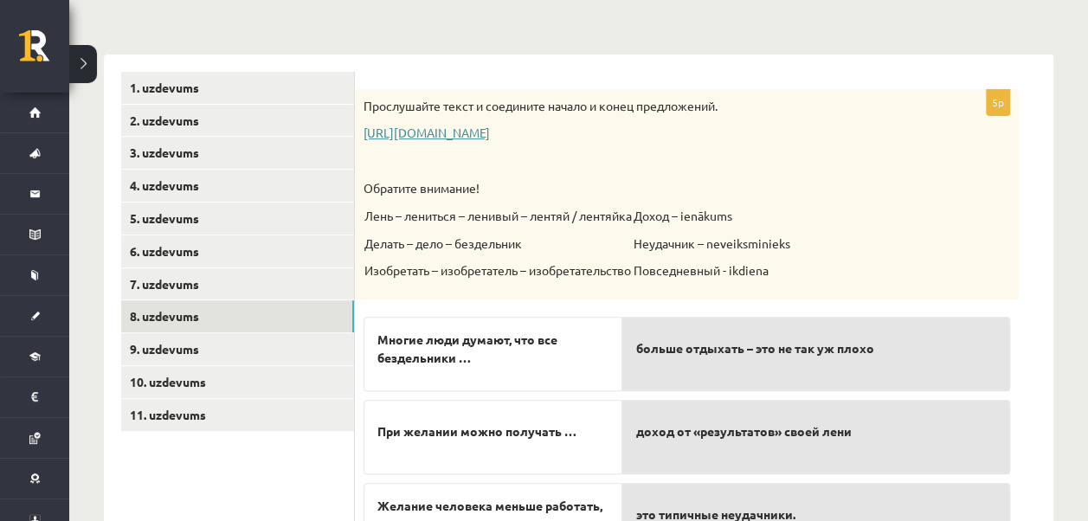
click at [420, 134] on link "[URL][DOMAIN_NAME]" at bounding box center [427, 133] width 126 height 16
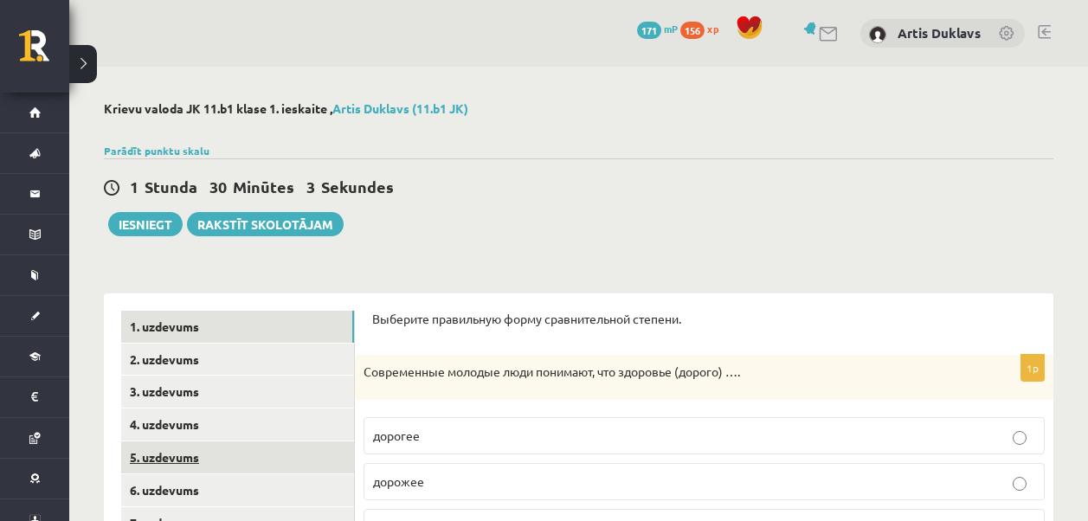
scroll to position [239, 0]
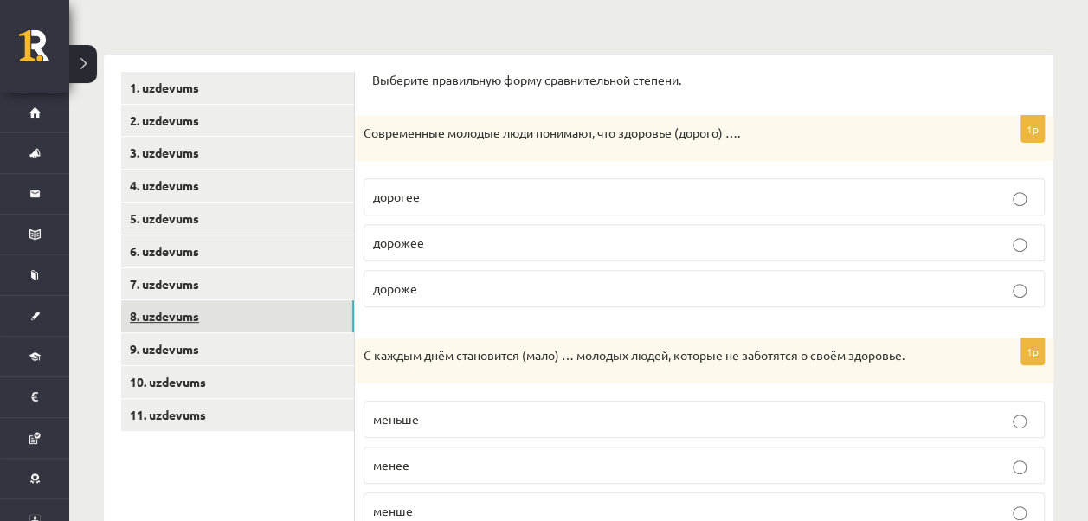
click at [198, 306] on link "8. uzdevums" at bounding box center [237, 316] width 233 height 32
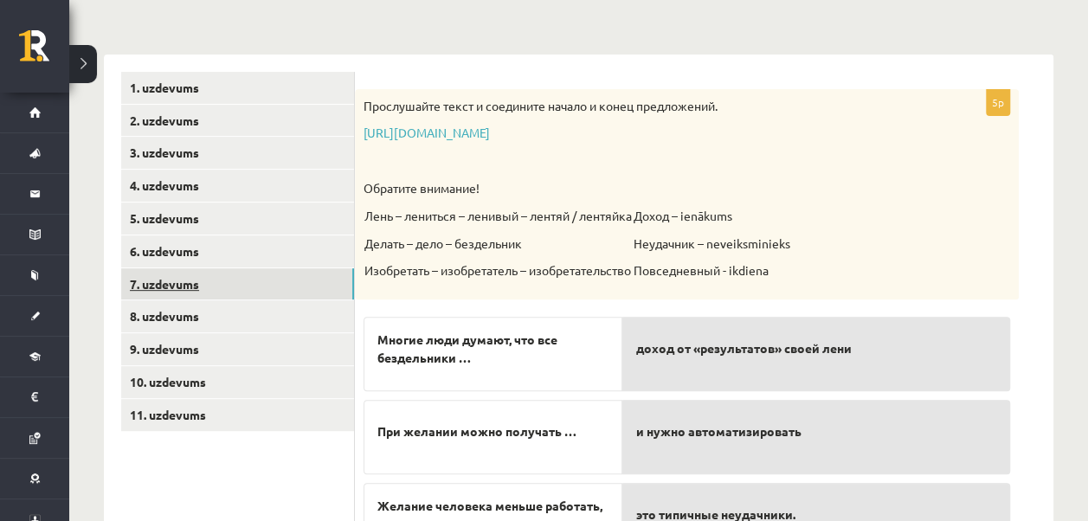
click at [159, 279] on link "7. uzdevums" at bounding box center [237, 284] width 233 height 32
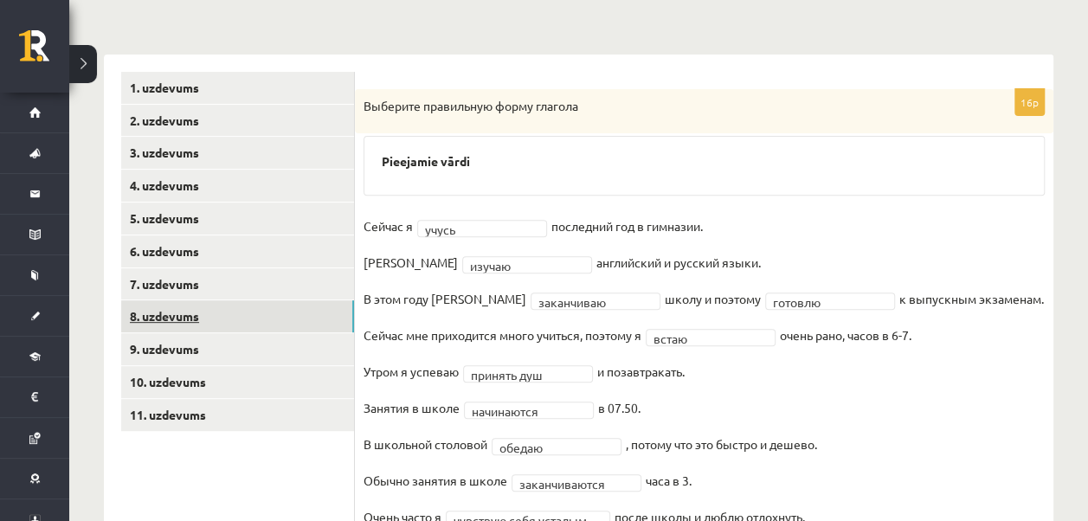
click at [167, 310] on link "8. uzdevums" at bounding box center [237, 316] width 233 height 32
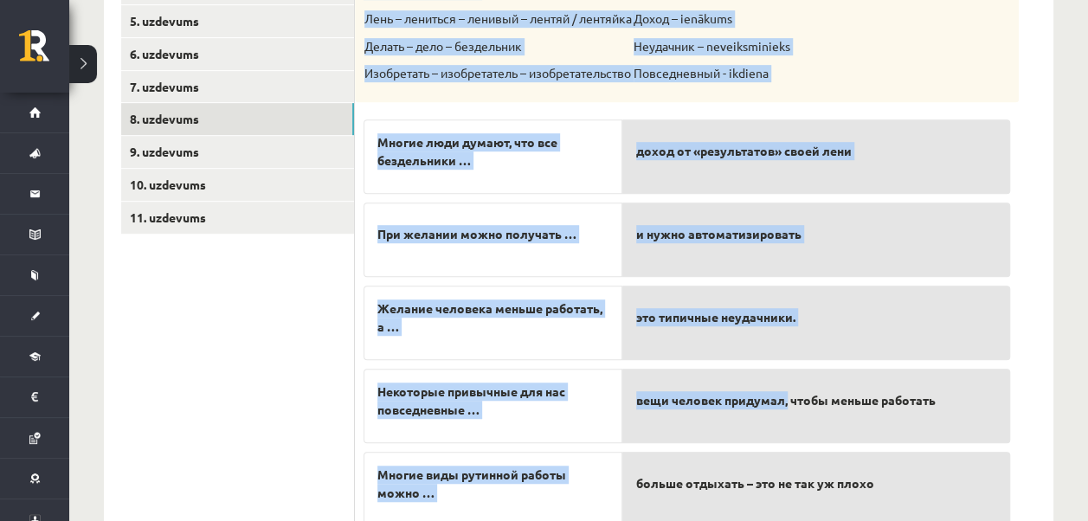
scroll to position [499, 0]
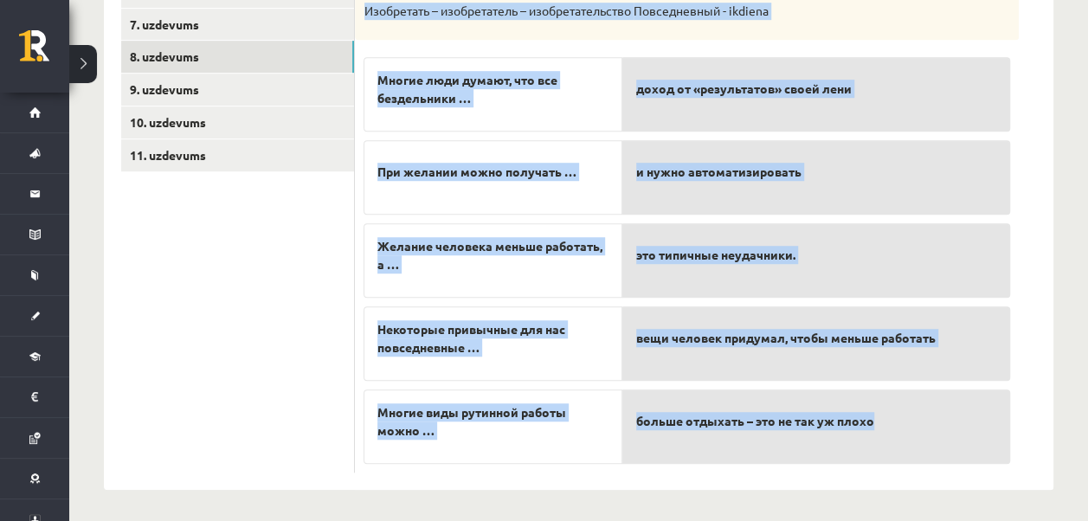
drag, startPoint x: 365, startPoint y: 190, endPoint x: 903, endPoint y: 417, distance: 583.8
click at [903, 417] on div "5p Прослушайте текст и соедините начало и конец предложений. https://www.zvaigz…" at bounding box center [687, 150] width 664 height 643
copy div "Прослушайте текст и соедините начало и конец предложений. https://www.zvaigzne.…"
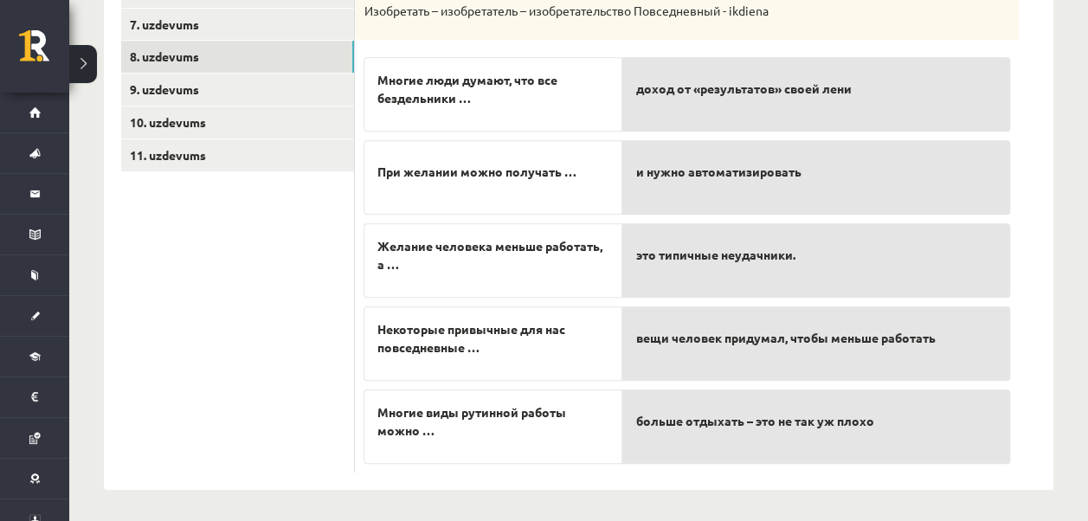
click at [216, 396] on ul "1. uzdevums 2. uzdevums 3. uzdevums 4. uzdevums 5. uzdevums 6. uzdevums 7. uzde…" at bounding box center [238, 142] width 234 height 660
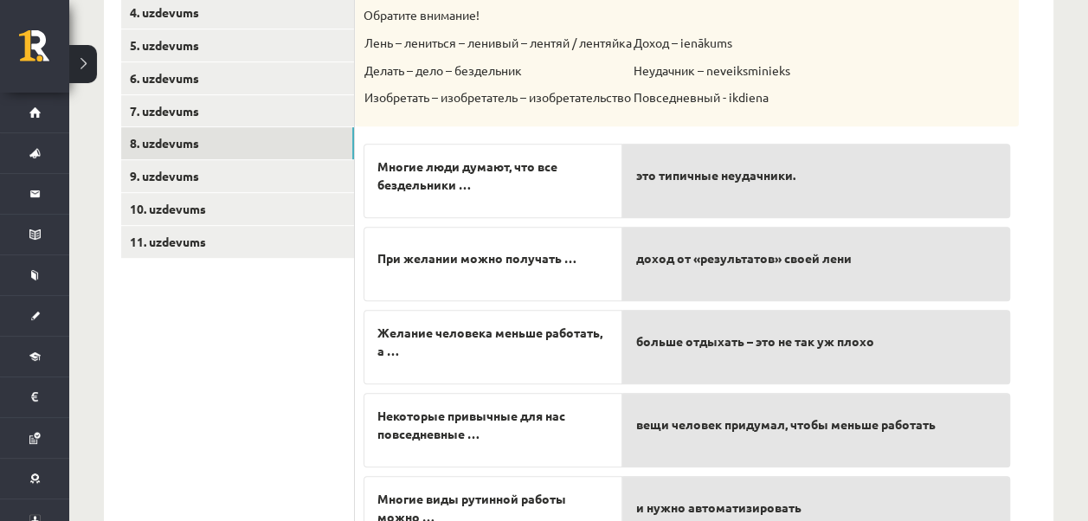
scroll to position [66, 0]
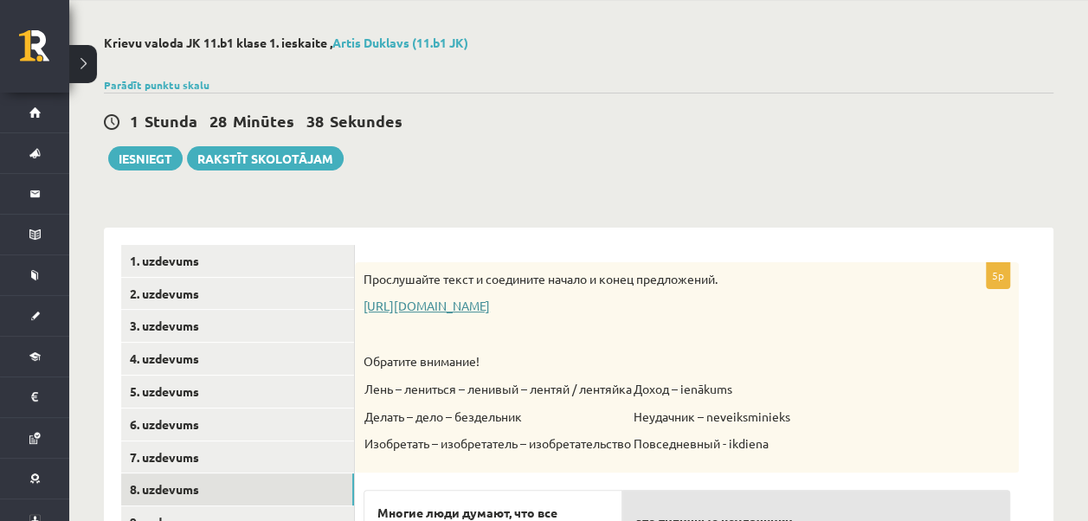
click at [490, 310] on link "[URL][DOMAIN_NAME]" at bounding box center [427, 306] width 126 height 16
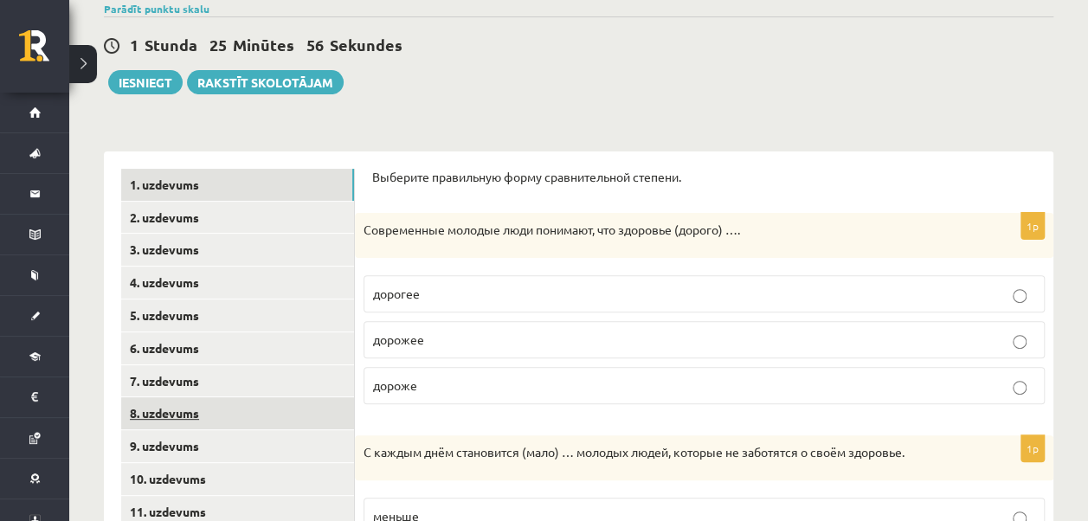
scroll to position [239, 0]
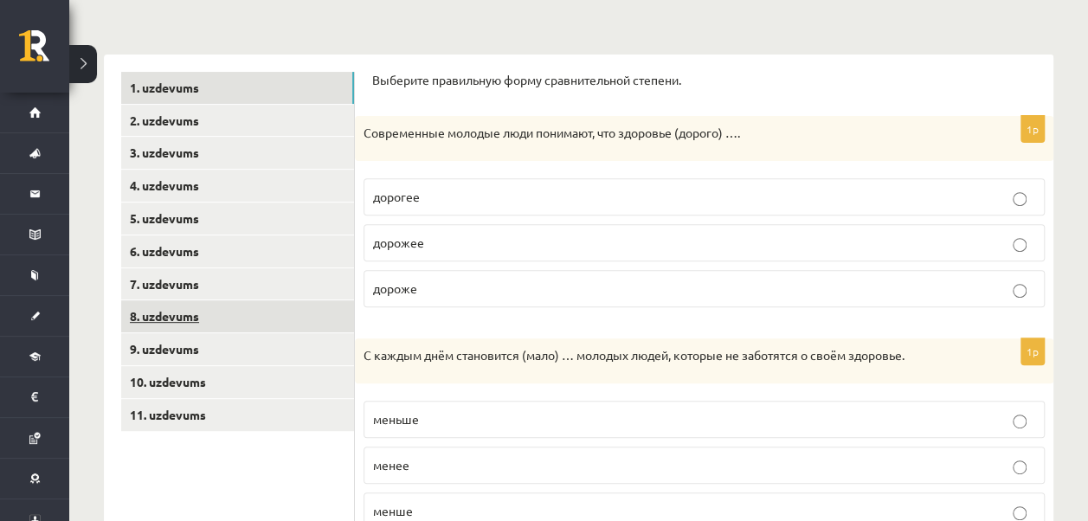
click at [203, 310] on link "8. uzdevums" at bounding box center [237, 316] width 233 height 32
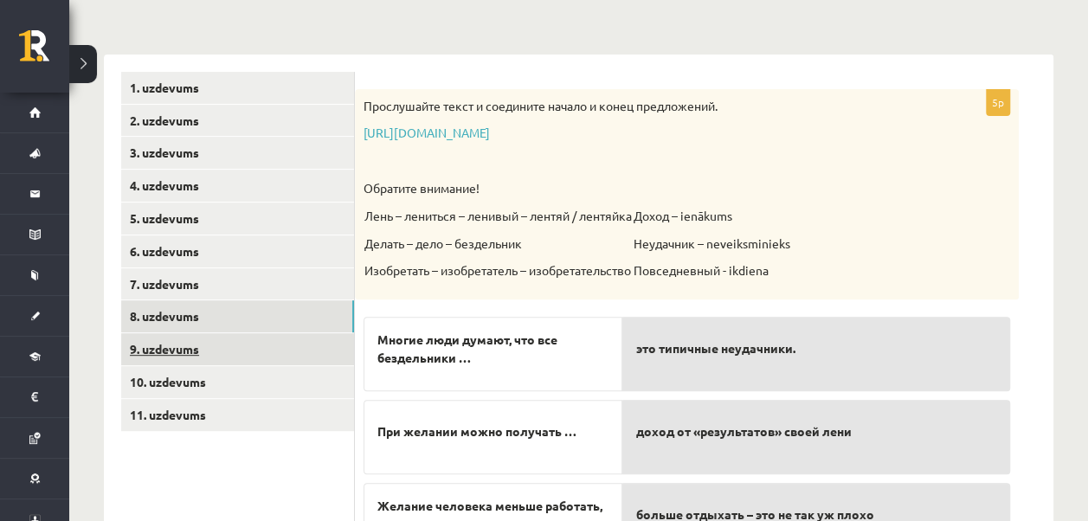
click at [190, 348] on link "9. uzdevums" at bounding box center [237, 349] width 233 height 32
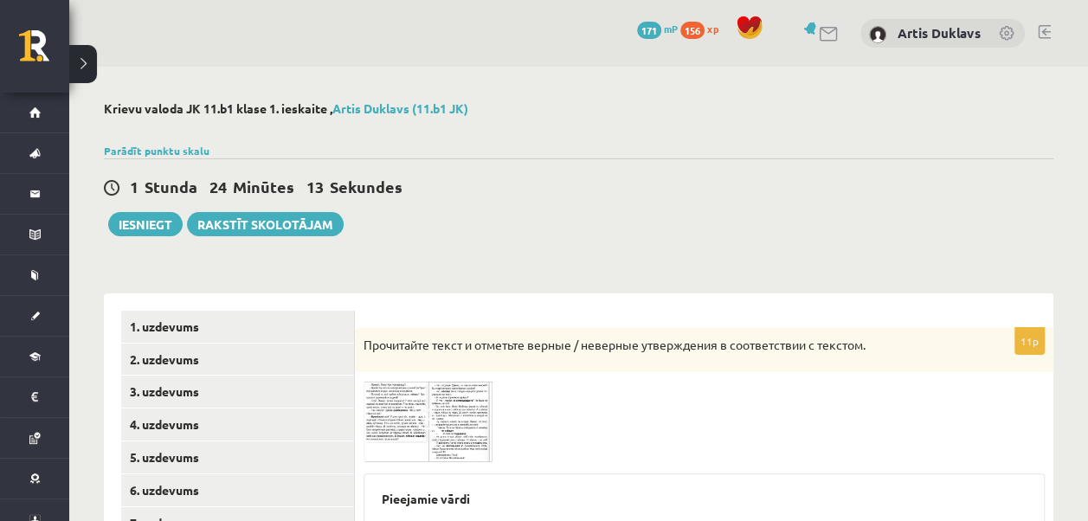
scroll to position [87, 0]
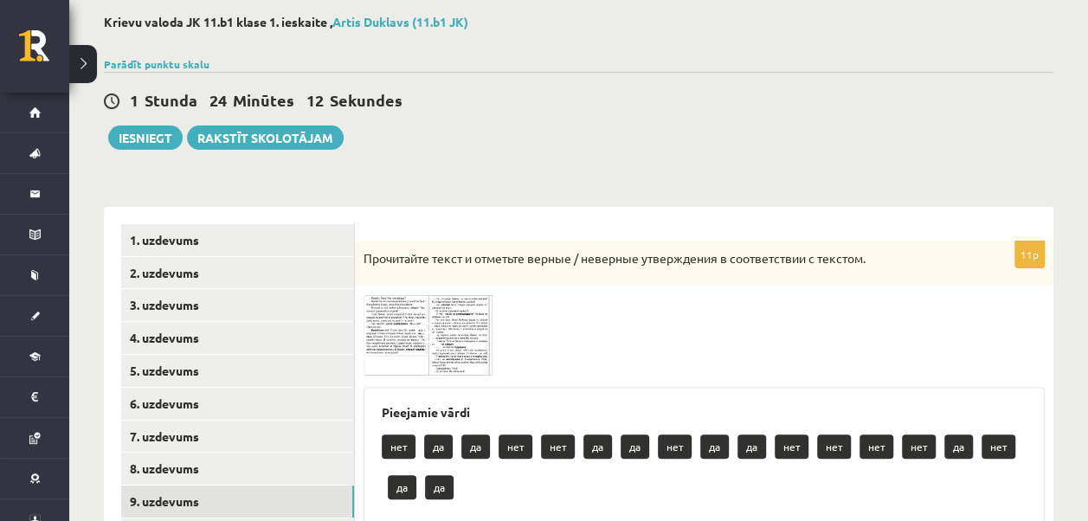
click at [425, 312] on img at bounding box center [429, 334] width 130 height 81
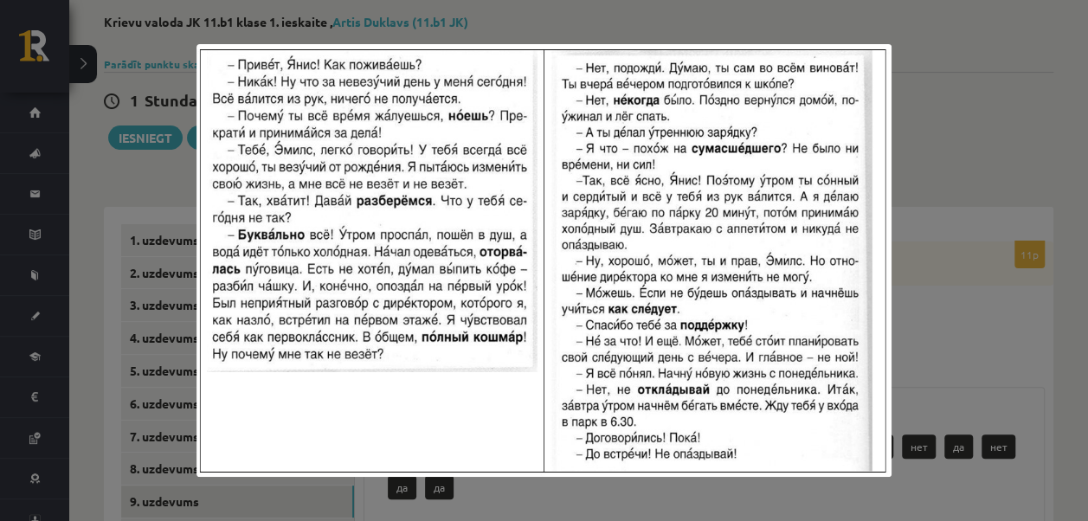
drag, startPoint x: 232, startPoint y: 60, endPoint x: 245, endPoint y: 66, distance: 14.3
click at [472, 493] on div at bounding box center [544, 260] width 1088 height 521
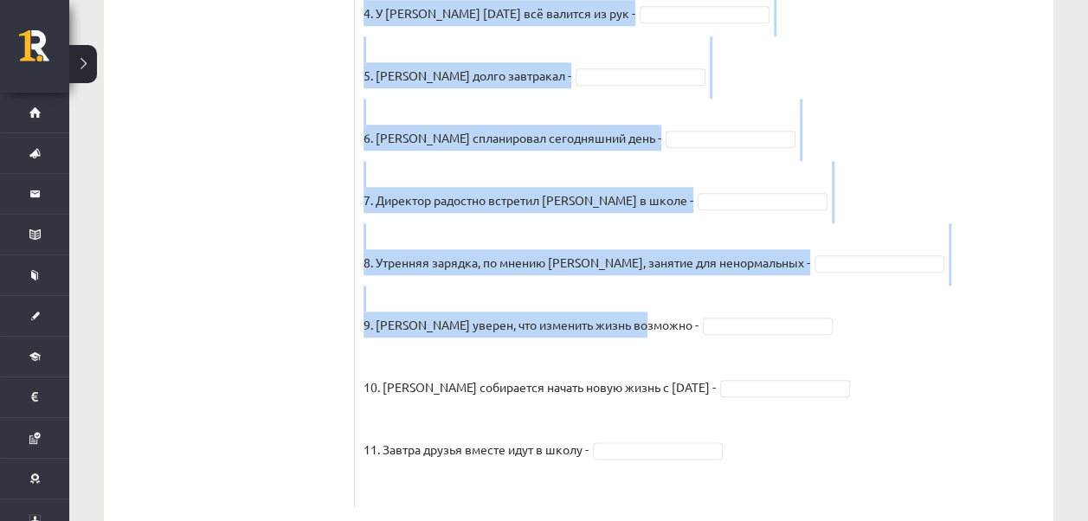
scroll to position [855, 0]
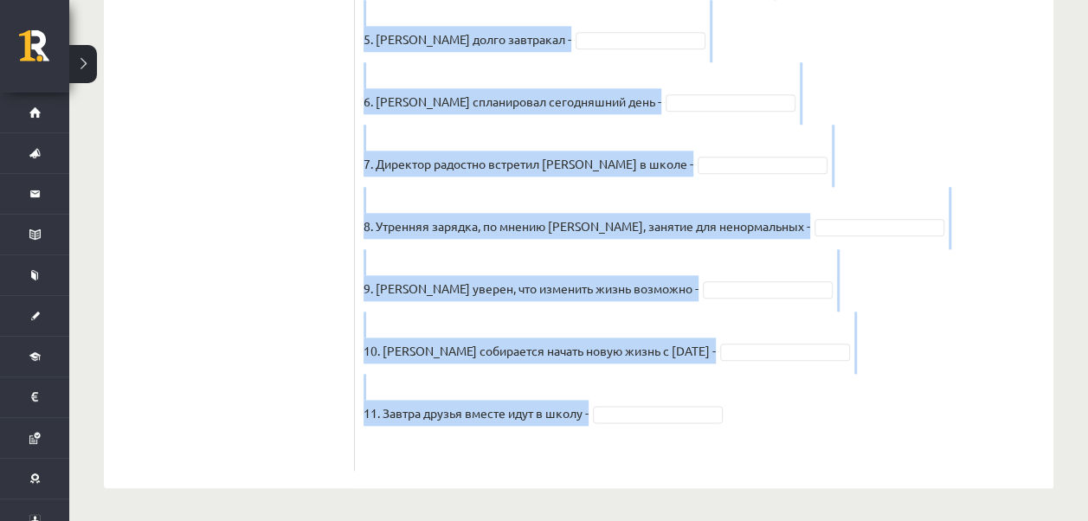
drag, startPoint x: 362, startPoint y: 81, endPoint x: 613, endPoint y: 409, distance: 412.4
copy div "Прочитайте текст и отметьте верные / неверные утверждения в соответствии с текс…"
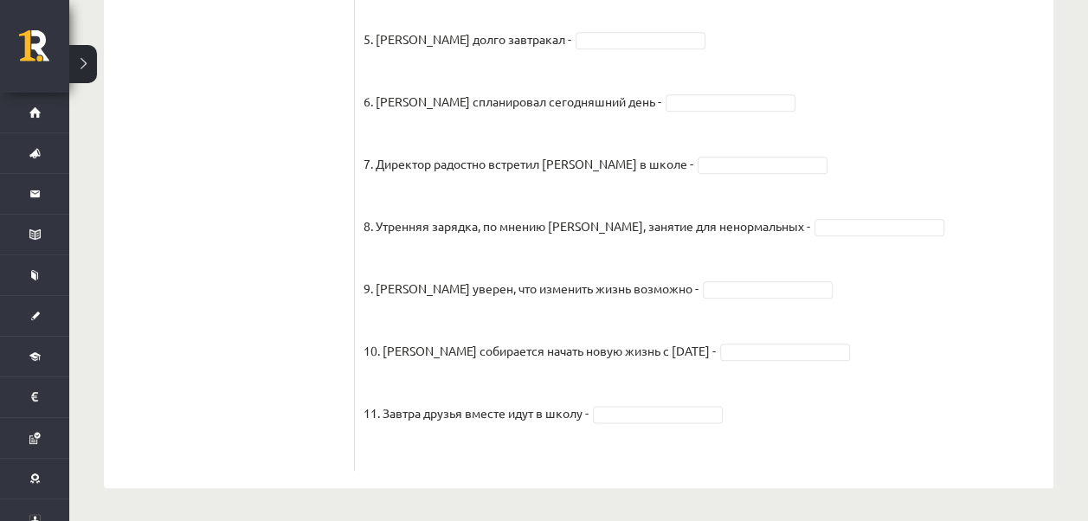
click at [746, 435] on fieldset "1. Эмилс здоровается и интересуется делами Яниса - 2. Янис рассказывает о своих…" at bounding box center [704, 120] width 681 height 686
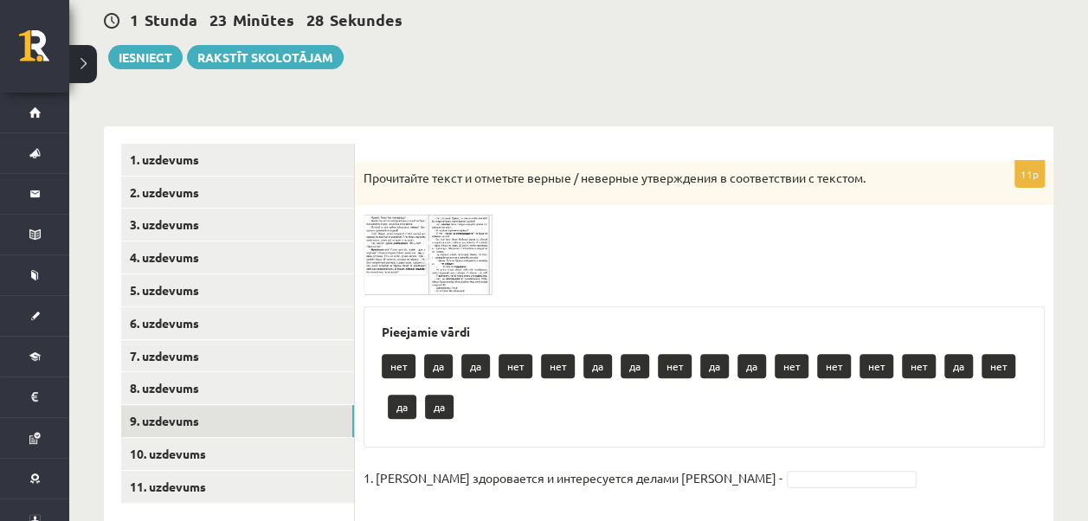
scroll to position [163, 0]
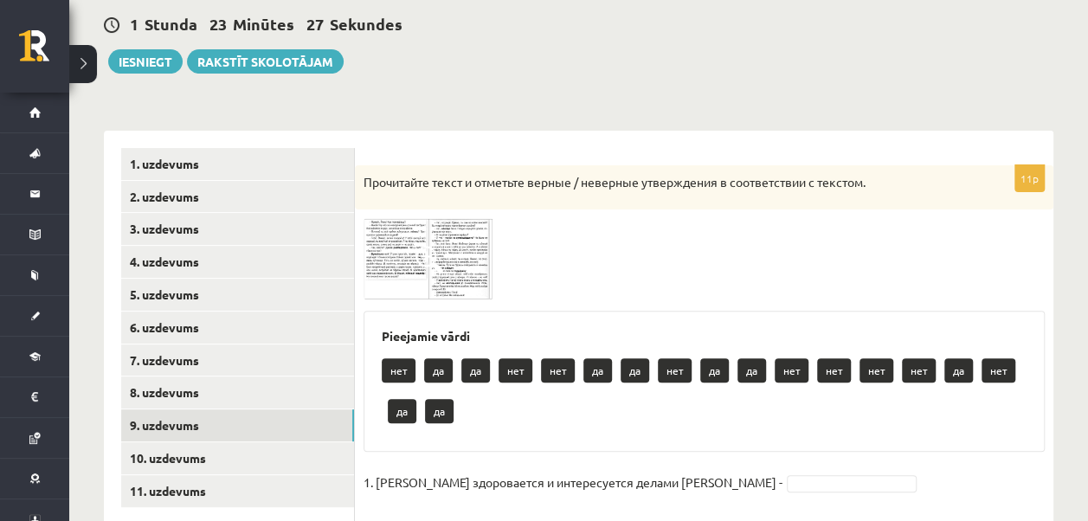
click at [411, 236] on img at bounding box center [429, 258] width 130 height 81
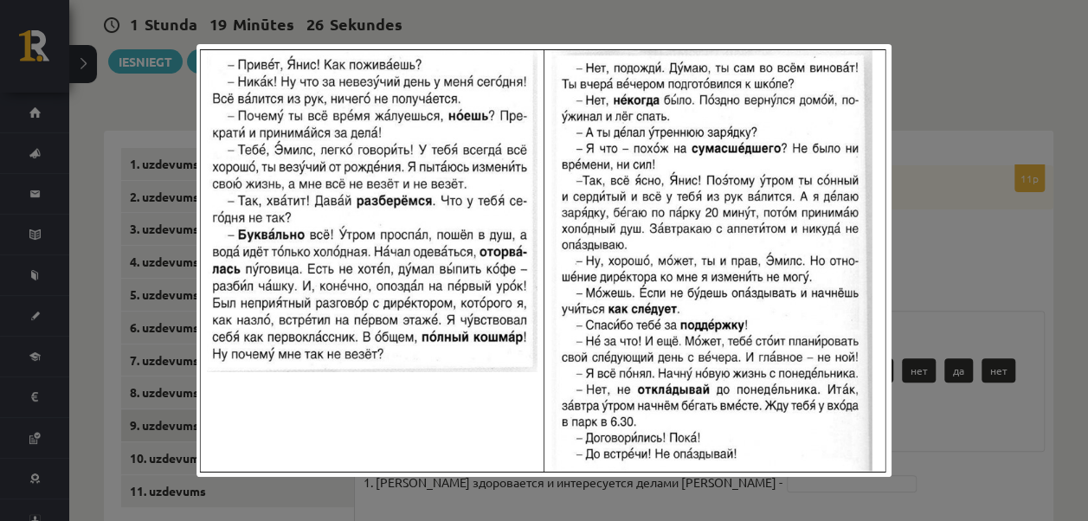
click at [975, 316] on div at bounding box center [544, 260] width 1088 height 521
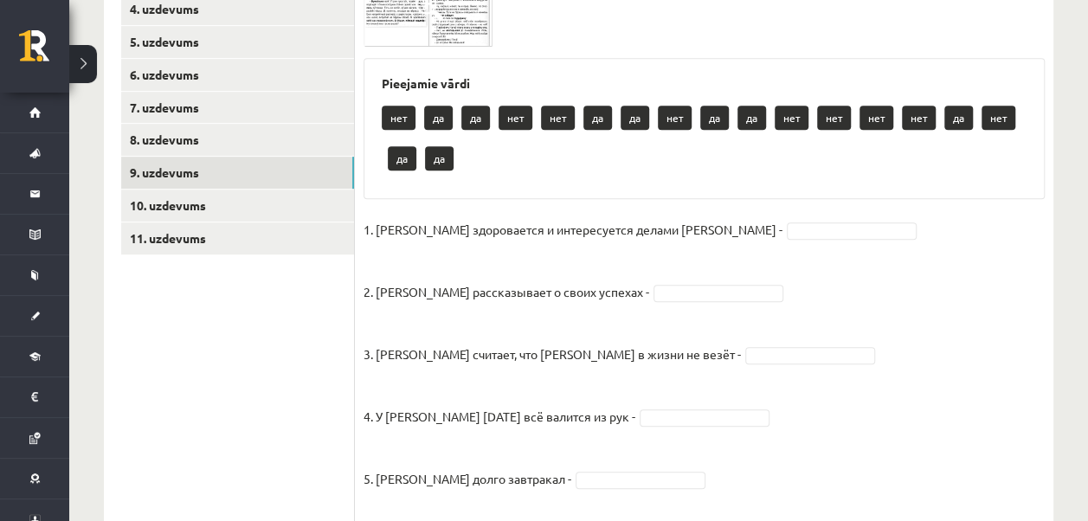
scroll to position [422, 0]
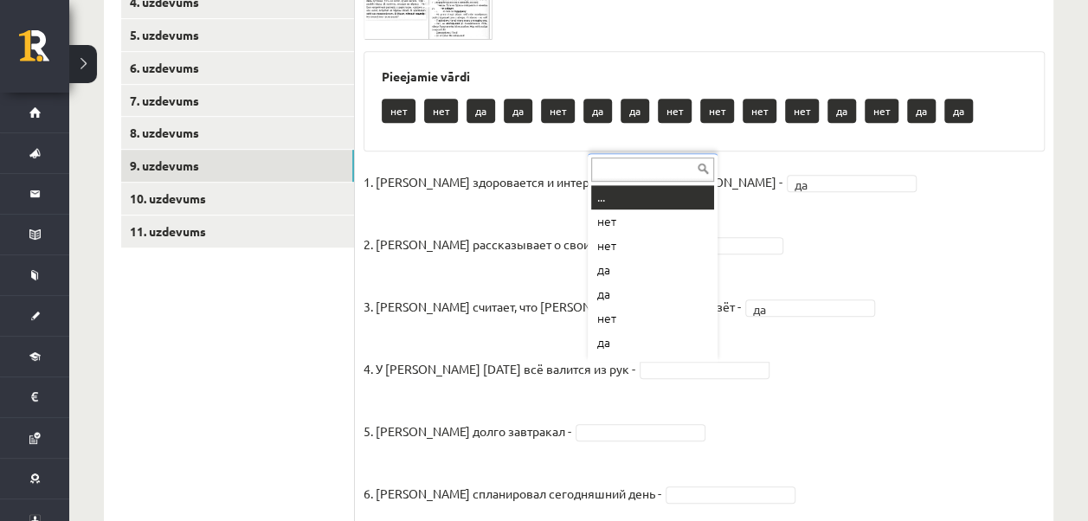
scroll to position [21, 0]
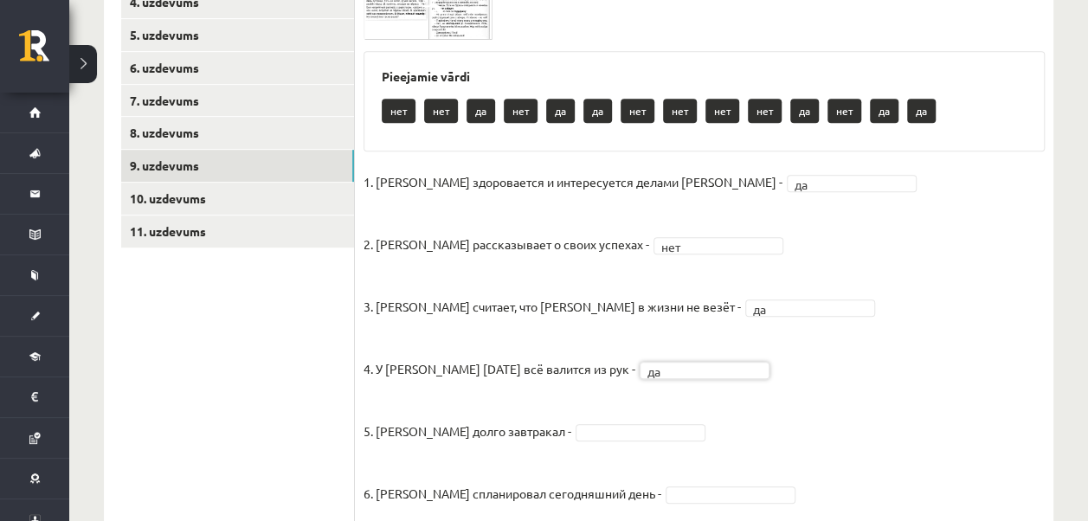
click at [614, 417] on fieldset "1. Эмилс здоровается и интересуется делами Яниса - да ** 2. Янис рассказывает о…" at bounding box center [704, 512] width 681 height 686
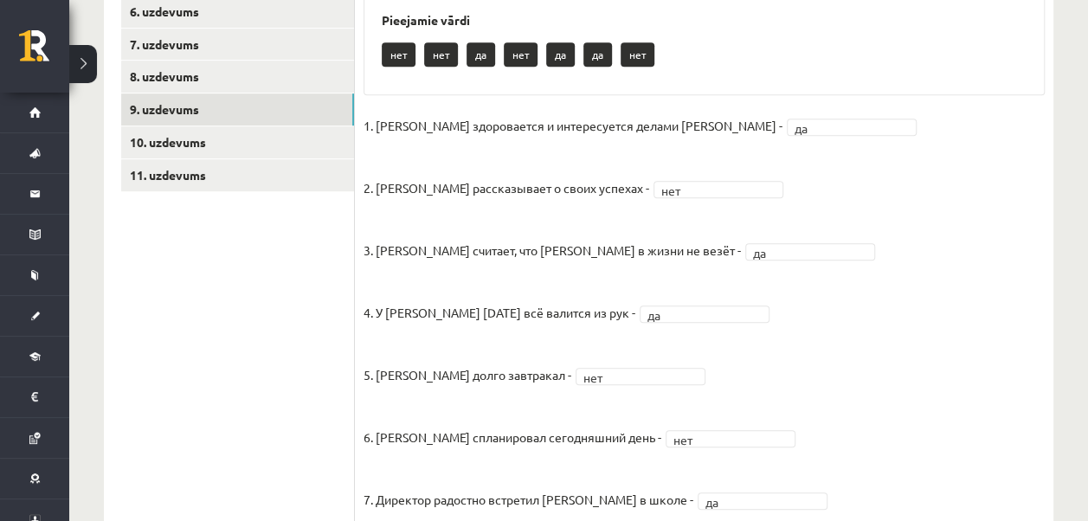
scroll to position [382, 0]
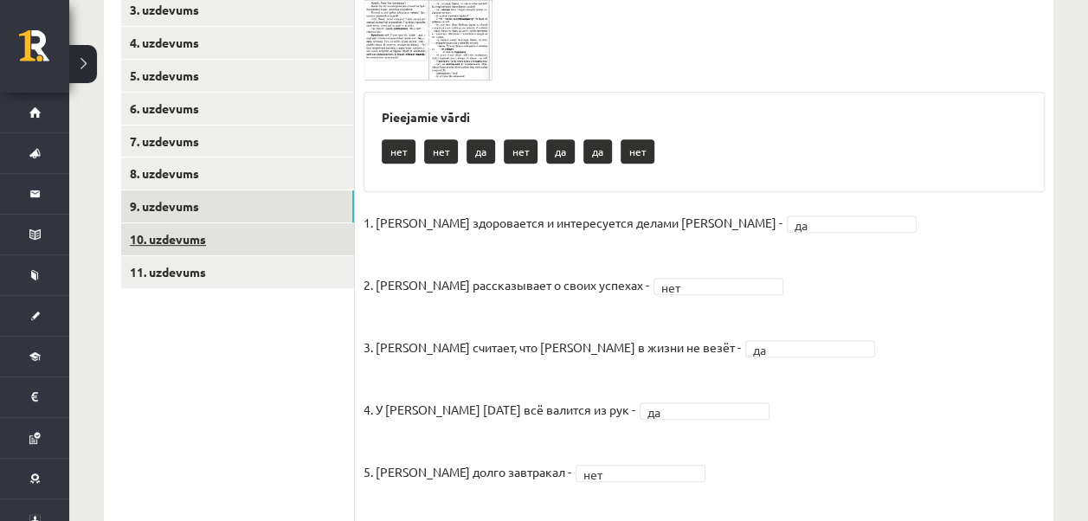
click at [137, 241] on link "10. uzdevums" at bounding box center [237, 239] width 233 height 32
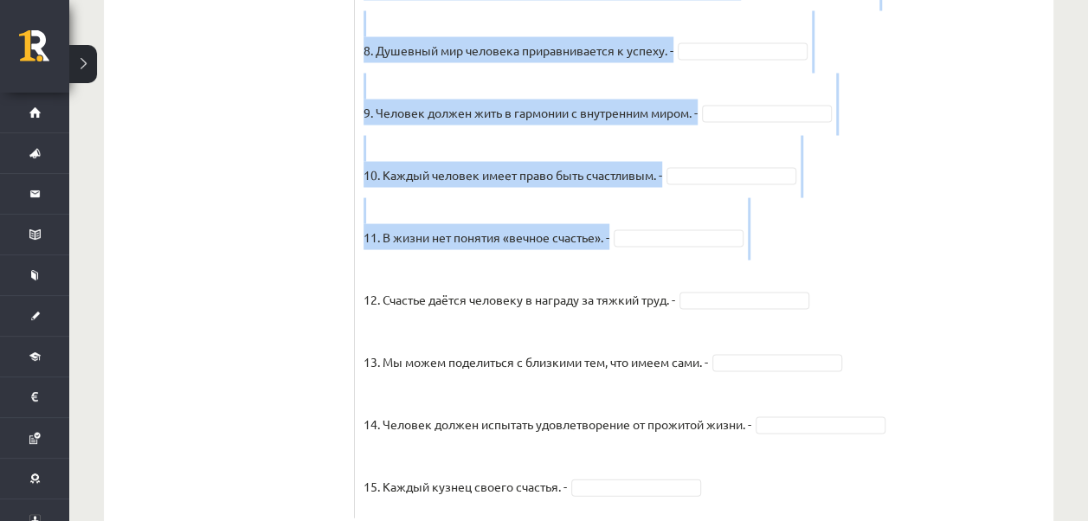
scroll to position [1659, 0]
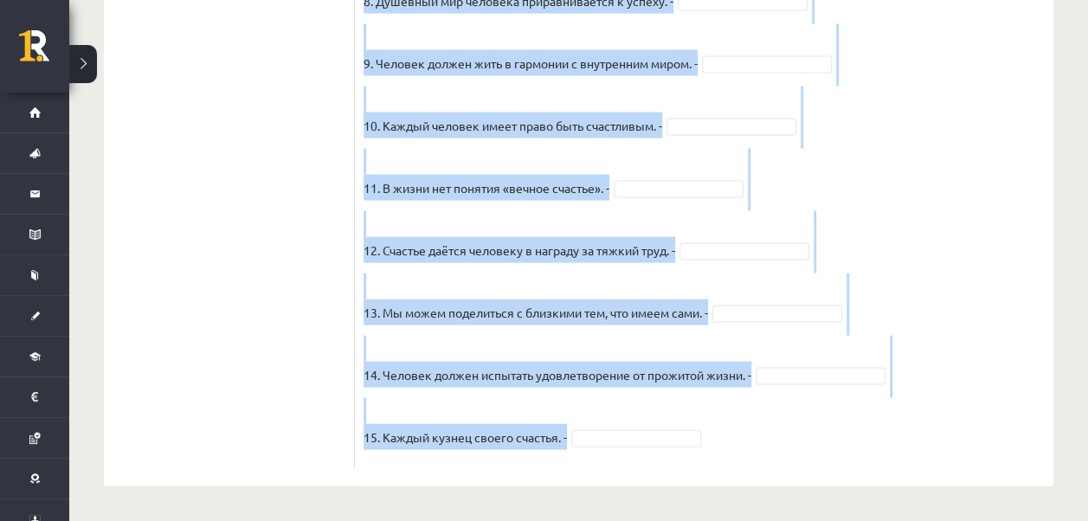
drag, startPoint x: 366, startPoint y: 158, endPoint x: 587, endPoint y: 467, distance: 380.5
copy div "Прочитайте текст и отметьте верные / неверные утверждения в соответствии с текс…"
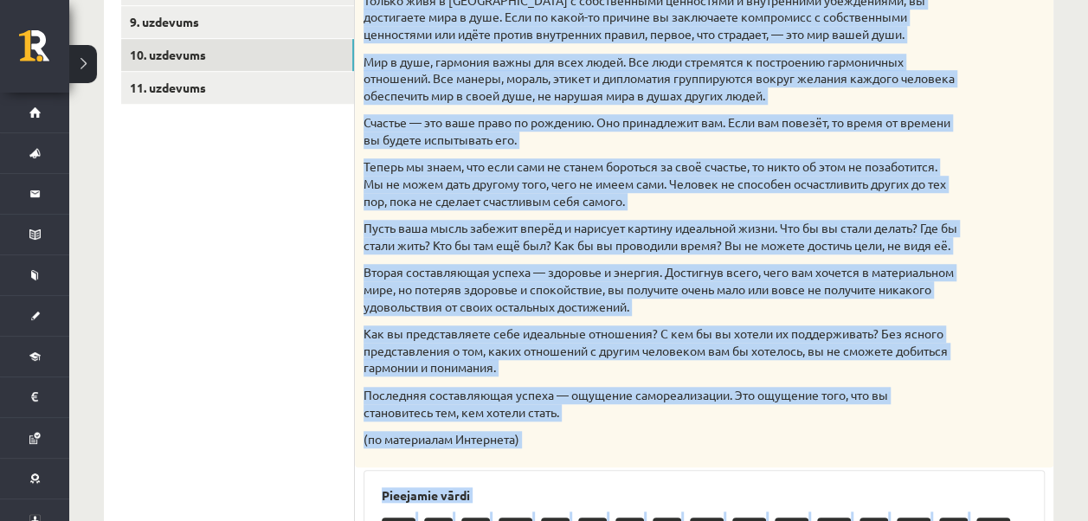
scroll to position [14, 0]
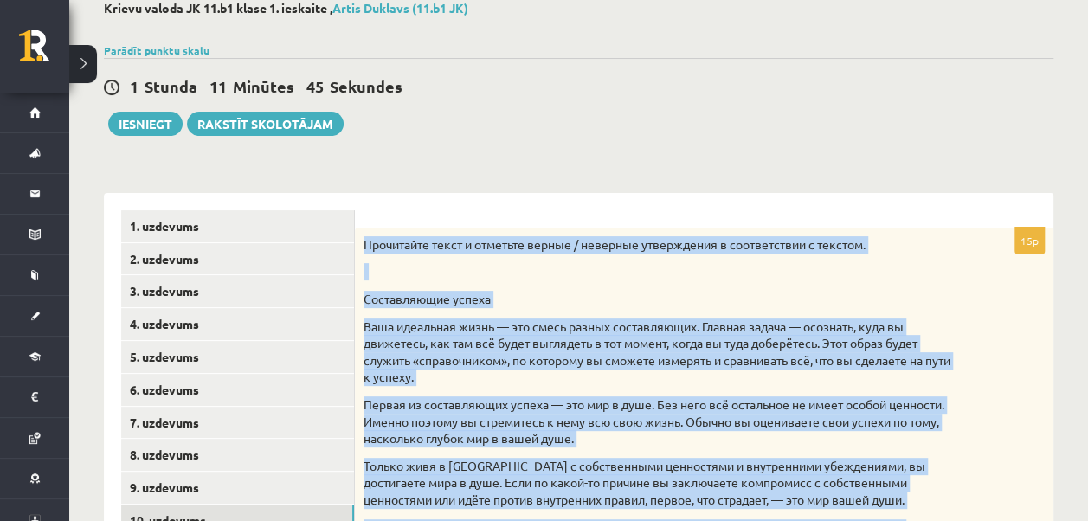
click at [649, 272] on p at bounding box center [661, 271] width 595 height 17
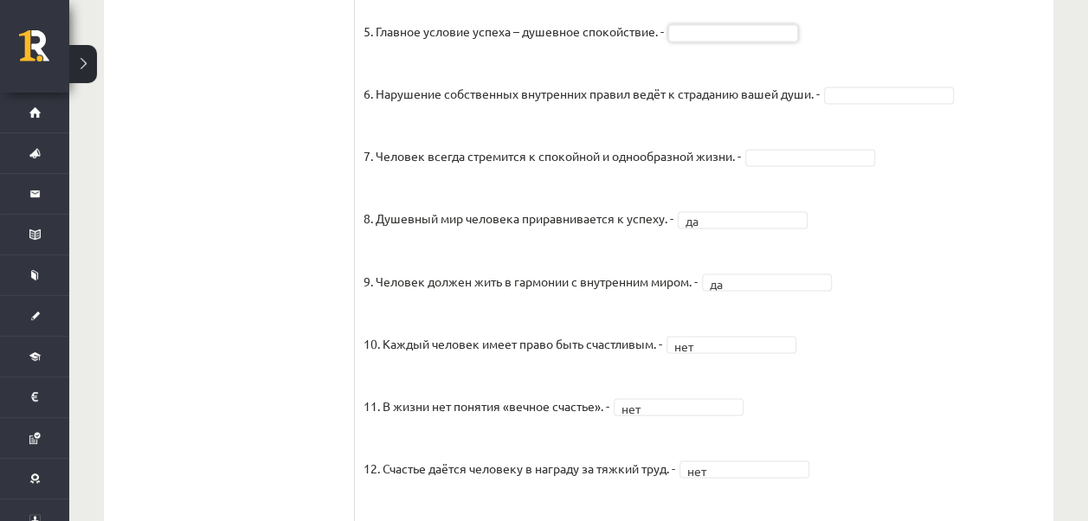
scroll to position [1298, 0]
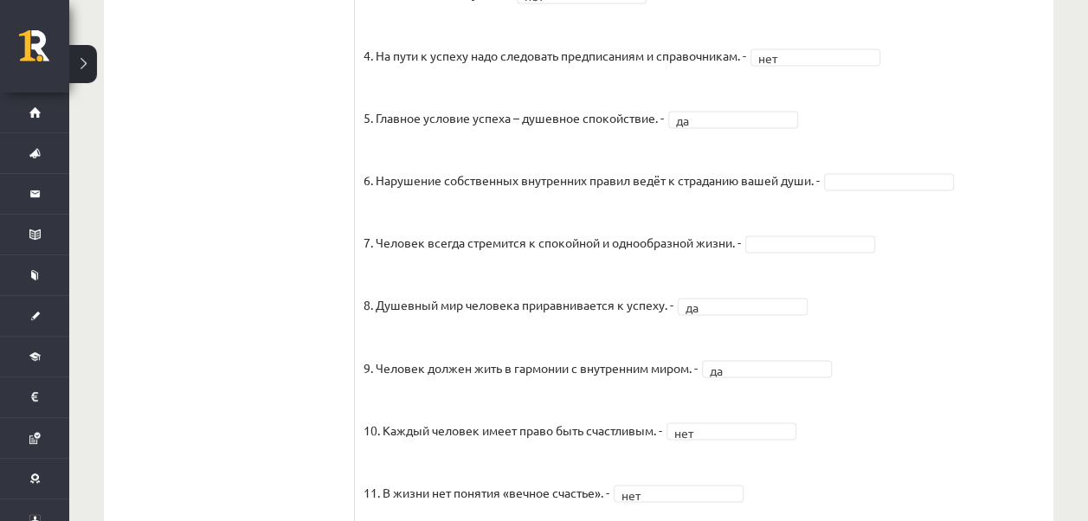
click at [848, 209] on fieldset "1. Человек должен жить по составленному плану. - нет *** 2. Если хочешь быть ус…" at bounding box center [704, 309] width 681 height 909
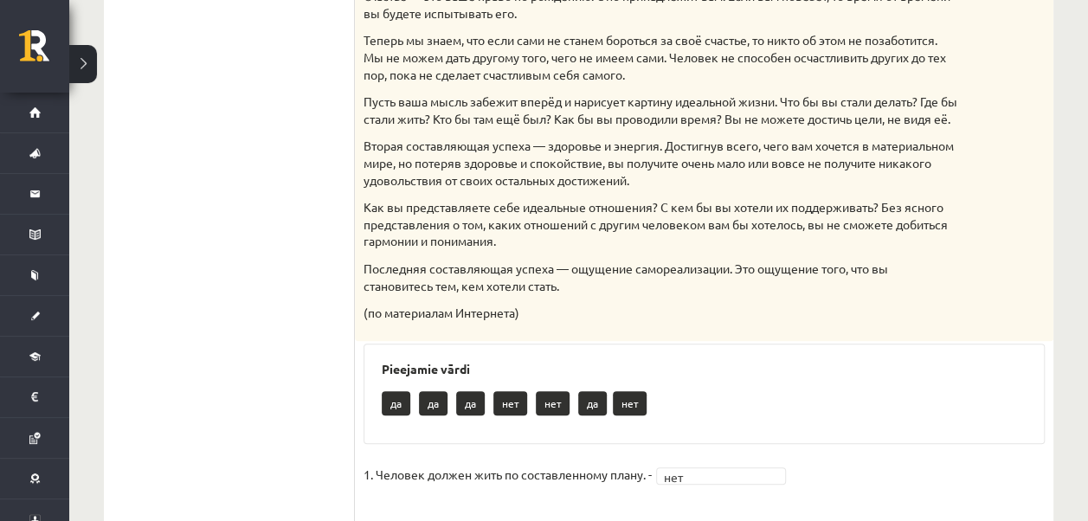
scroll to position [433, 0]
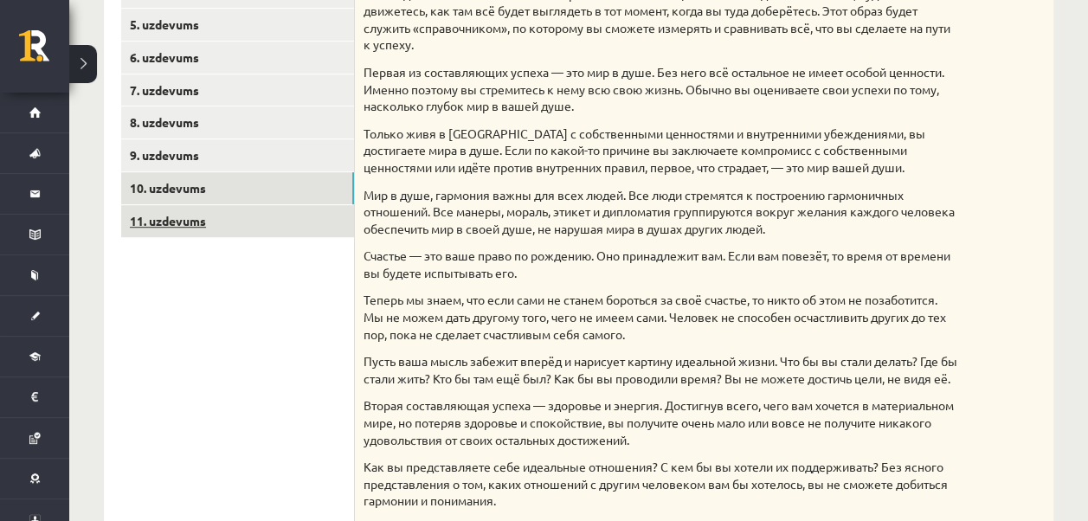
click at [198, 220] on link "11. uzdevums" at bounding box center [237, 221] width 233 height 32
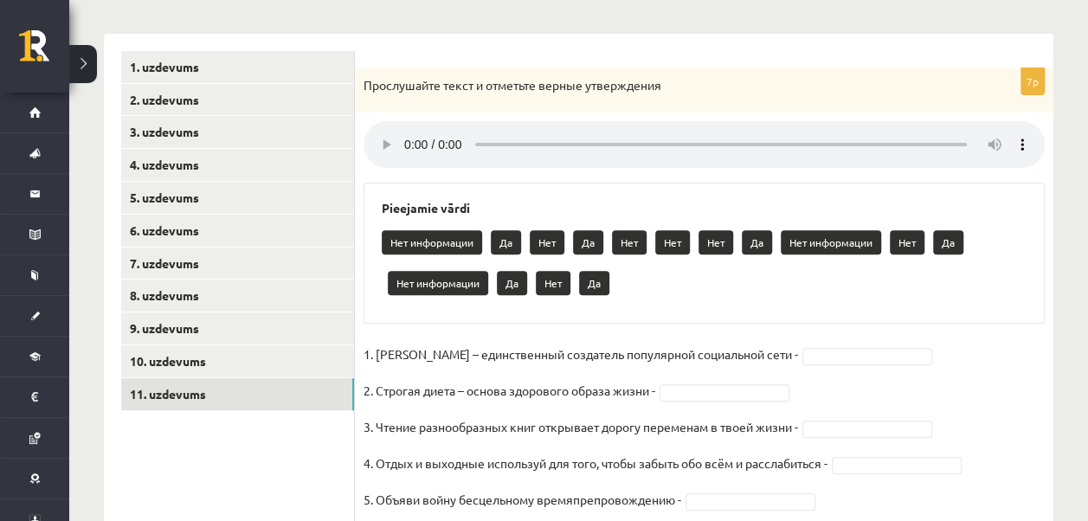
scroll to position [308, 0]
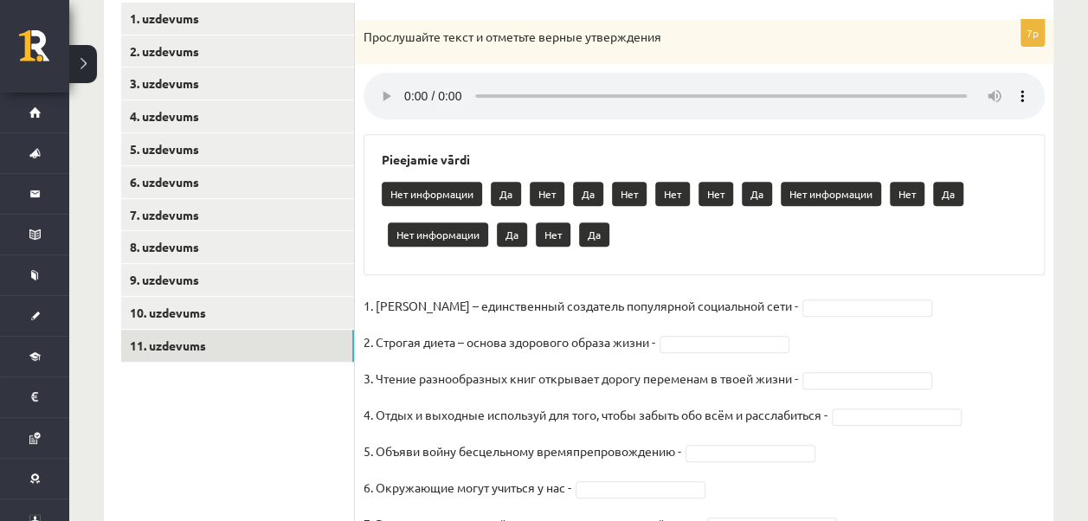
click at [830, 242] on div "Нет информации Да Нет Да Нет Нет Нет Да Нет информации Нет Да Нет информации Да…" at bounding box center [704, 216] width 645 height 81
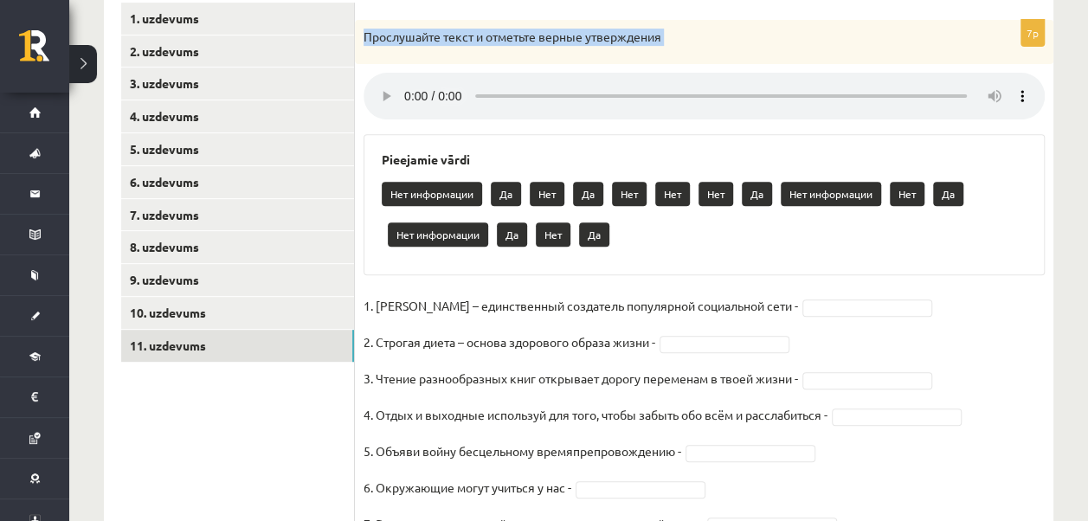
scroll to position [395, 0]
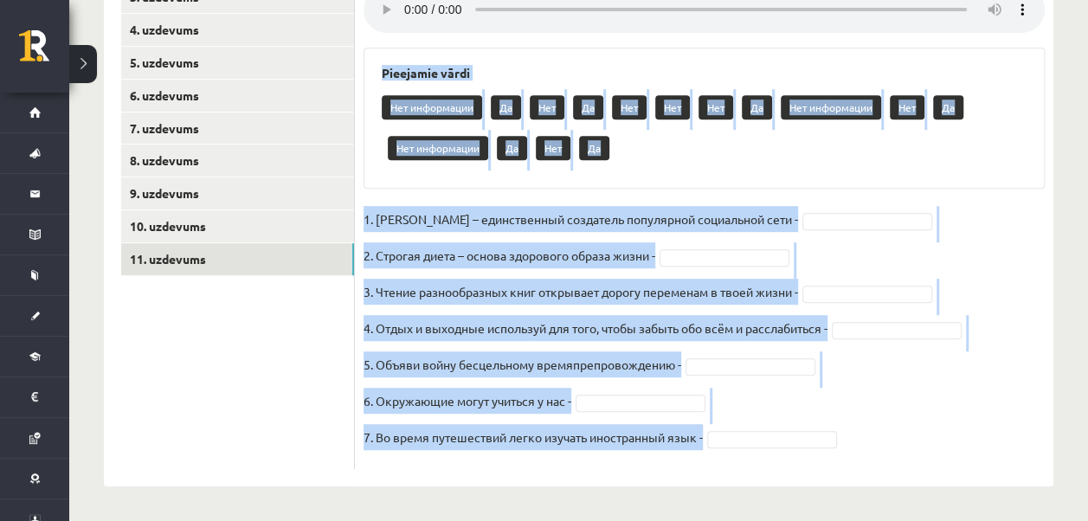
drag, startPoint x: 363, startPoint y: 35, endPoint x: 736, endPoint y: 435, distance: 546.3
click at [736, 435] on div "7p Прослушайте текст и отметьте верные утверждения Pieejamie vārdi Нет информац…" at bounding box center [704, 201] width 699 height 536
copy div "Прослушайте текст и отметьте верные утверждения Pieejamie vārdi Нет информации …"
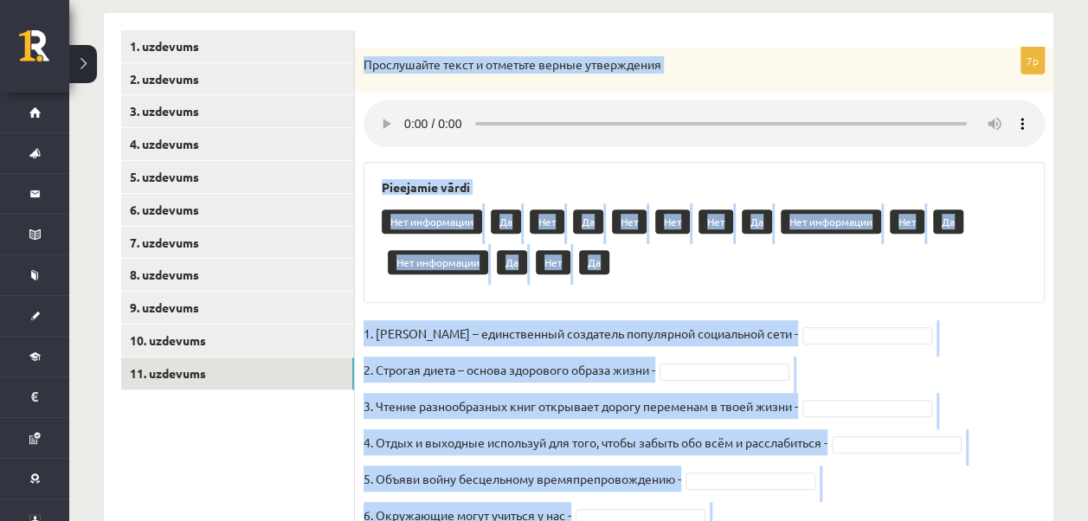
scroll to position [222, 0]
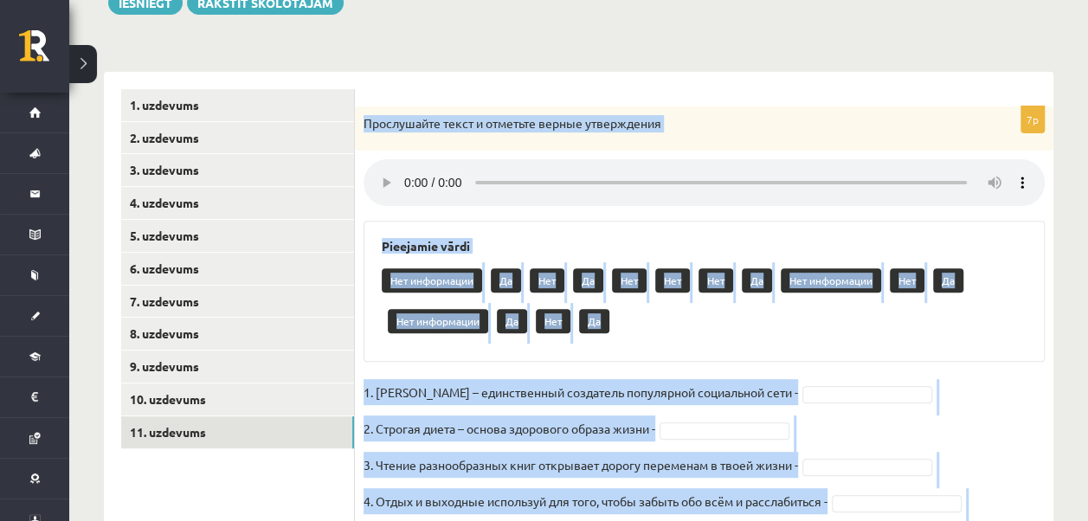
click at [669, 355] on div "Pieejamie vārdi Нет информации Да Нет Да Нет Нет Нет Да Нет информации Нет Да Н…" at bounding box center [704, 291] width 681 height 141
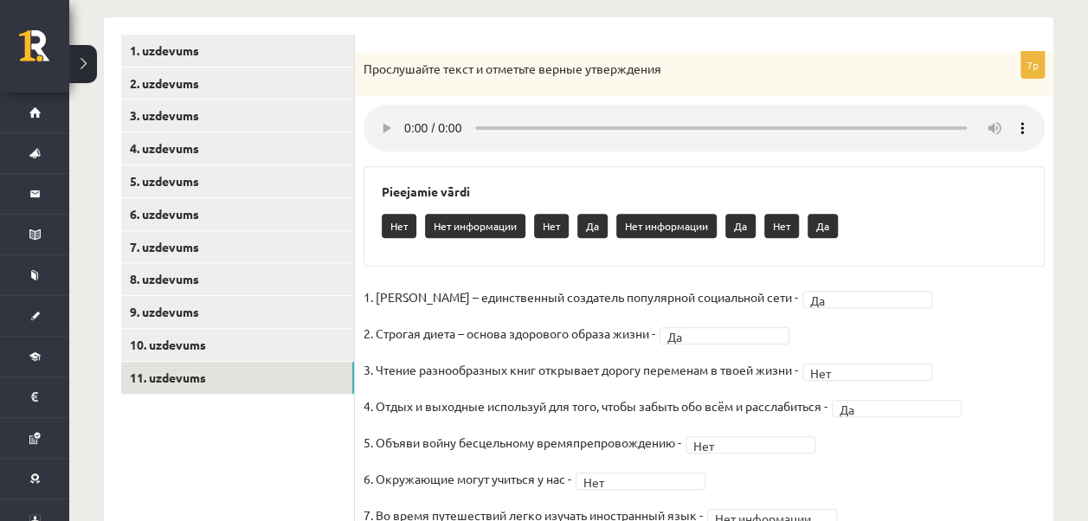
scroll to position [180, 0]
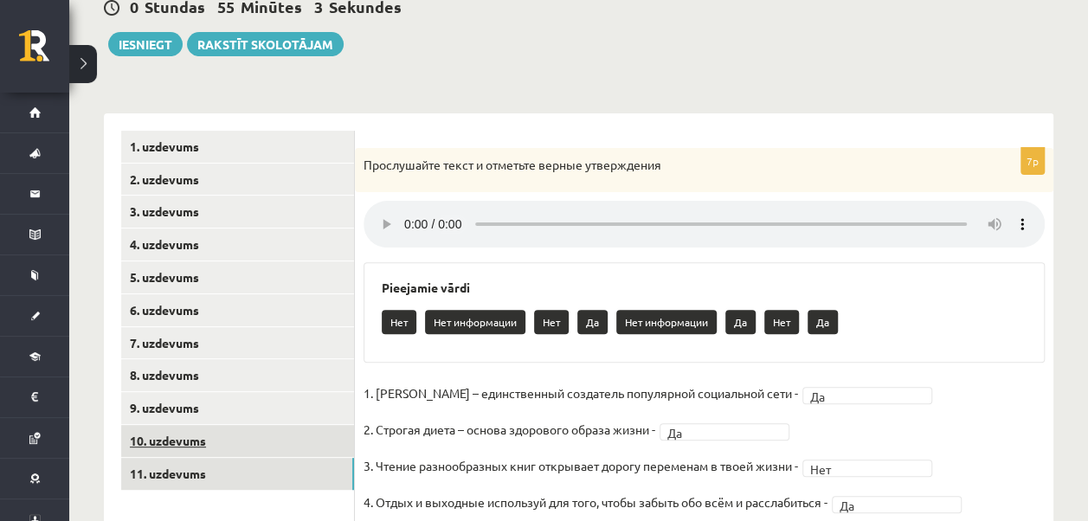
click at [203, 438] on link "10. uzdevums" at bounding box center [237, 441] width 233 height 32
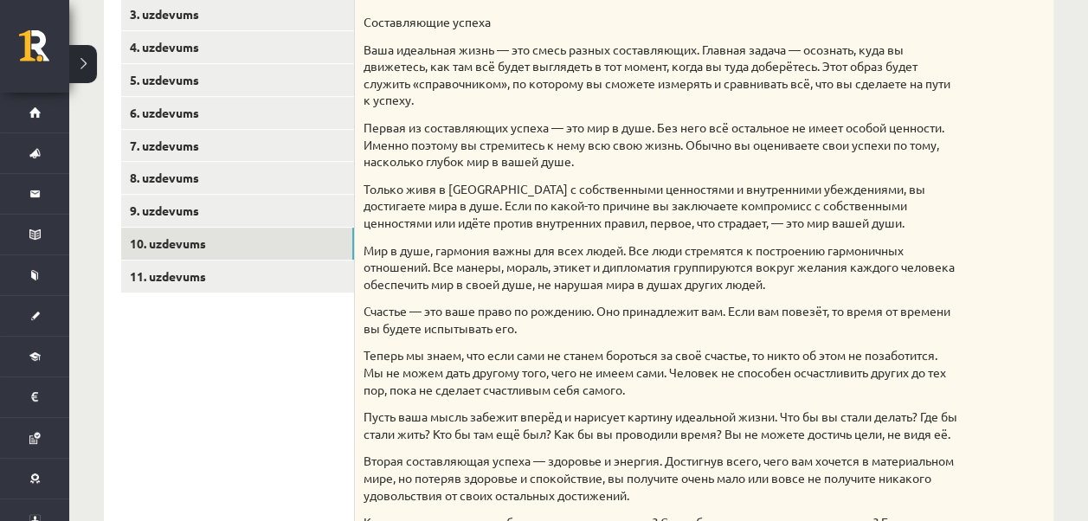
scroll to position [7, 0]
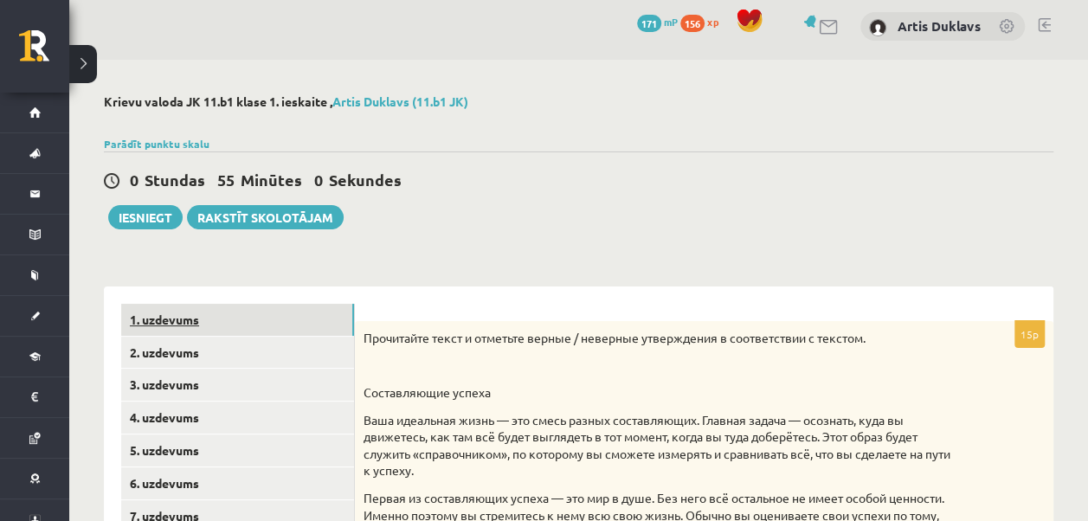
click at [201, 313] on link "1. uzdevums" at bounding box center [237, 320] width 233 height 32
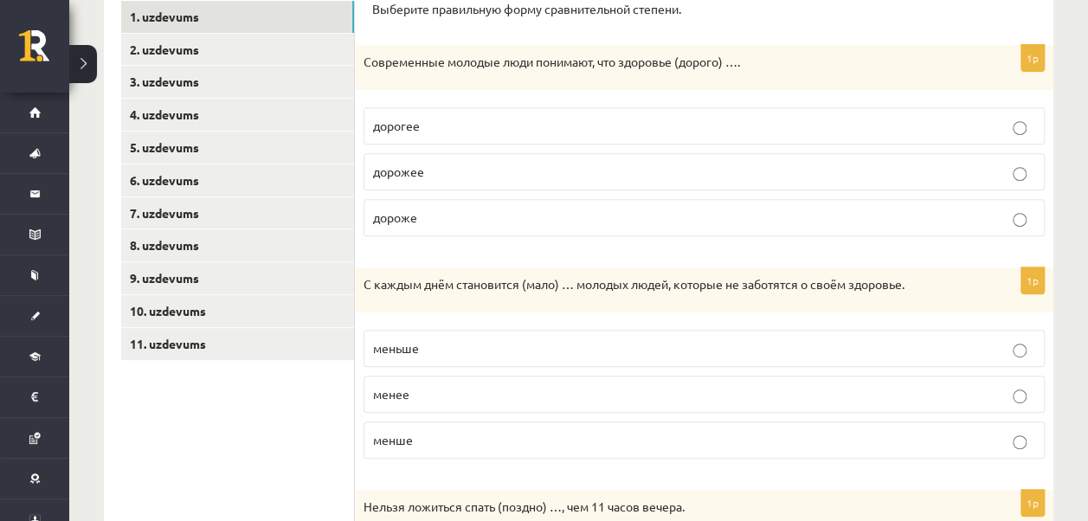
scroll to position [191, 0]
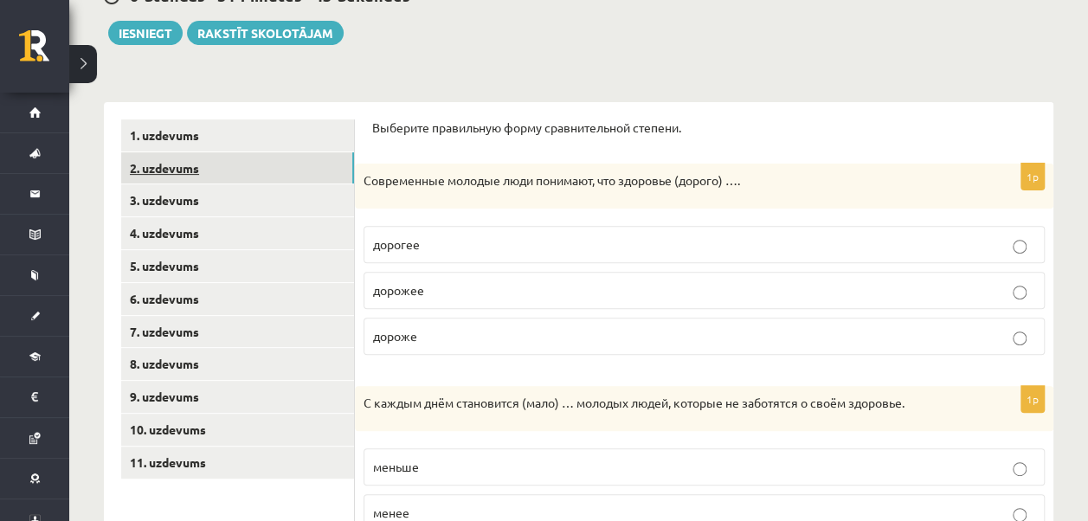
click at [187, 163] on link "2. uzdevums" at bounding box center [237, 168] width 233 height 32
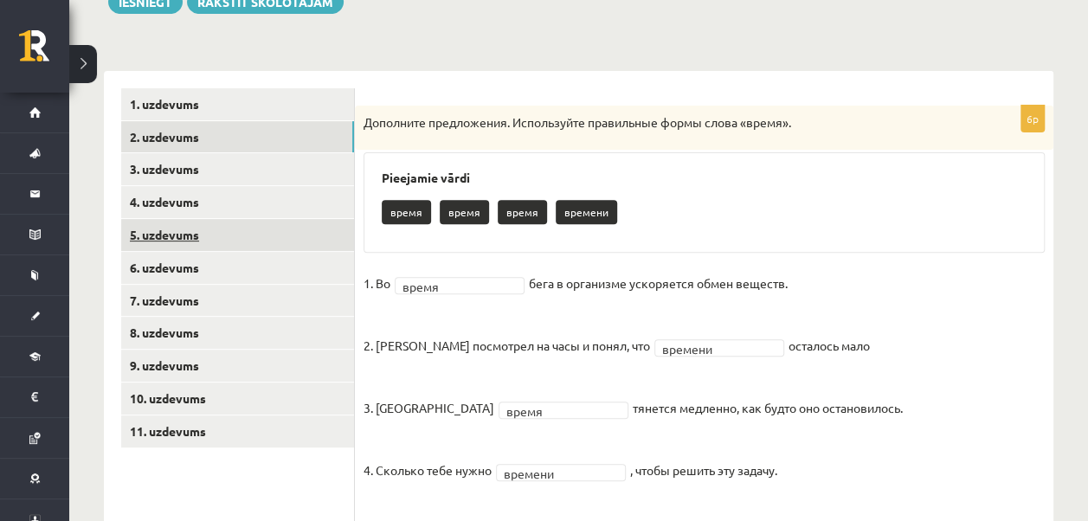
scroll to position [206, 0]
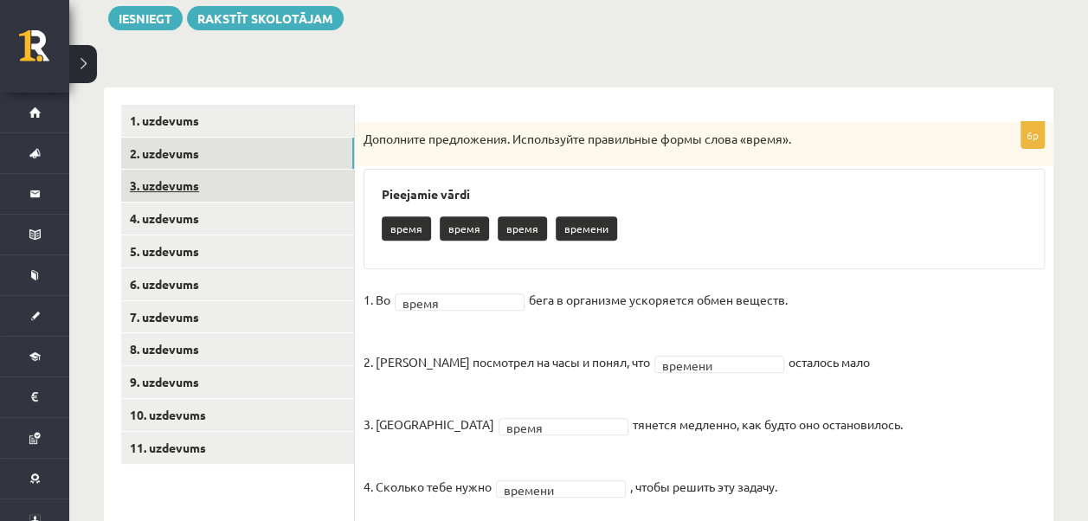
click at [180, 182] on link "3. uzdevums" at bounding box center [237, 186] width 233 height 32
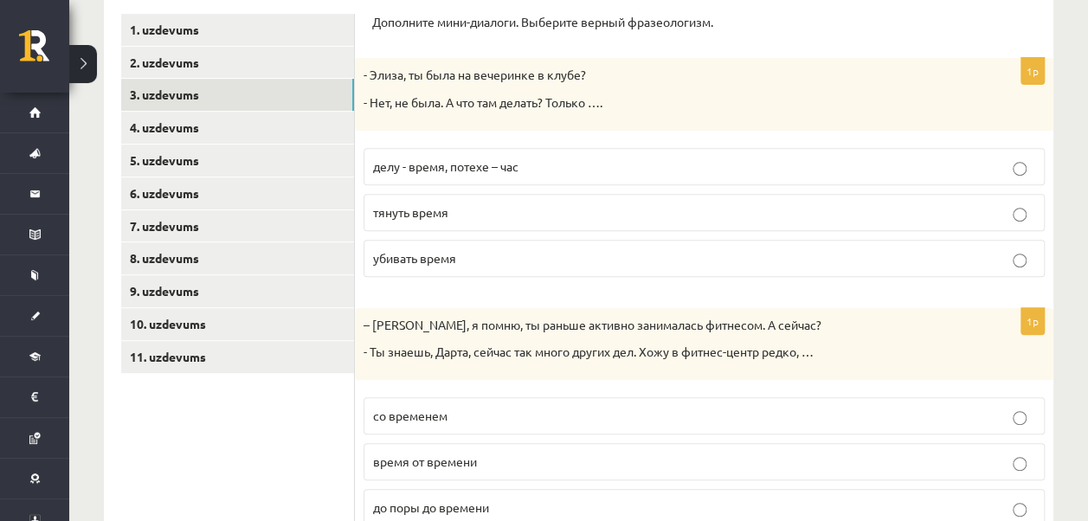
scroll to position [270, 0]
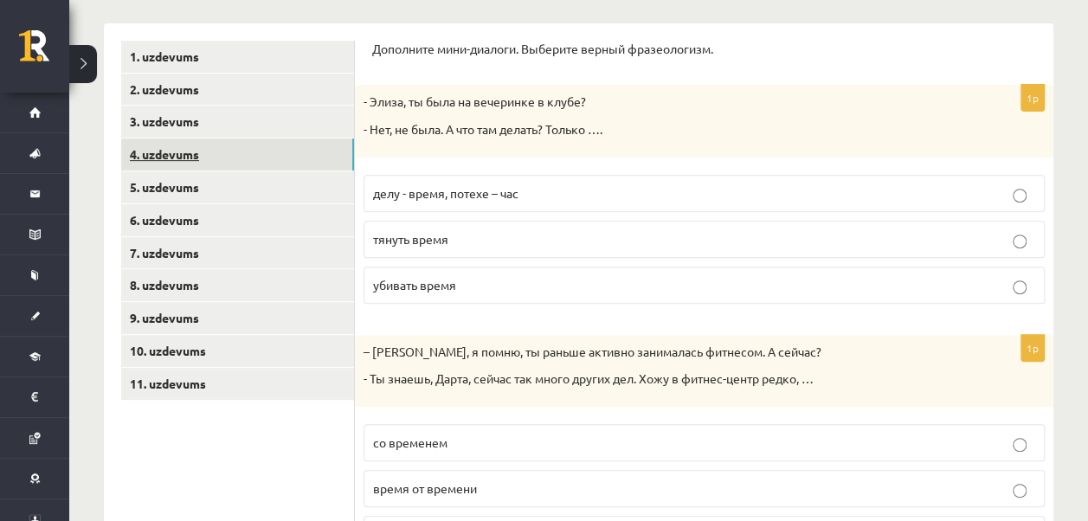
click at [168, 147] on link "4. uzdevums" at bounding box center [237, 155] width 233 height 32
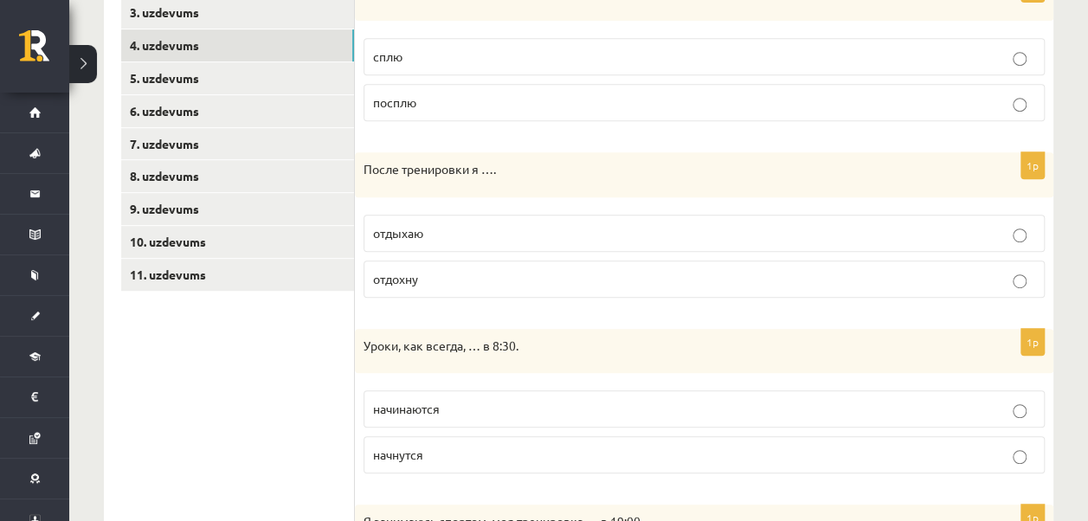
scroll to position [317, 0]
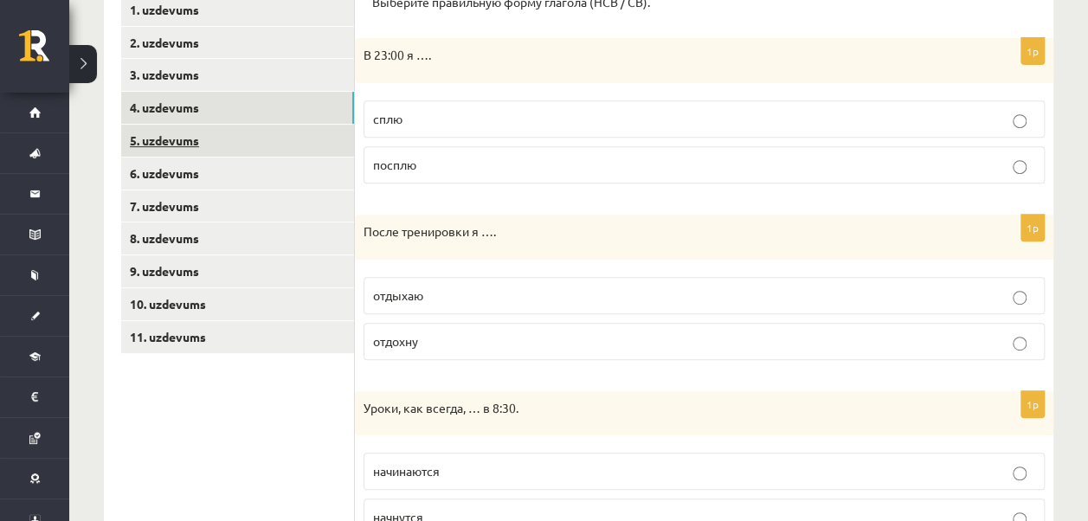
click at [184, 140] on link "5. uzdevums" at bounding box center [237, 141] width 233 height 32
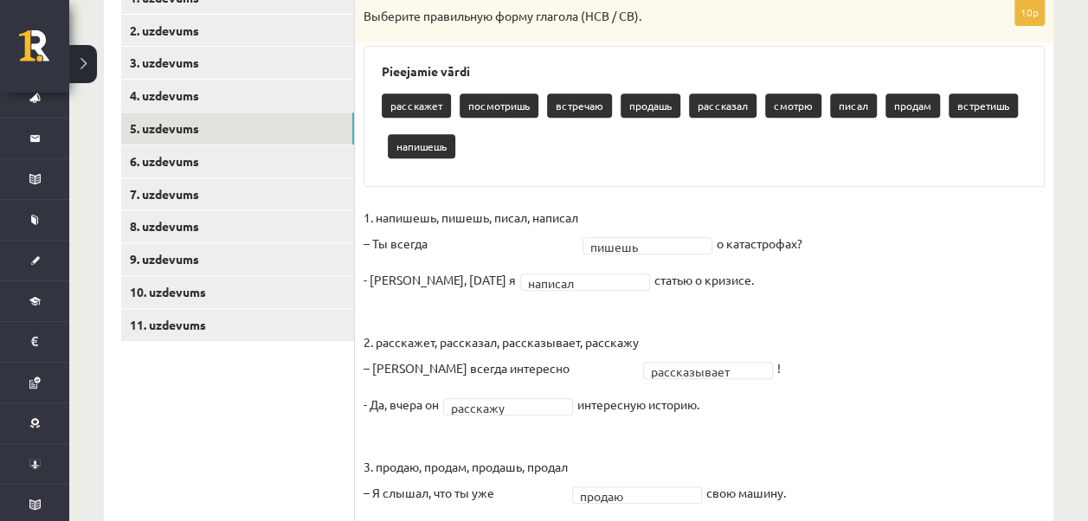
scroll to position [323, 0]
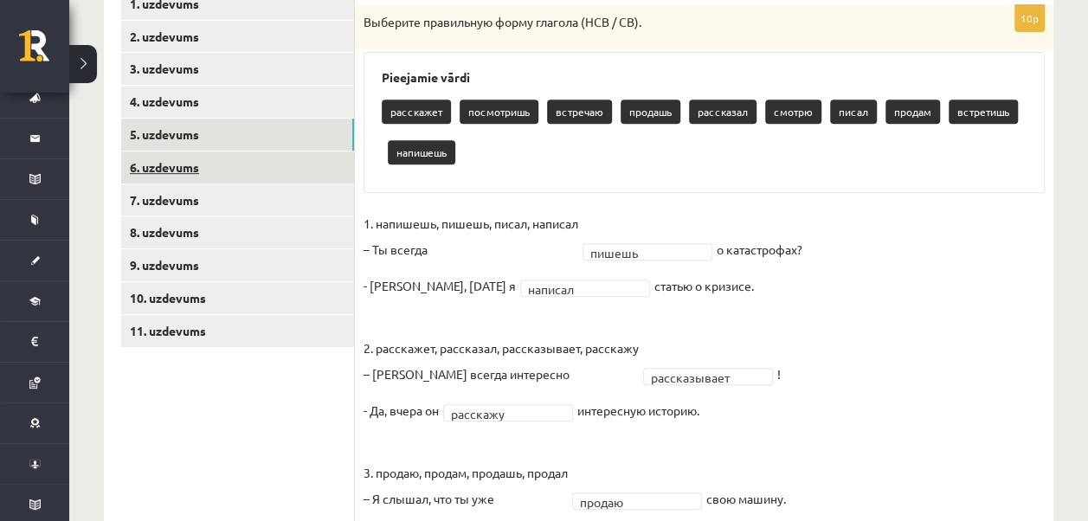
click at [177, 158] on link "6. uzdevums" at bounding box center [237, 167] width 233 height 32
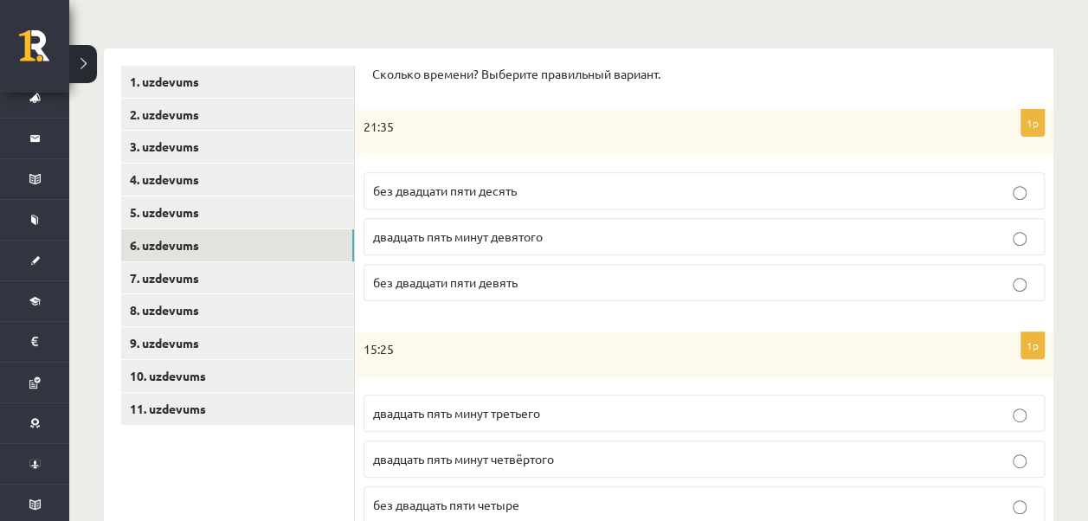
scroll to position [191, 0]
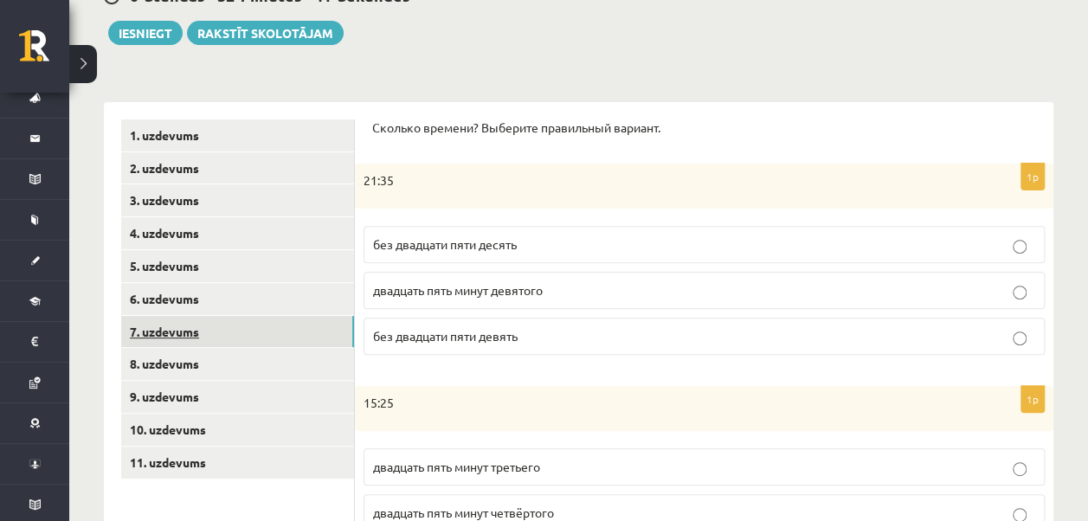
click at [177, 337] on link "7. uzdevums" at bounding box center [237, 332] width 233 height 32
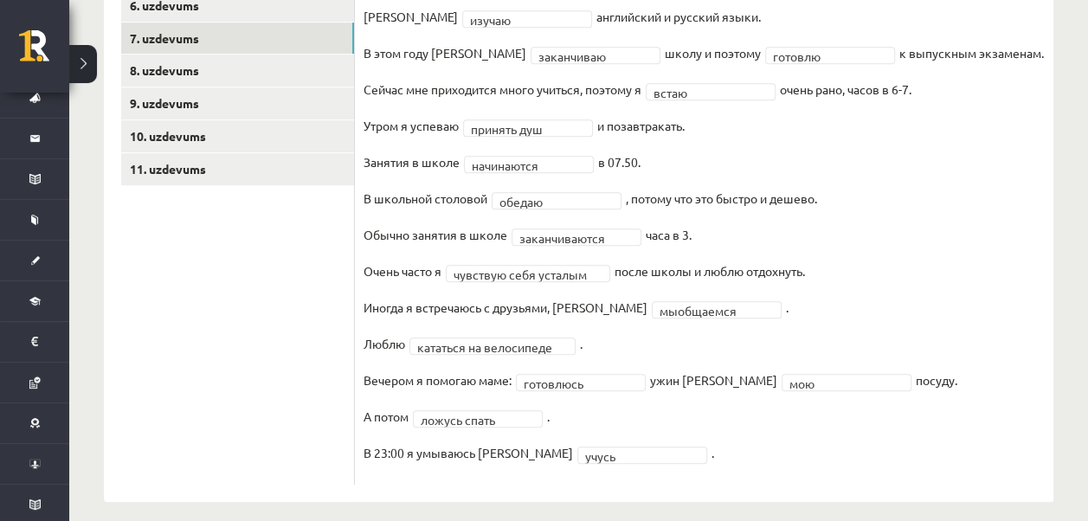
scroll to position [499, 0]
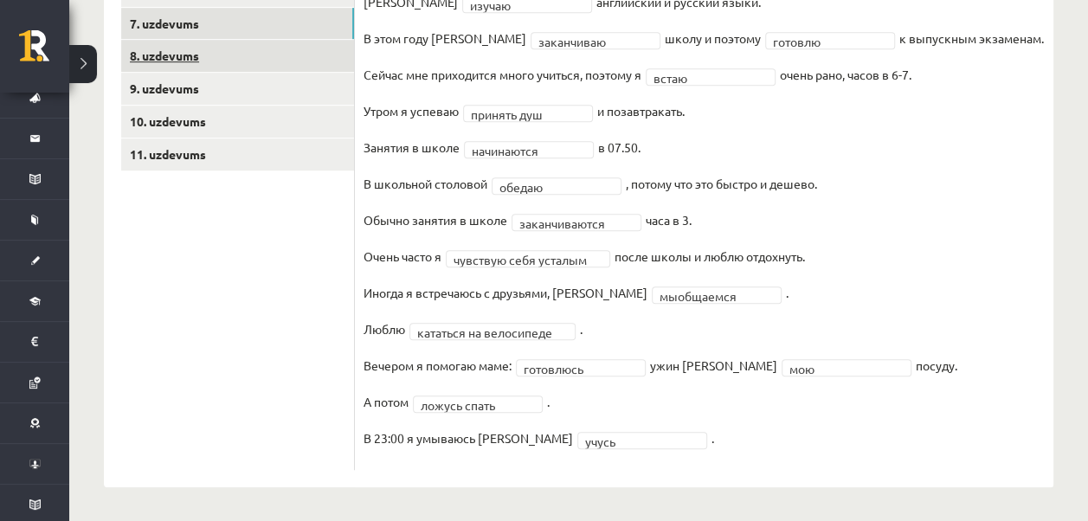
click at [177, 51] on link "8. uzdevums" at bounding box center [237, 56] width 233 height 32
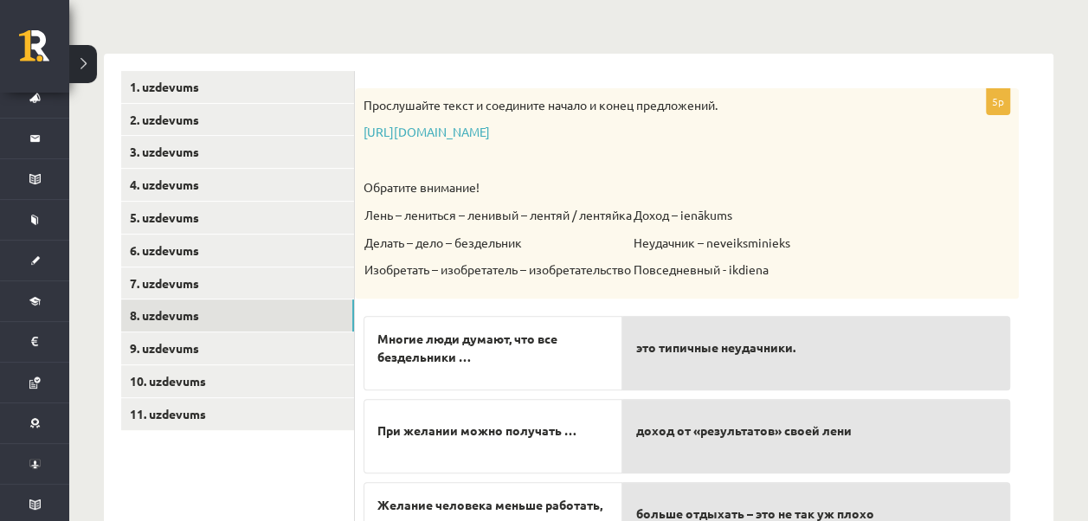
scroll to position [239, 0]
click at [490, 136] on link "https://www.zvaigzne.lv/upload/audio/100Urokov/2/49%202.mp3" at bounding box center [427, 133] width 126 height 16
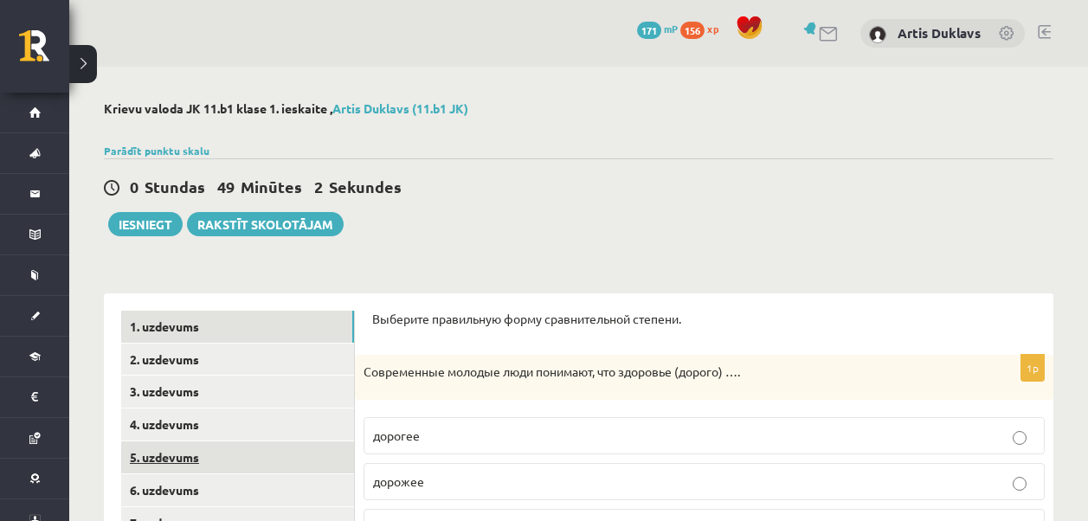
scroll to position [239, 0]
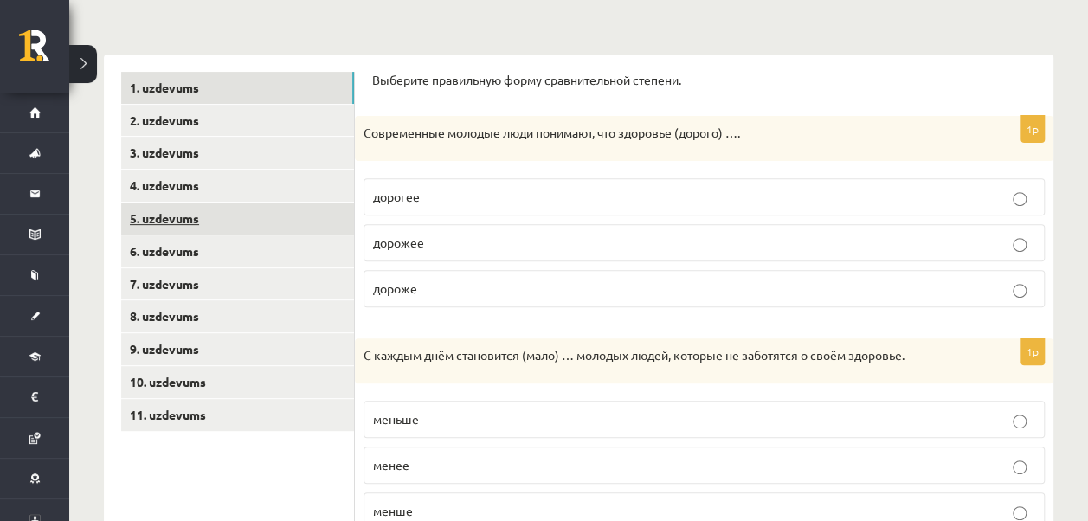
click at [226, 217] on link "5. uzdevums" at bounding box center [237, 219] width 233 height 32
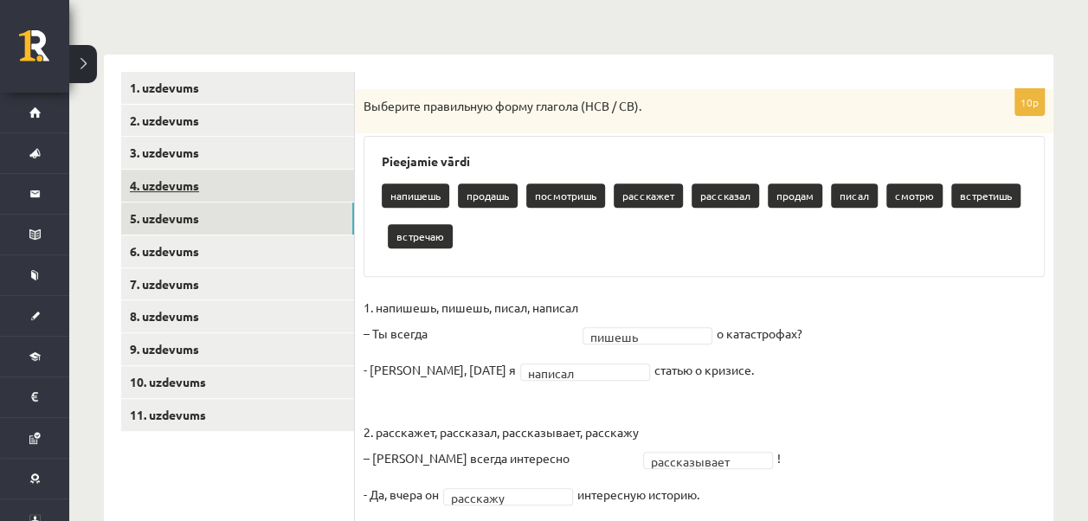
click at [169, 181] on link "4. uzdevums" at bounding box center [237, 186] width 233 height 32
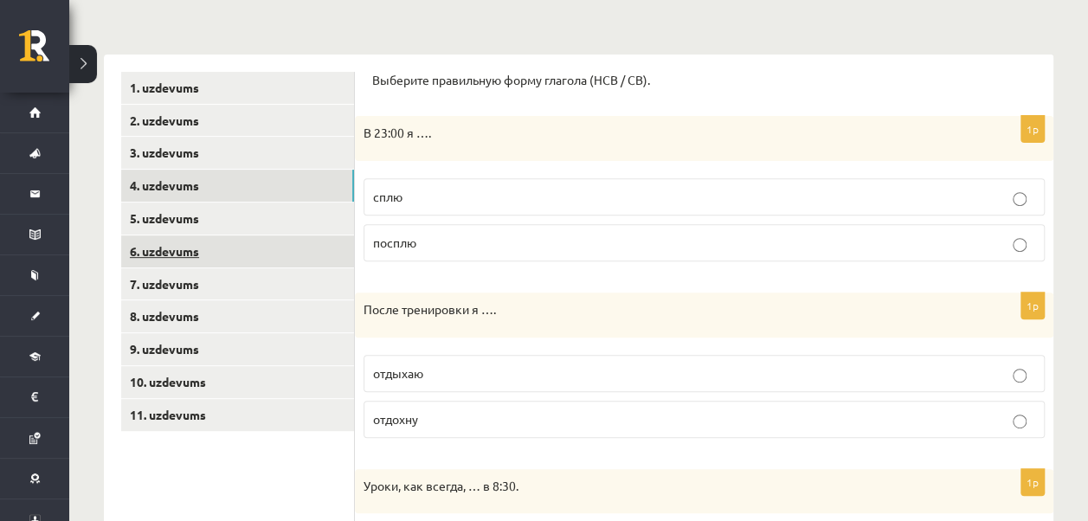
click at [172, 242] on link "6. uzdevums" at bounding box center [237, 251] width 233 height 32
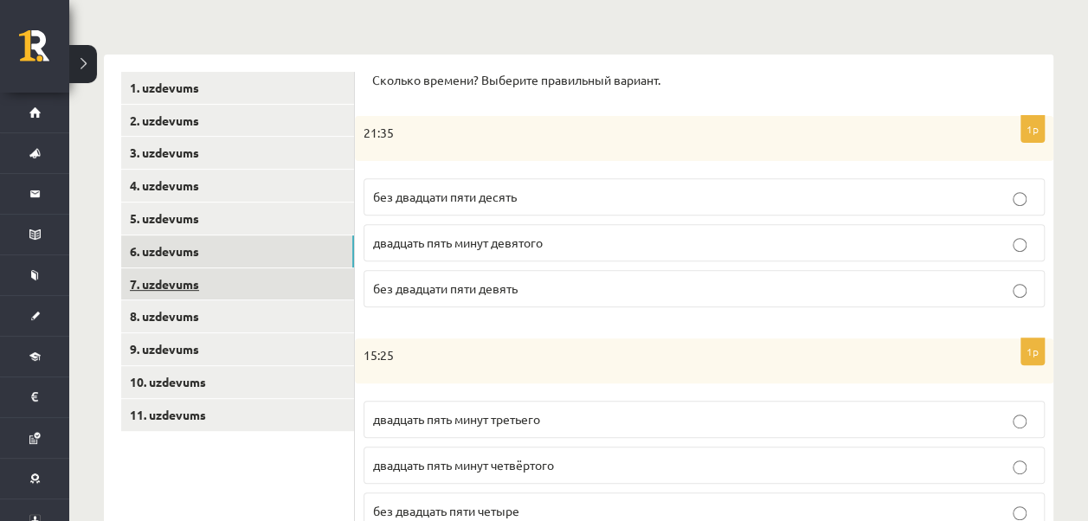
click at [155, 280] on link "7. uzdevums" at bounding box center [237, 284] width 233 height 32
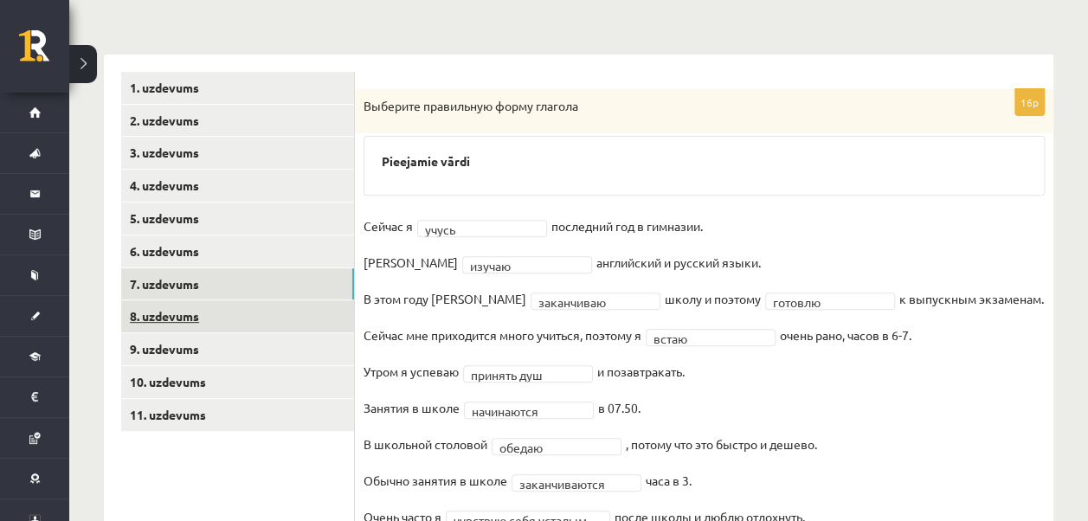
click at [164, 313] on link "8. uzdevums" at bounding box center [237, 316] width 233 height 32
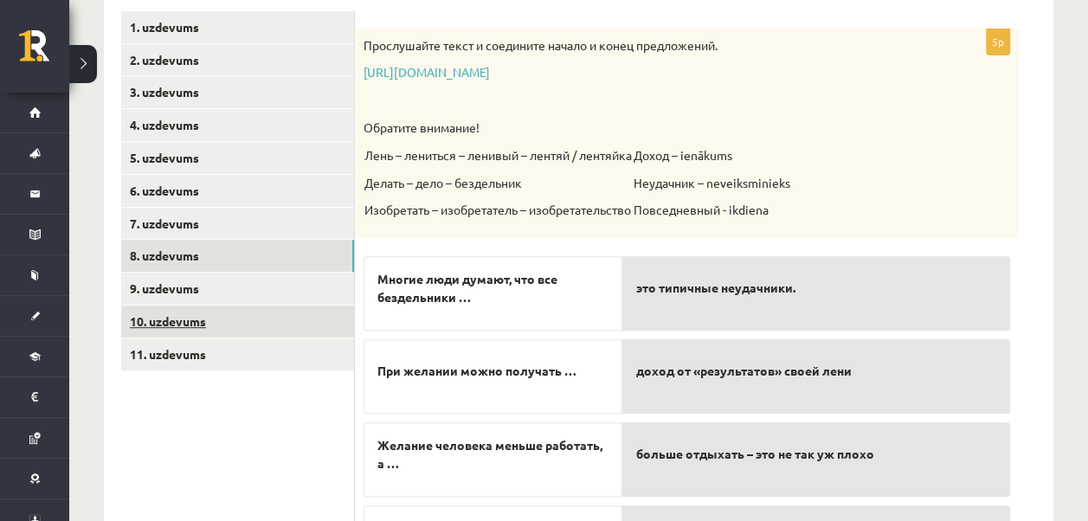
scroll to position [325, 0]
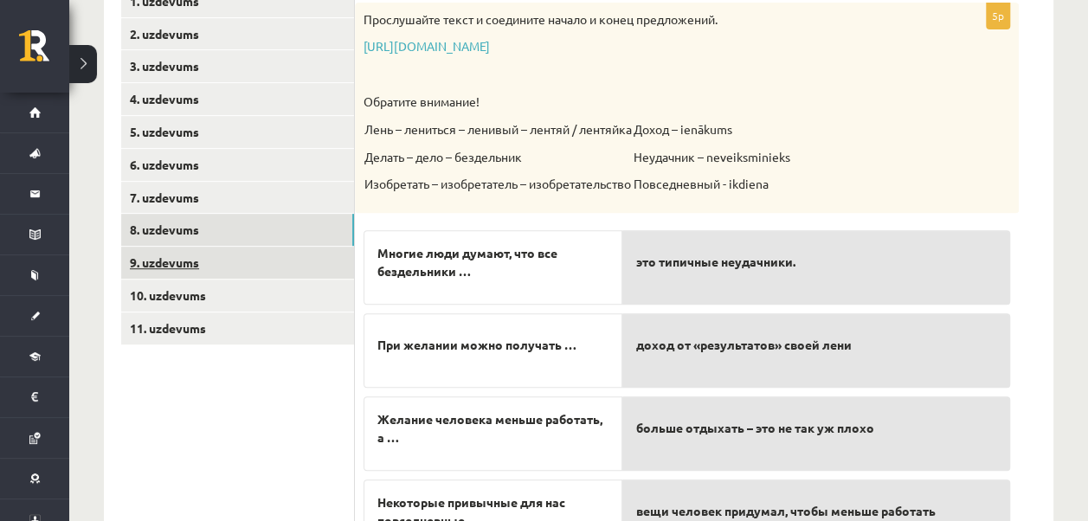
click at [173, 263] on link "9. uzdevums" at bounding box center [237, 263] width 233 height 32
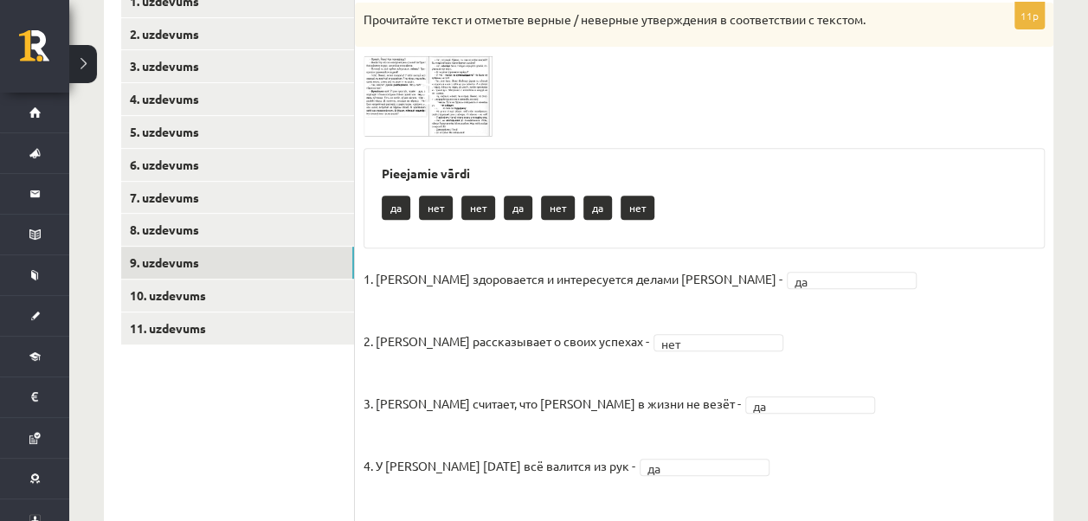
click at [428, 100] on span at bounding box center [430, 97] width 28 height 28
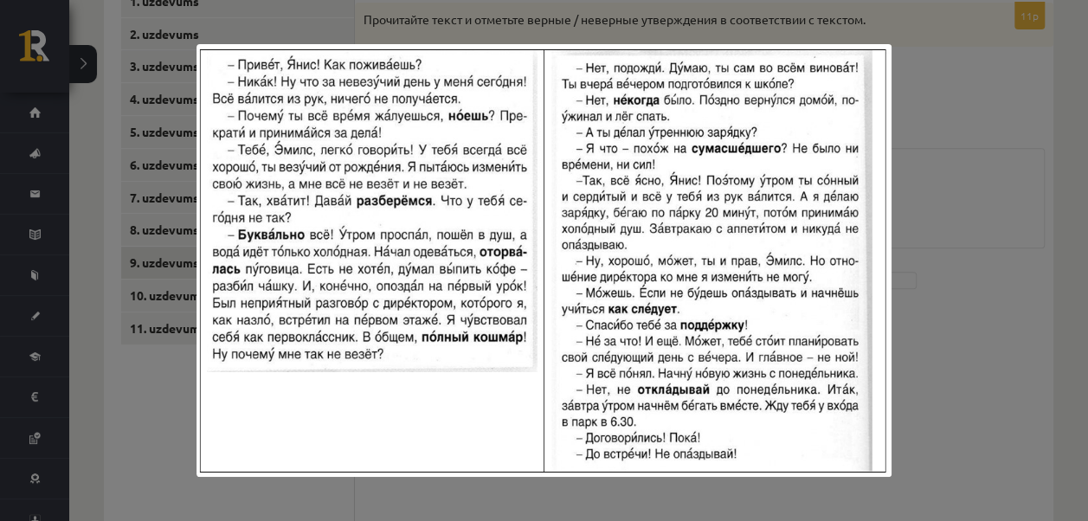
click at [968, 206] on div at bounding box center [544, 260] width 1088 height 521
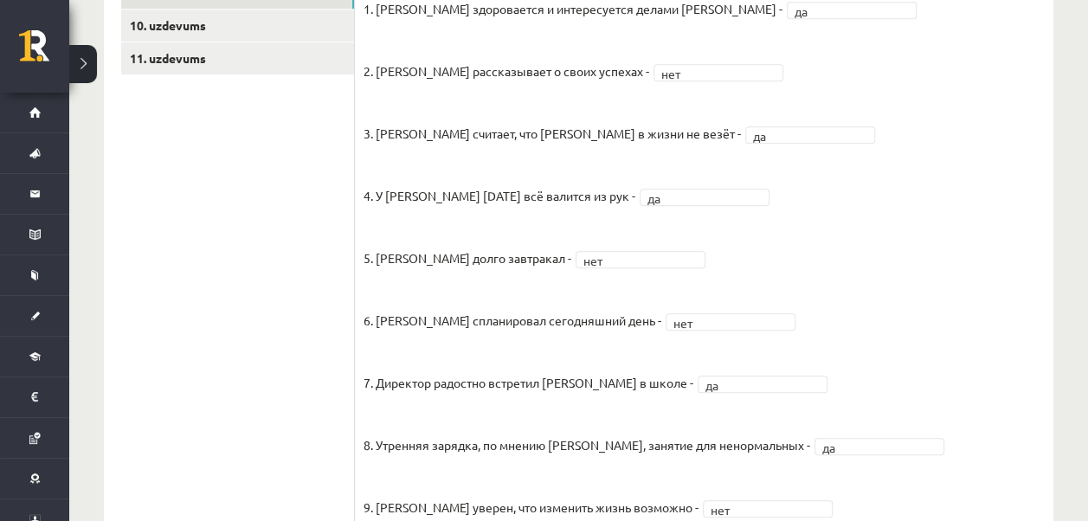
scroll to position [209, 0]
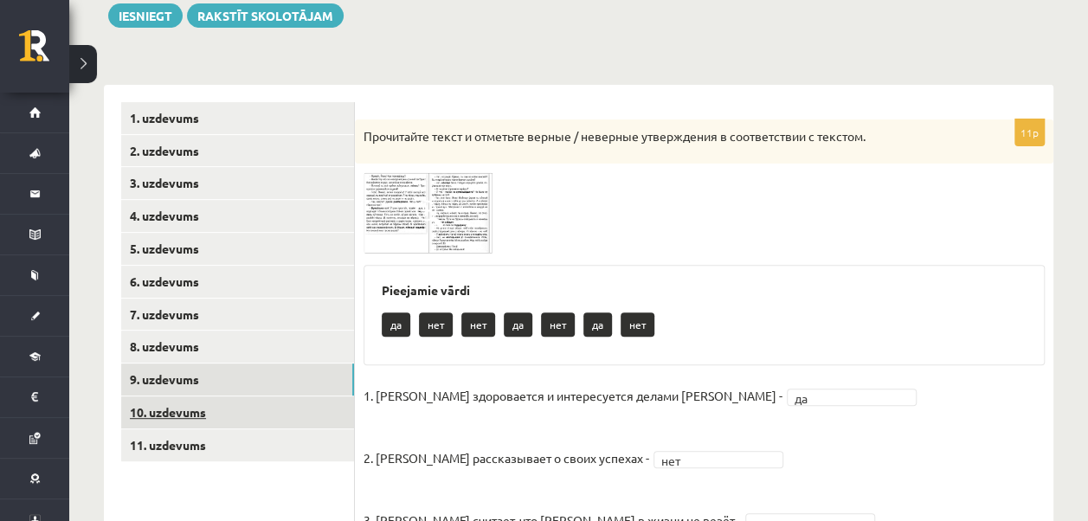
click at [203, 416] on link "10. uzdevums" at bounding box center [237, 412] width 233 height 32
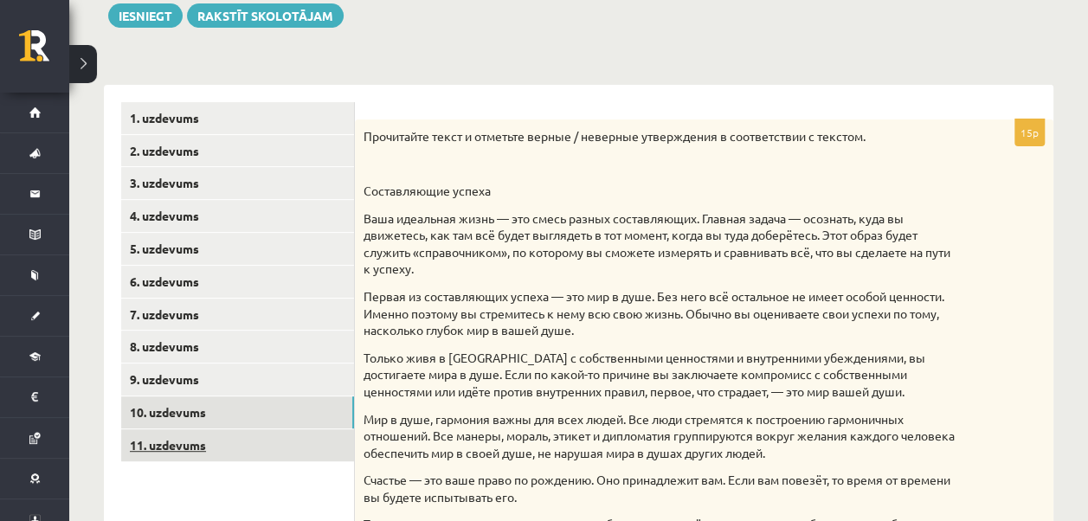
click at [190, 440] on link "11. uzdevums" at bounding box center [237, 445] width 233 height 32
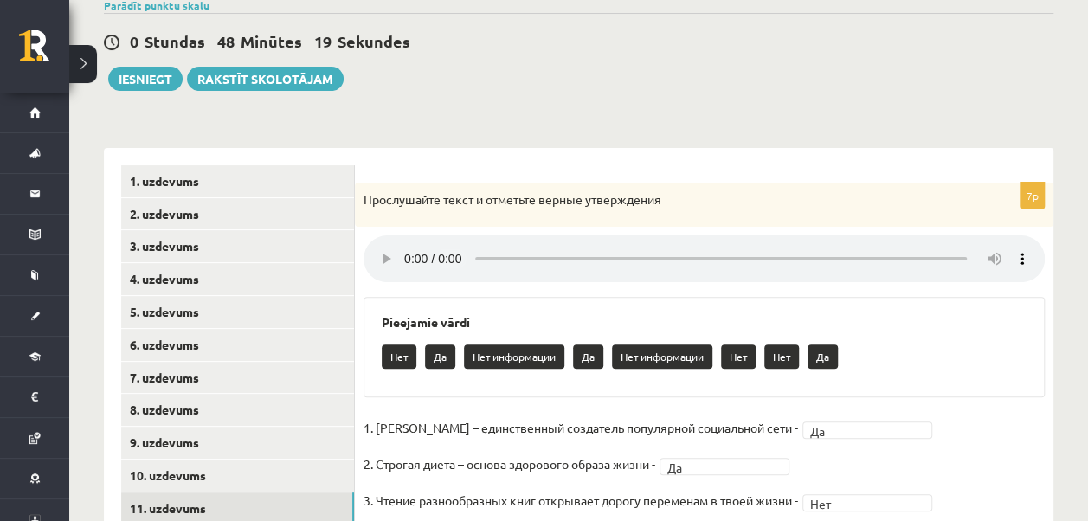
scroll to position [93, 0]
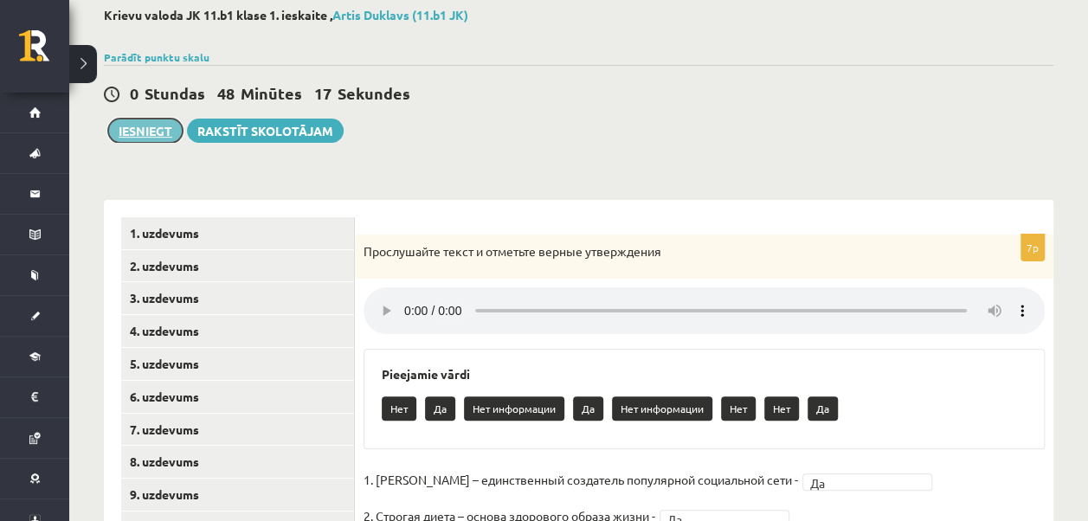
click at [158, 137] on button "Iesniegt" at bounding box center [145, 131] width 74 height 24
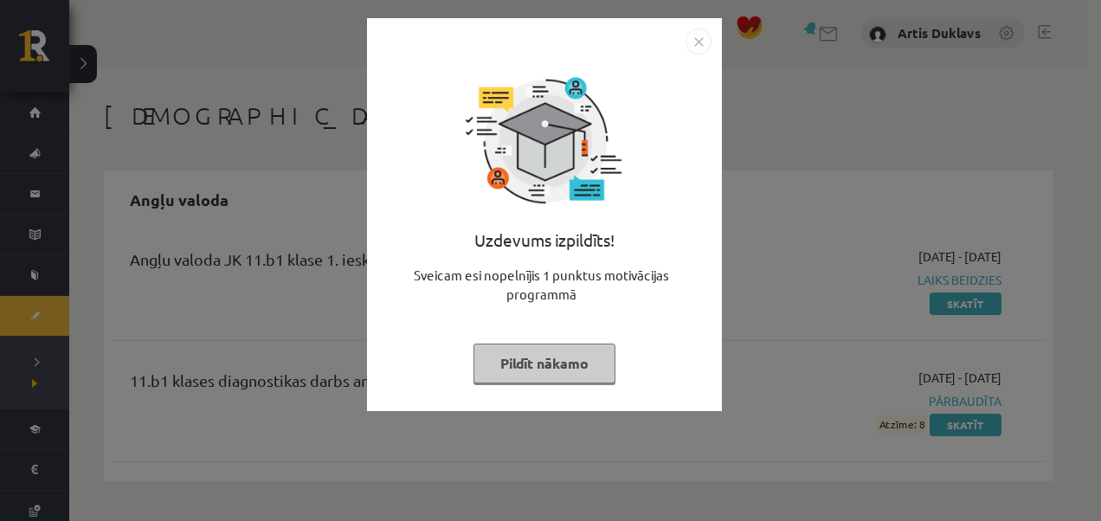
click at [584, 365] on button "Pildīt nākamo" at bounding box center [545, 364] width 142 height 40
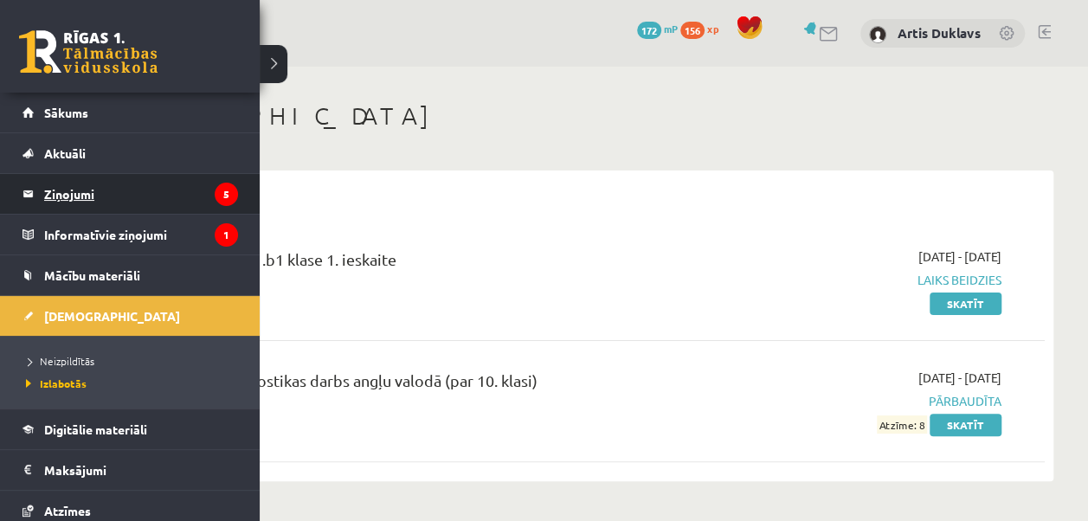
click at [113, 191] on legend "Ziņojumi 5" at bounding box center [141, 194] width 194 height 40
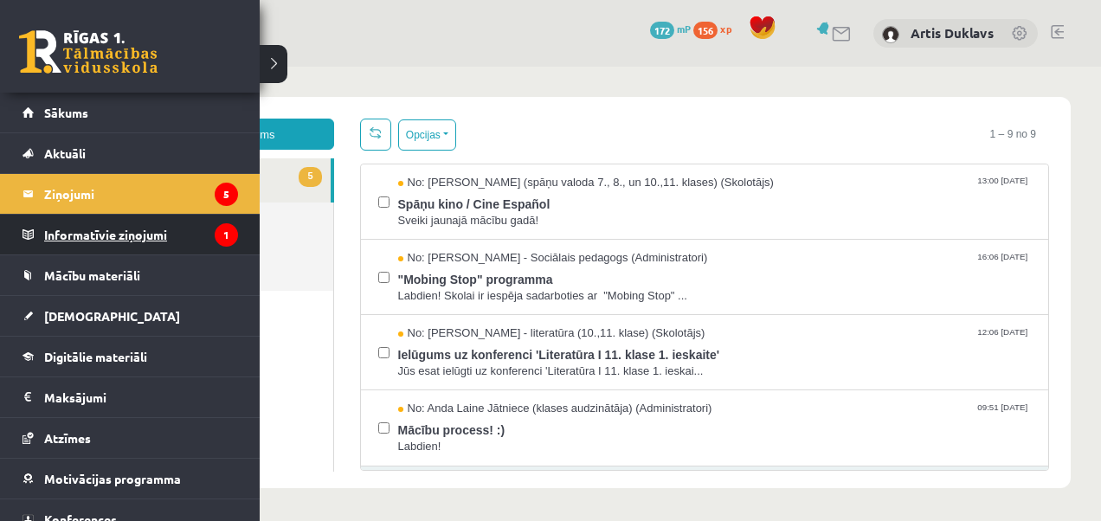
click at [78, 237] on legend "Informatīvie ziņojumi 1" at bounding box center [141, 235] width 194 height 40
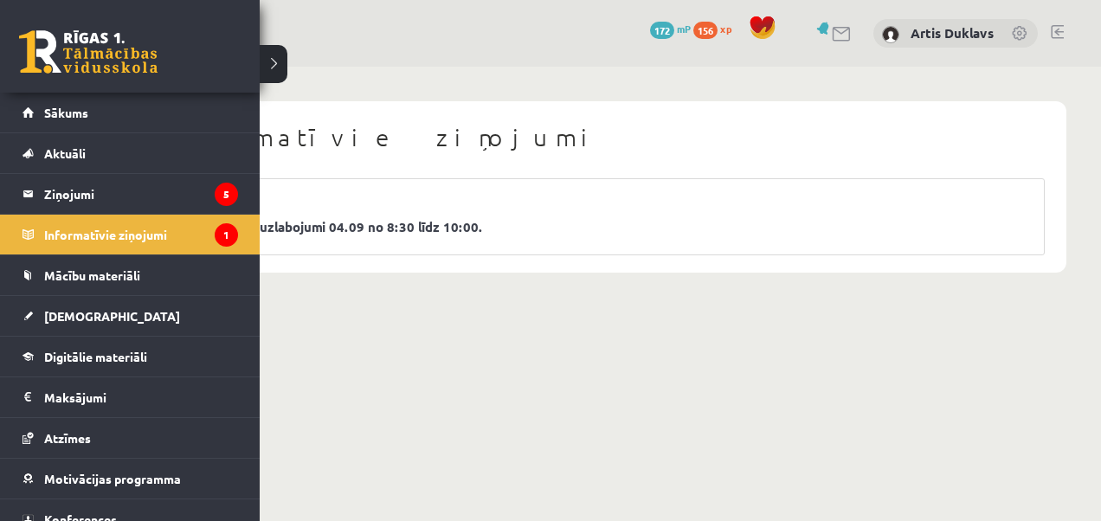
click at [92, 74] on div "0 Dāvanas 172 mP 156 xp" at bounding box center [130, 46] width 260 height 93
click at [46, 48] on link at bounding box center [88, 51] width 139 height 43
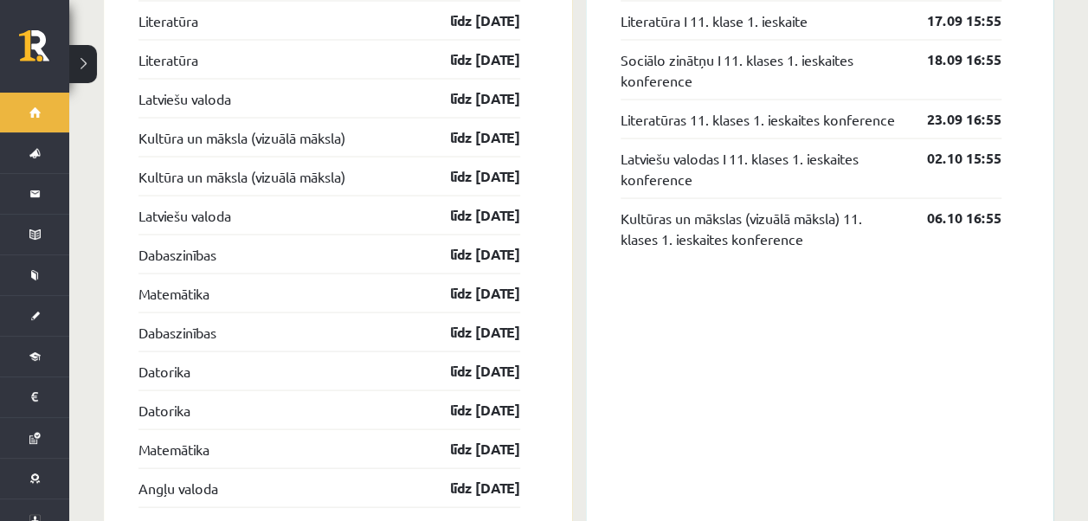
scroll to position [1472, 0]
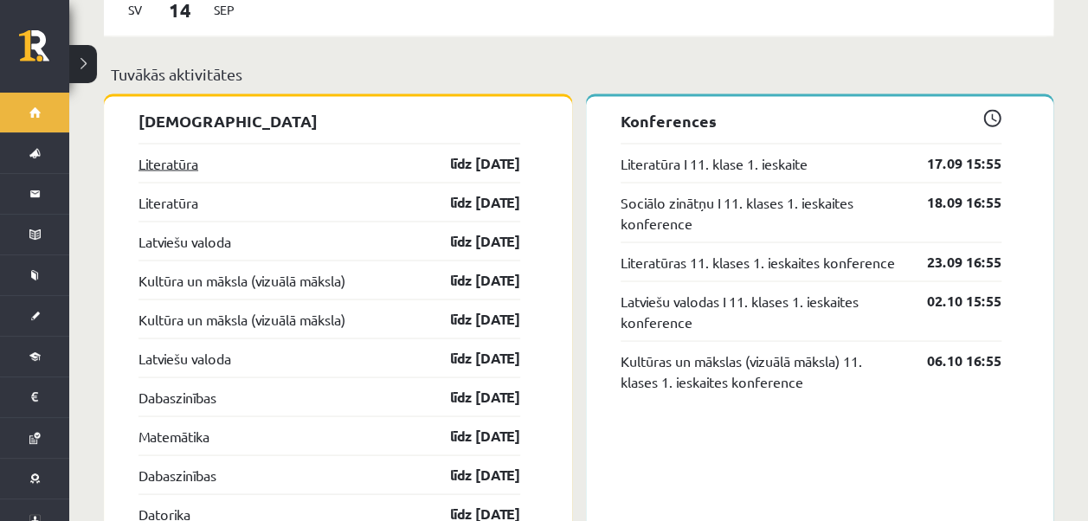
click at [192, 152] on link "Literatūra" at bounding box center [169, 162] width 60 height 21
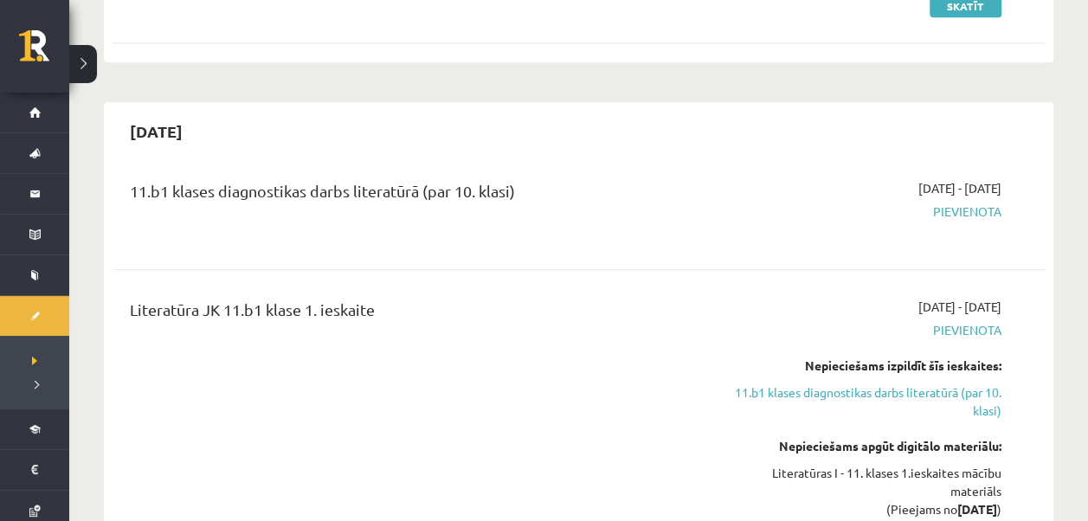
scroll to position [519, 0]
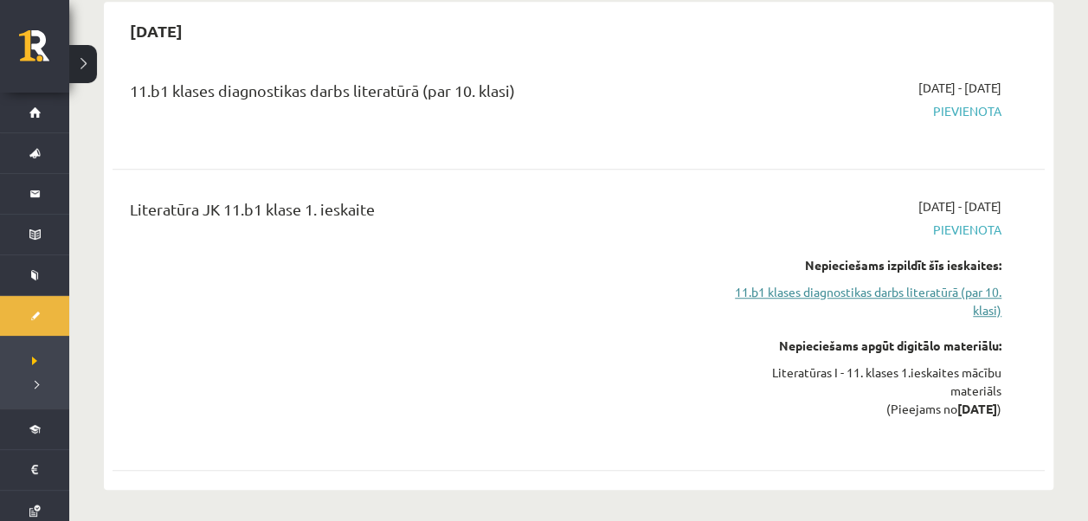
click at [866, 291] on link "11.b1 klases diagnostikas darbs literatūrā (par 10. klasi)" at bounding box center [865, 301] width 274 height 36
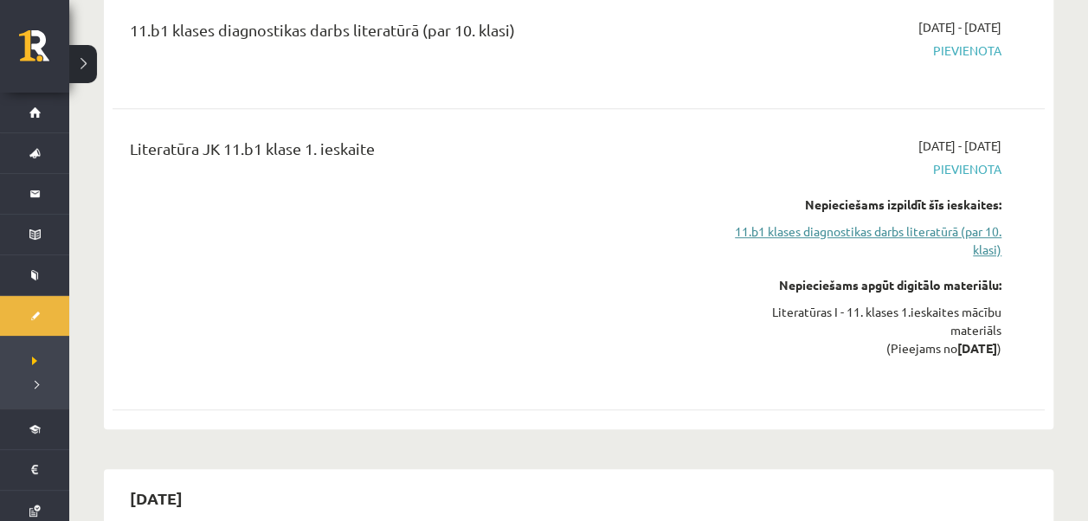
click at [852, 242] on link "11.b1 klases diagnostikas darbs literatūrā (par 10. klasi)" at bounding box center [865, 240] width 274 height 36
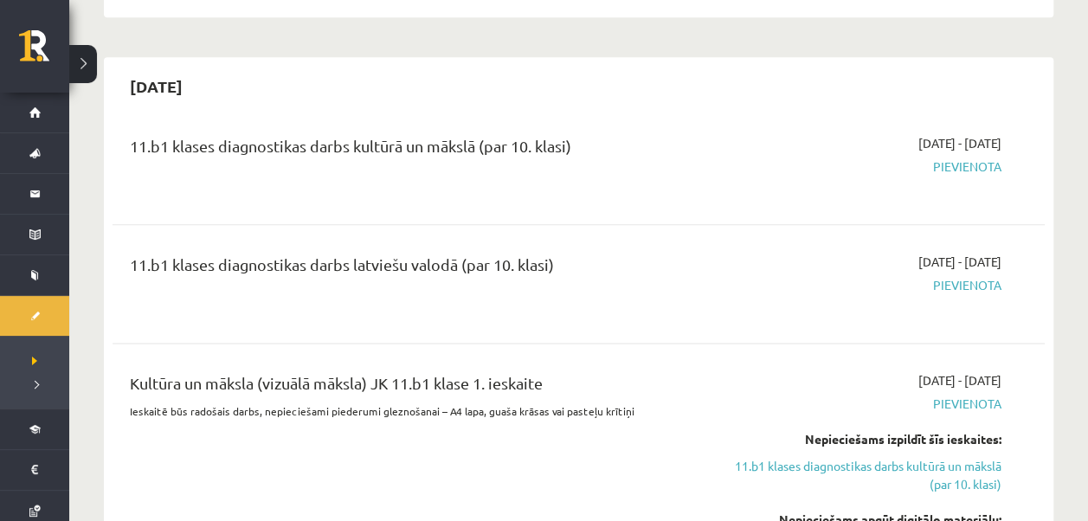
scroll to position [1099, 0]
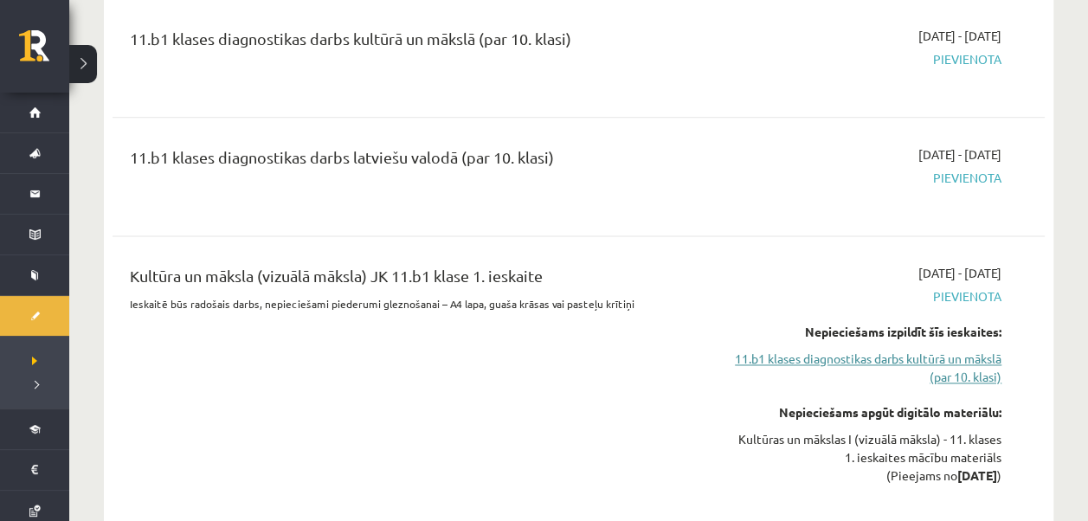
click at [886, 360] on link "11.b1 klases diagnostikas darbs kultūrā un mākslā (par 10. klasi)" at bounding box center [865, 368] width 274 height 36
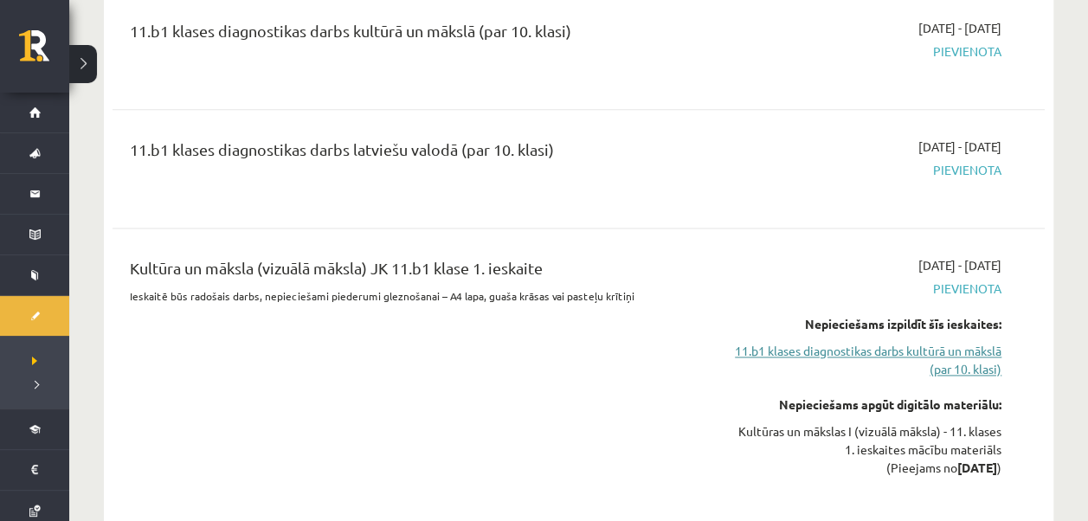
click at [881, 348] on link "11.b1 klases diagnostikas darbs kultūrā un mākslā (par 10. klasi)" at bounding box center [865, 360] width 274 height 36
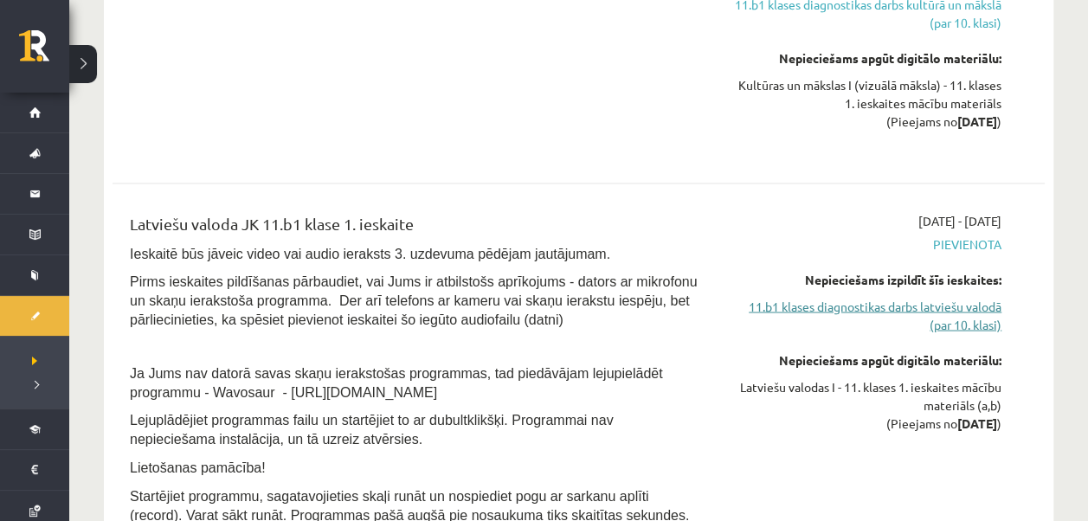
click at [911, 310] on link "11.b1 klases diagnostikas darbs latviešu valodā (par 10. klasi)" at bounding box center [865, 315] width 274 height 36
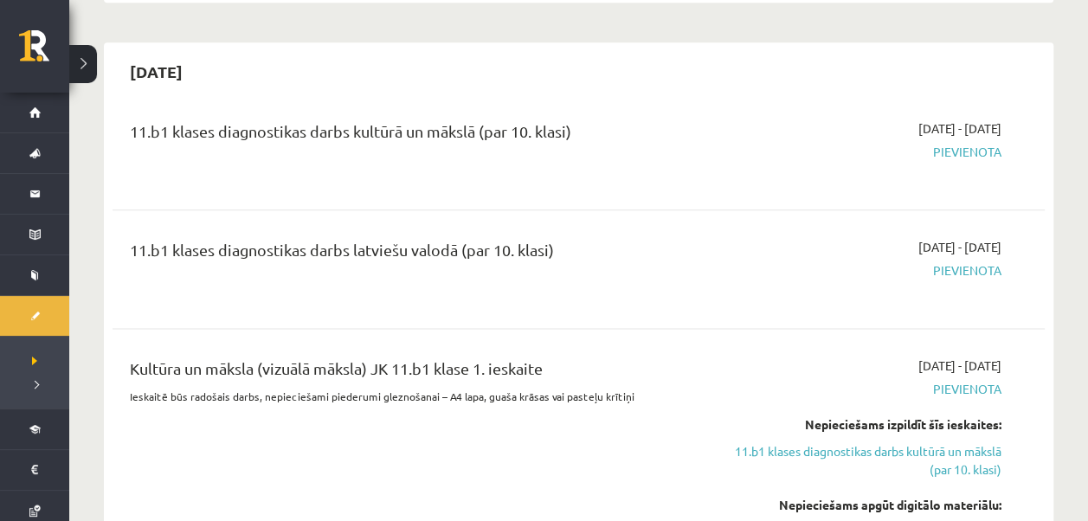
scroll to position [1039, 0]
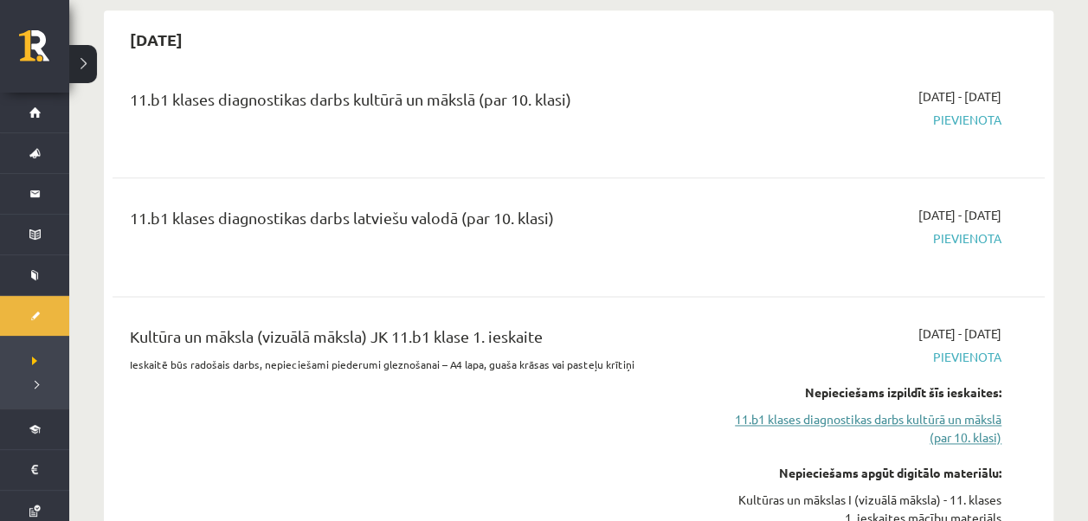
click at [963, 415] on link "11.b1 klases diagnostikas darbs kultūrā un mākslā (par 10. klasi)" at bounding box center [865, 428] width 274 height 36
